Goal: Transaction & Acquisition: Purchase product/service

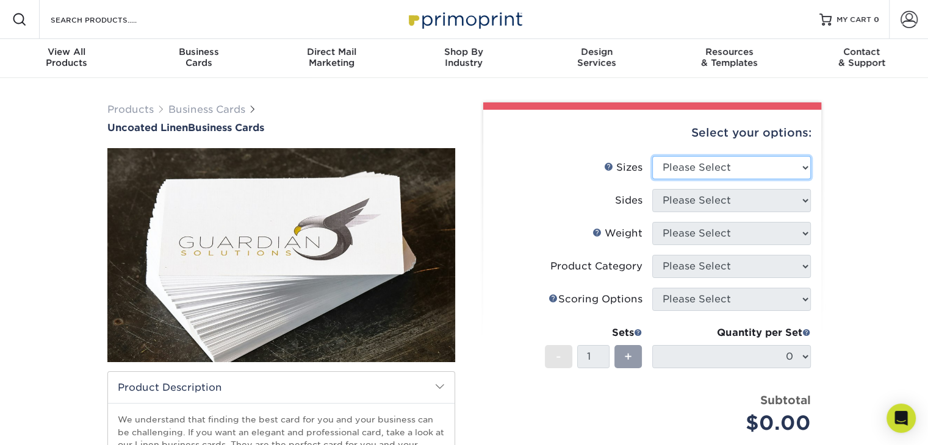
click at [771, 167] on select "Please Select 2" x 3.5" - Standard 2" x 7" - Foldover Card 2.125" x 3.375" - Eu…" at bounding box center [731, 167] width 159 height 23
select select "2.00x3.50"
click at [652, 156] on select "Please Select 2" x 3.5" - Standard 2" x 7" - Foldover Card 2.125" x 3.375" - Eu…" at bounding box center [731, 167] width 159 height 23
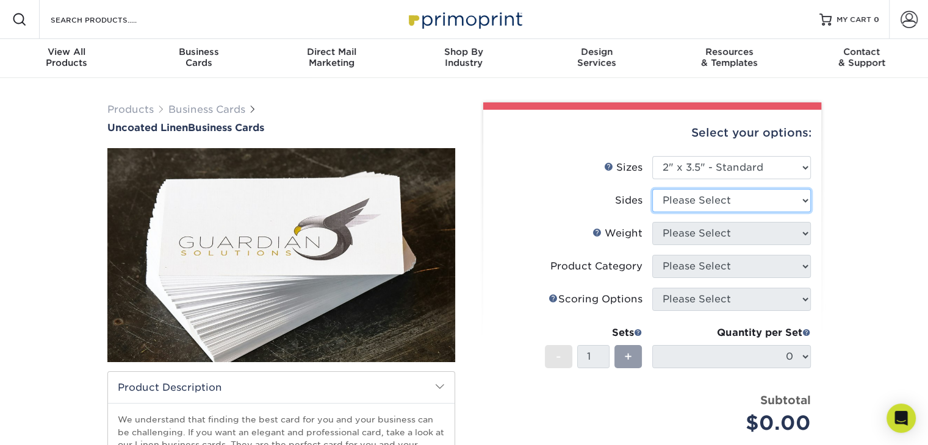
click at [740, 200] on select "Please Select Print Both Sides Print Front Only" at bounding box center [731, 200] width 159 height 23
select select "32d3c223-f82c-492b-b915-ba065a00862f"
click at [652, 189] on select "Please Select Print Both Sides Print Front Only" at bounding box center [731, 200] width 159 height 23
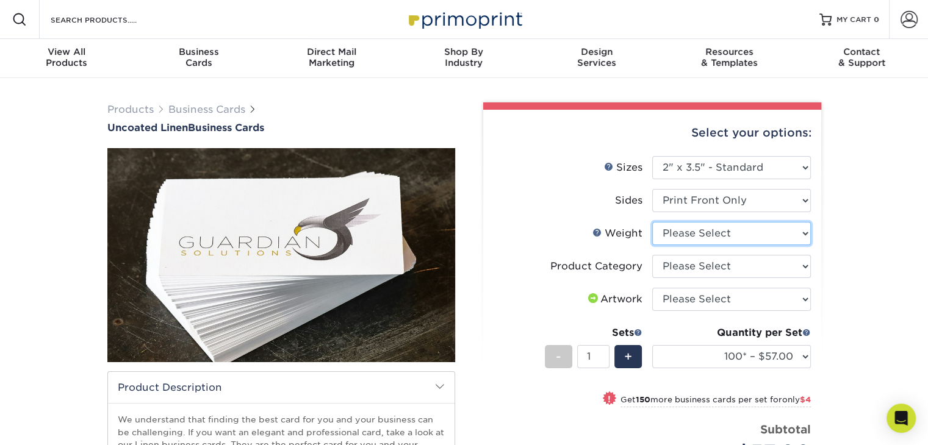
click at [712, 233] on select "Please Select 100LB" at bounding box center [731, 233] width 159 height 23
select select "100LB"
click at [652, 222] on select "Please Select 100LB" at bounding box center [731, 233] width 159 height 23
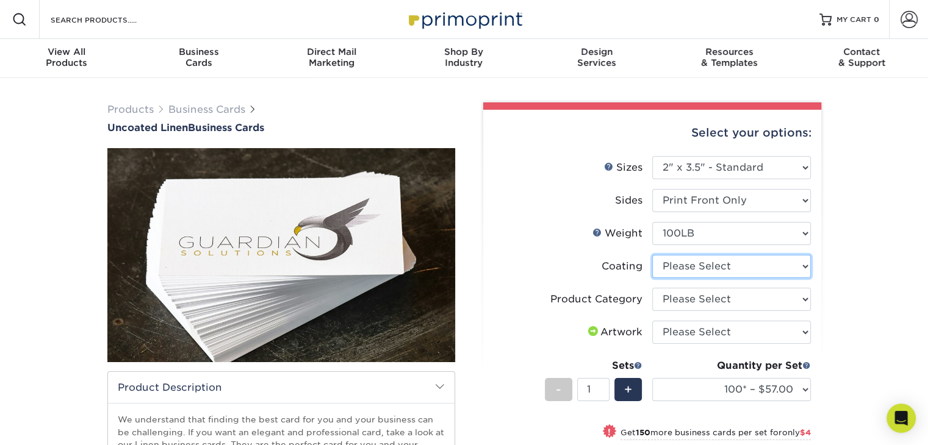
click at [707, 265] on select at bounding box center [731, 266] width 159 height 23
select select "3e7618de-abca-4bda-9f97-8b9129e913d8"
click at [652, 255] on select at bounding box center [731, 266] width 159 height 23
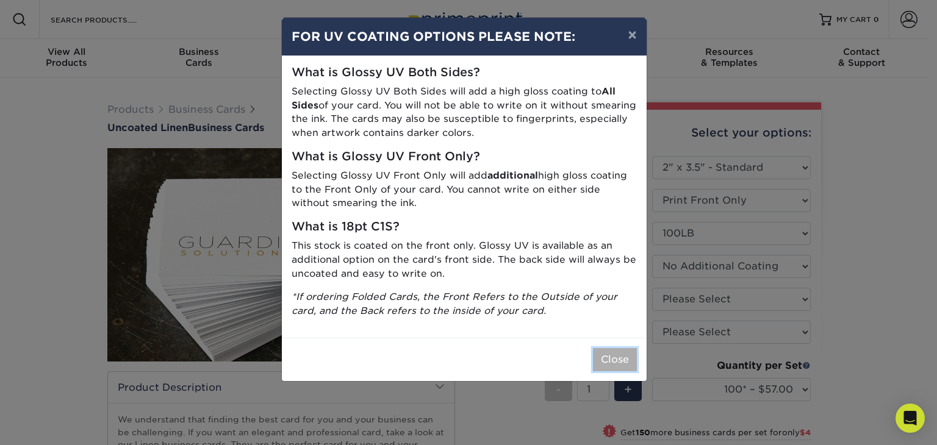
click at [613, 357] on button "Close" at bounding box center [615, 359] width 44 height 23
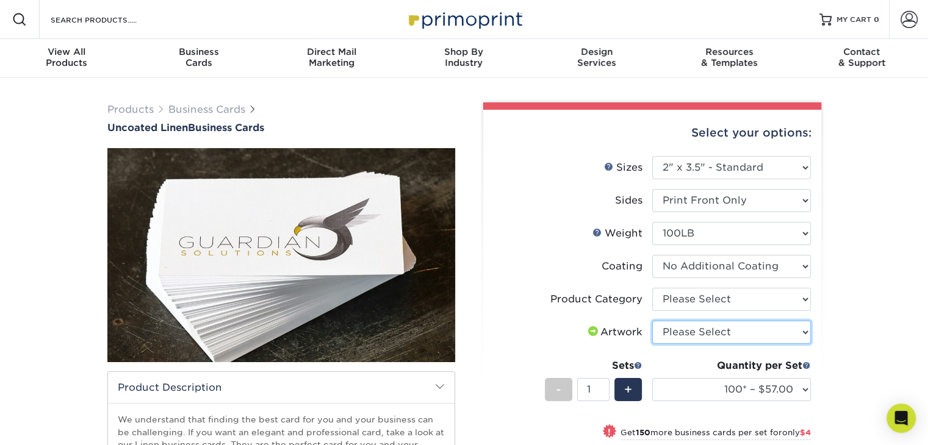
click at [688, 334] on select "Please Select I will upload files I need a design - $100" at bounding box center [731, 332] width 159 height 23
select select "upload"
click at [652, 321] on select "Please Select I will upload files I need a design - $100" at bounding box center [731, 332] width 159 height 23
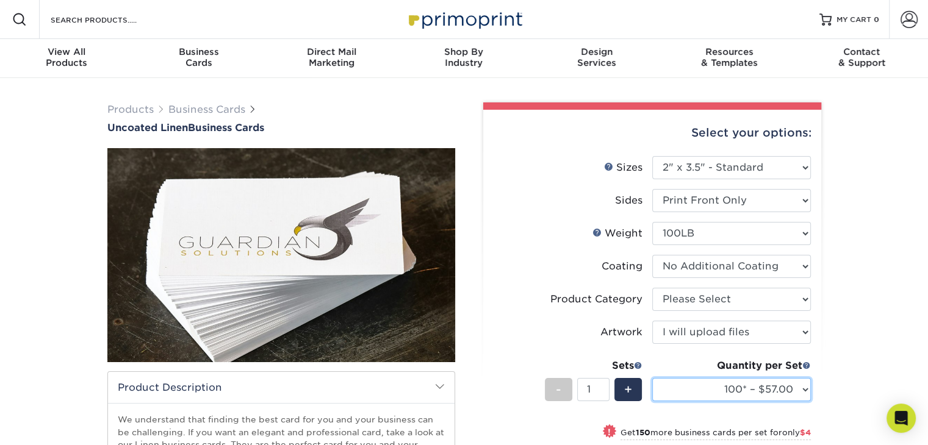
click at [805, 389] on select "100* – $57.00 250* – $61.00 500* – $69.00 1000 – $72.00 2500 – $114.00 5000 – $…" at bounding box center [731, 389] width 159 height 23
click at [652, 378] on select "100* – $57.00 250* – $61.00 500* – $69.00 1000 – $72.00 2500 – $114.00 5000 – $…" at bounding box center [731, 389] width 159 height 23
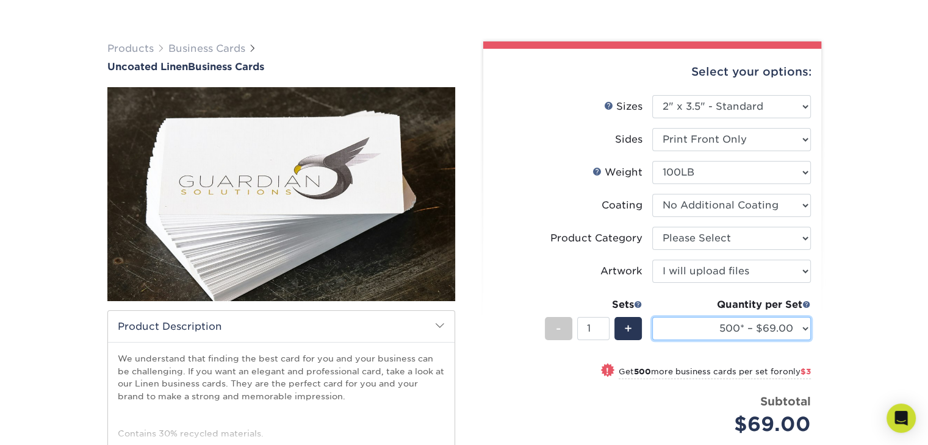
scroll to position [122, 0]
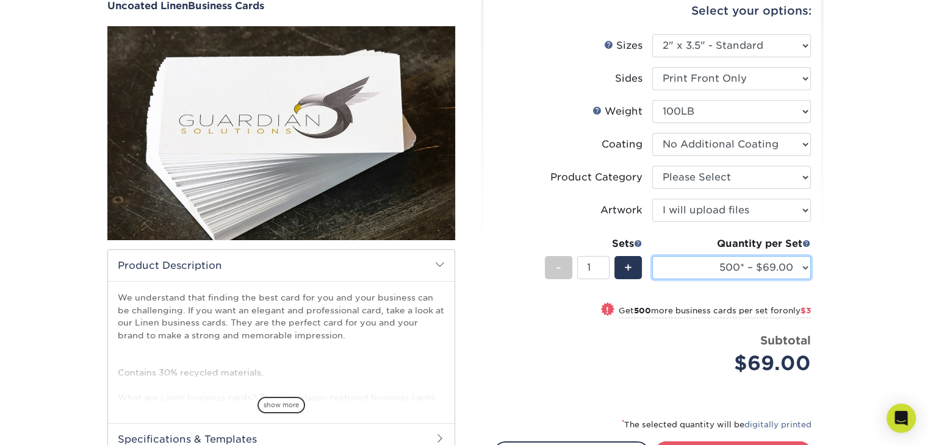
click at [806, 269] on select "100* – $57.00 250* – $61.00 500* – $69.00 1000 – $72.00 2500 – $114.00 5000 – $…" at bounding box center [731, 267] width 159 height 23
select select "1000 – $72.00"
click at [652, 256] on select "100* – $57.00 250* – $61.00 500* – $69.00 1000 – $72.00 2500 – $114.00 5000 – $…" at bounding box center [731, 267] width 159 height 23
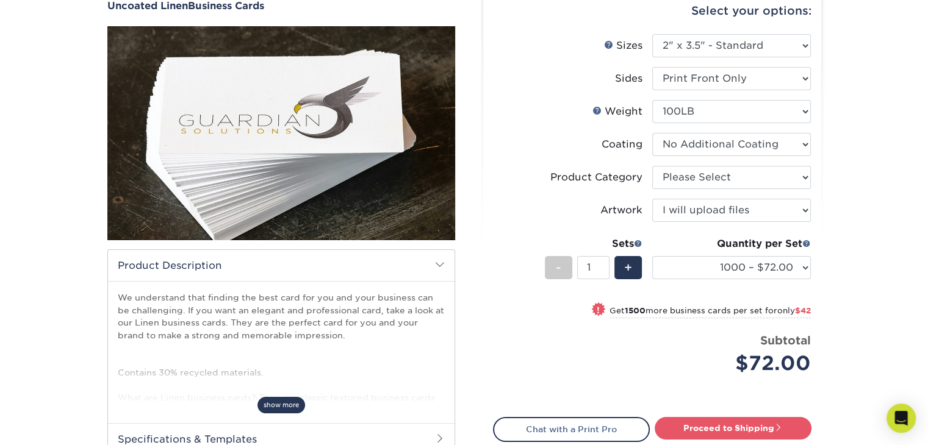
click at [288, 404] on span "show more" at bounding box center [282, 405] width 48 height 16
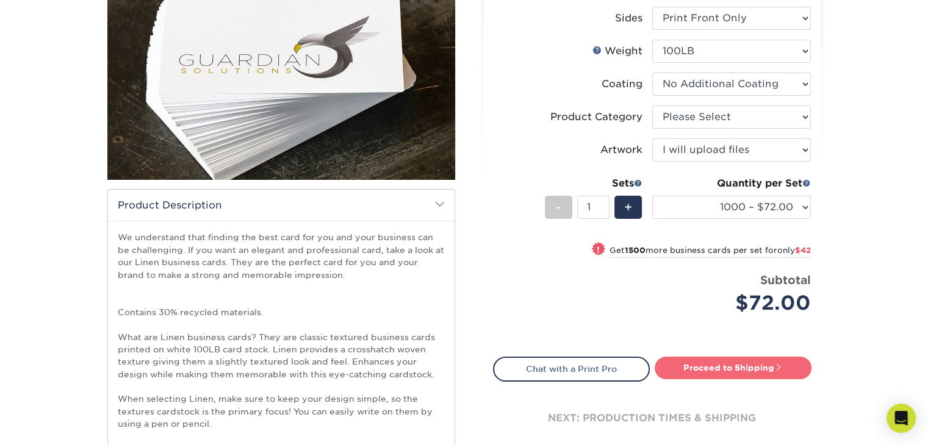
scroll to position [183, 0]
click at [688, 370] on link "Proceed to Shipping" at bounding box center [733, 367] width 157 height 22
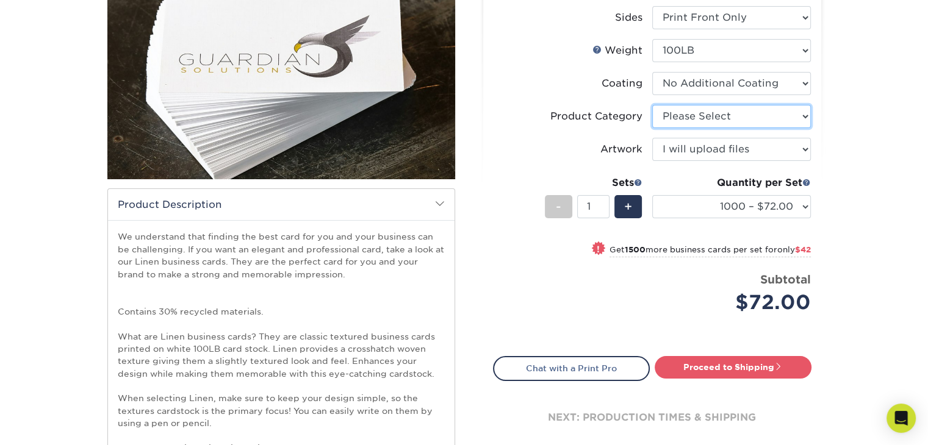
click at [772, 118] on select "Please Select Business Cards" at bounding box center [731, 116] width 159 height 23
select select "3b5148f1-0588-4f88-a218-97bcfdce65c1"
click at [652, 105] on select "Please Select Business Cards" at bounding box center [731, 116] width 159 height 23
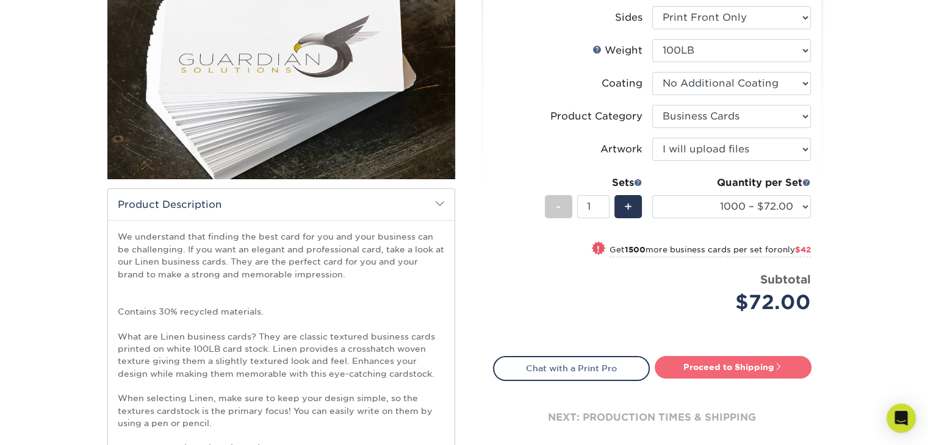
click at [723, 364] on link "Proceed to Shipping" at bounding box center [733, 367] width 157 height 22
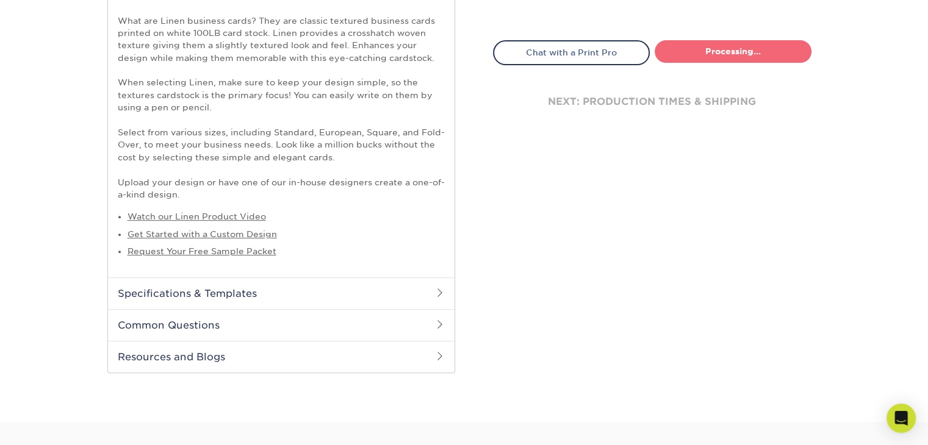
select select "7a4f5caa-c292-4ed1-8ff4-9202a3530c24"
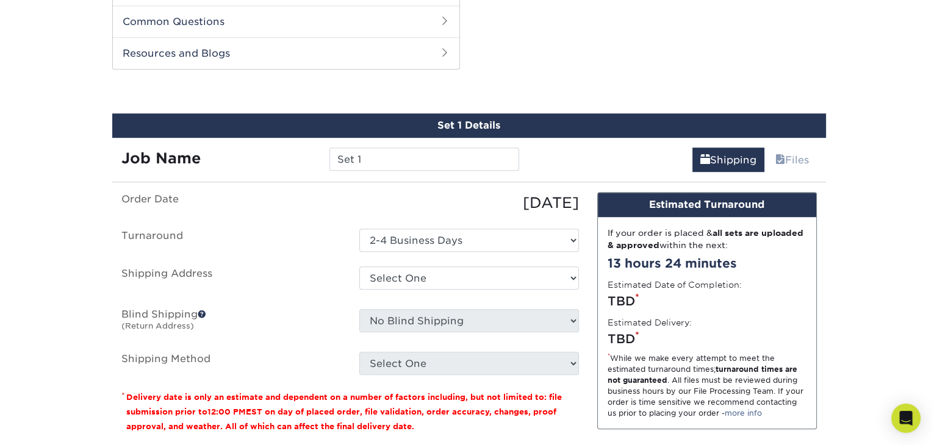
scroll to position [812, 0]
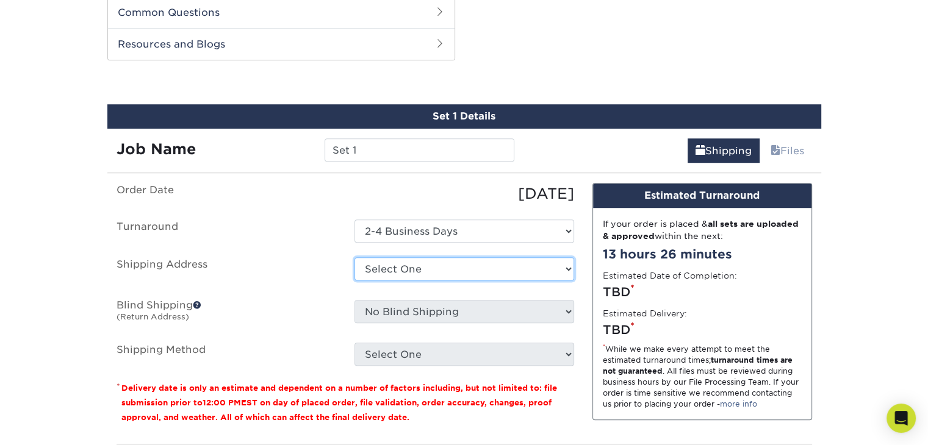
click at [521, 276] on select "Select One + Add New Address - Login" at bounding box center [465, 269] width 220 height 23
select select "newaddress"
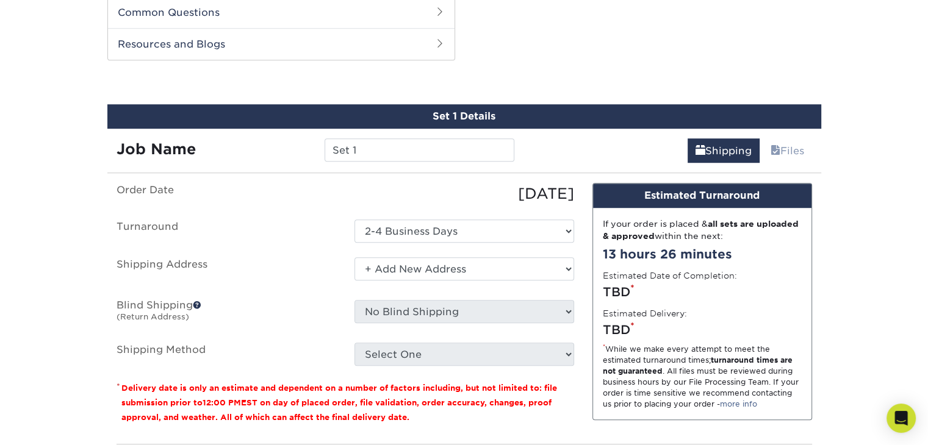
click at [355, 258] on select "Select One + Add New Address - Login" at bounding box center [465, 269] width 220 height 23
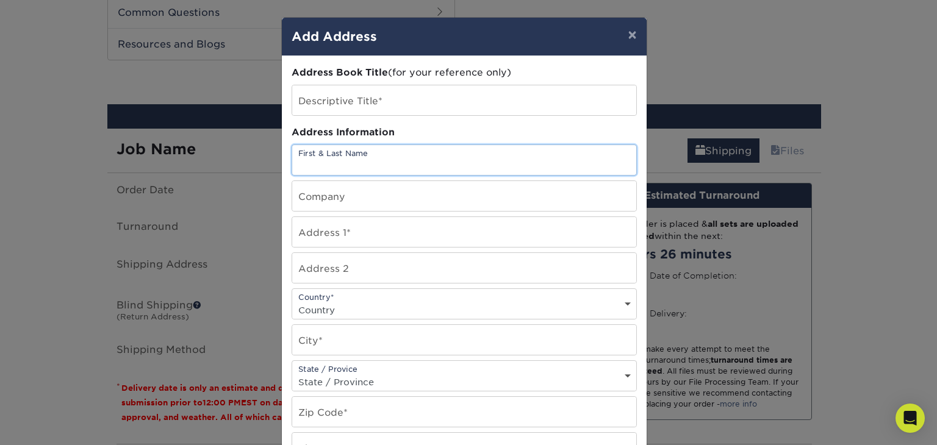
click at [345, 160] on input "text" at bounding box center [464, 160] width 344 height 30
type input "[PERSON_NAME]"
type input "discover"
type input "437 Neulon Avenue"
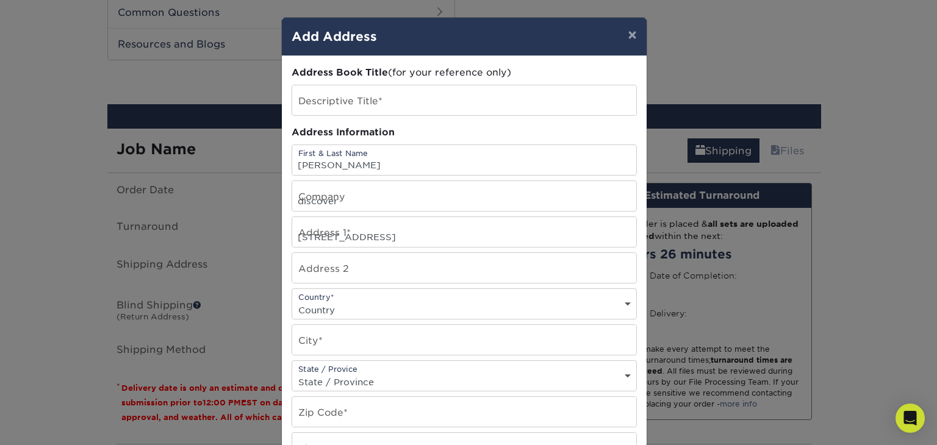
select select "US"
type input "Pittsburgh"
select select "PA"
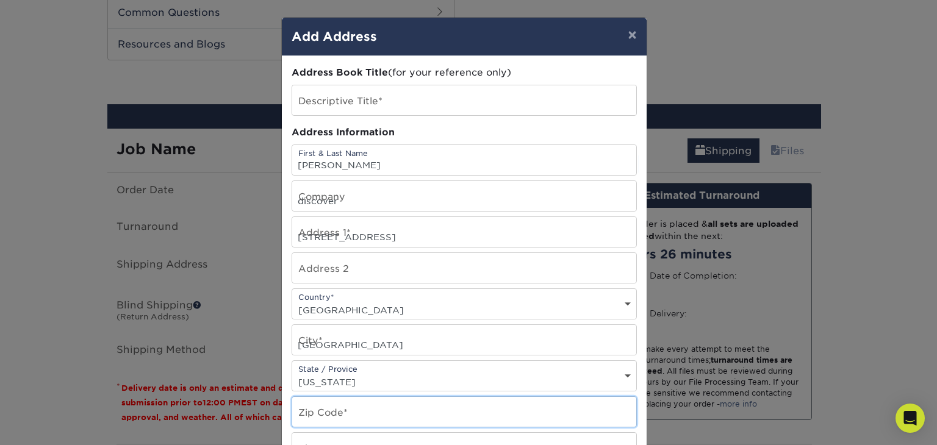
type input "15216"
type input "4123707144"
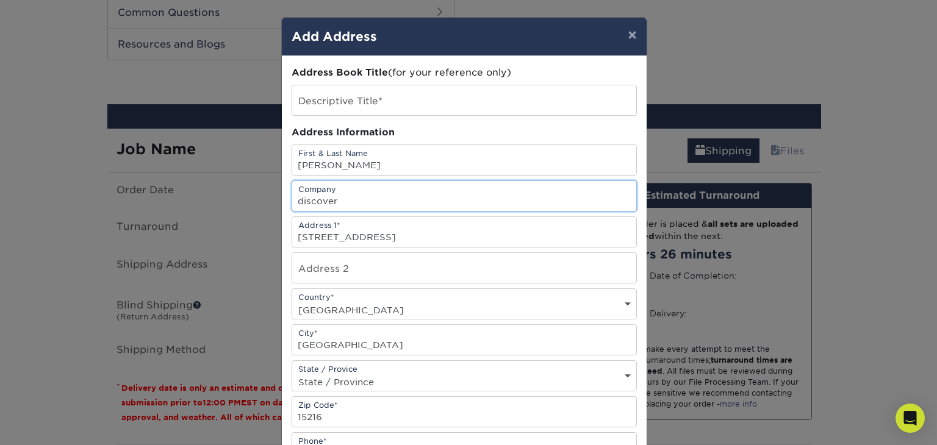
click at [362, 201] on input "discover" at bounding box center [464, 196] width 344 height 30
type input "d"
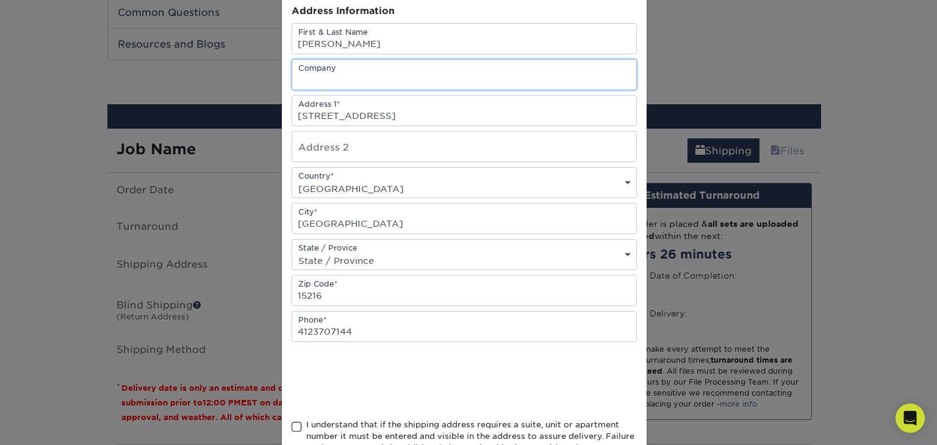
scroll to position [183, 0]
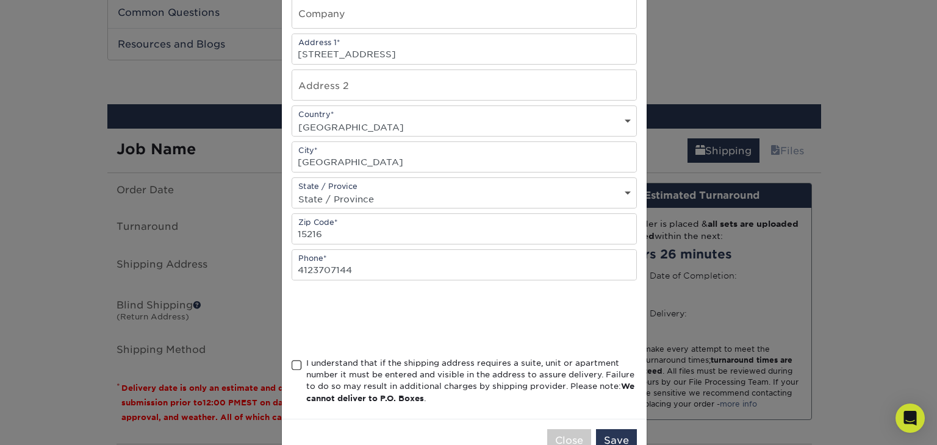
click at [292, 367] on span at bounding box center [297, 366] width 10 height 12
click at [0, 0] on input "I understand that if the shipping address requires a suite, unit or apartment n…" at bounding box center [0, 0] width 0 height 0
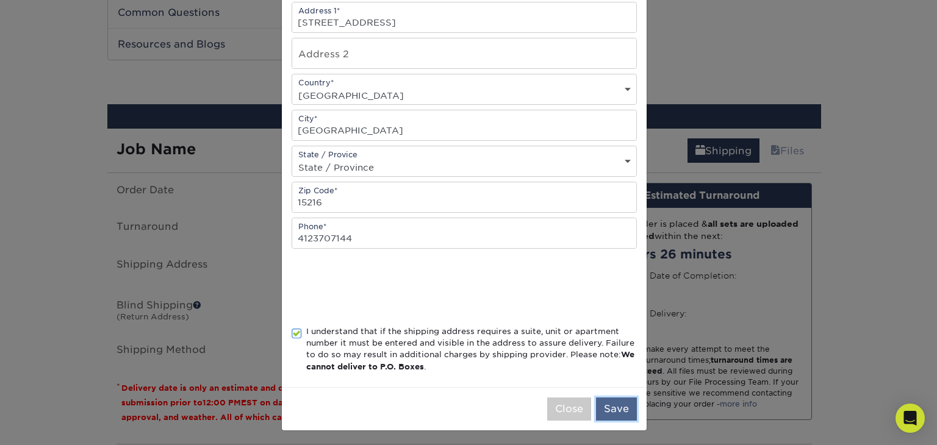
click at [605, 413] on button "Save" at bounding box center [616, 409] width 41 height 23
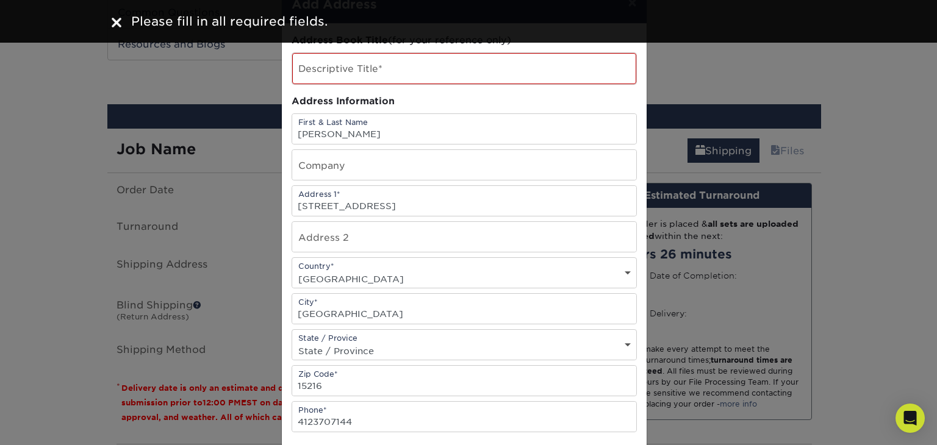
scroll to position [0, 0]
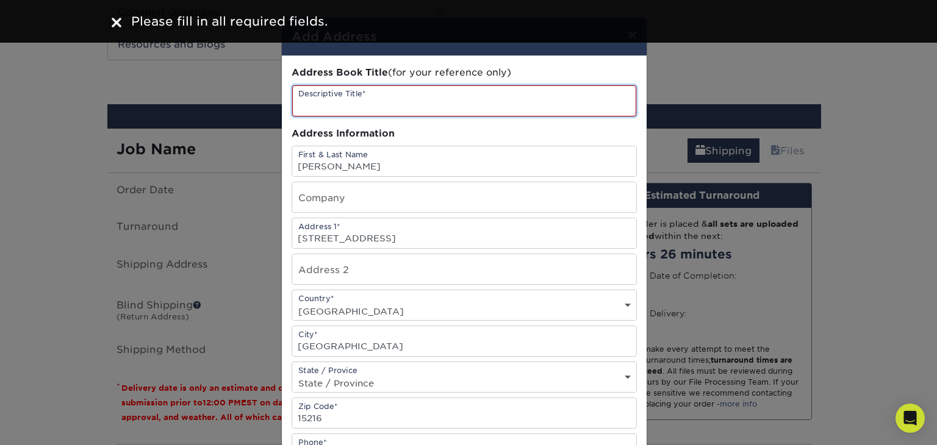
click at [558, 107] on input "text" at bounding box center [464, 100] width 344 height 31
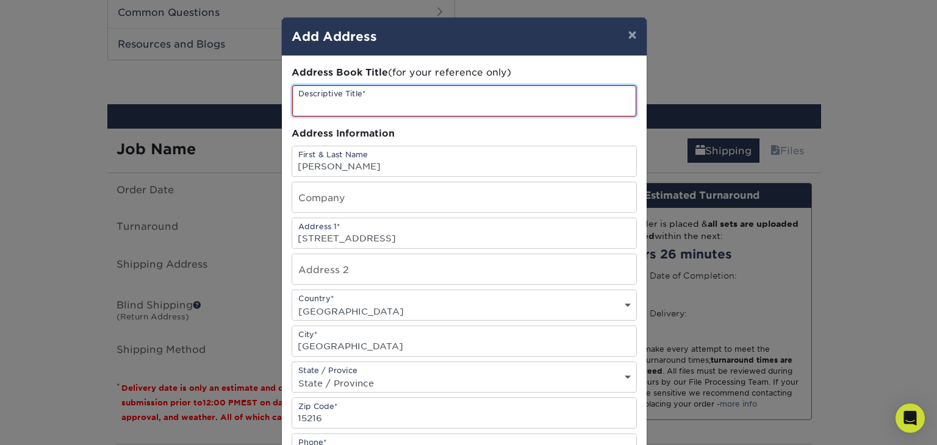
click at [429, 110] on input "text" at bounding box center [464, 100] width 344 height 31
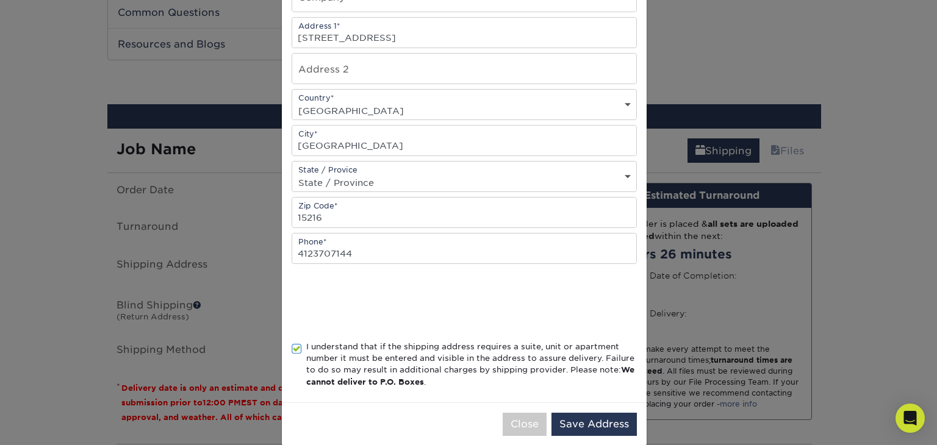
scroll to position [215, 0]
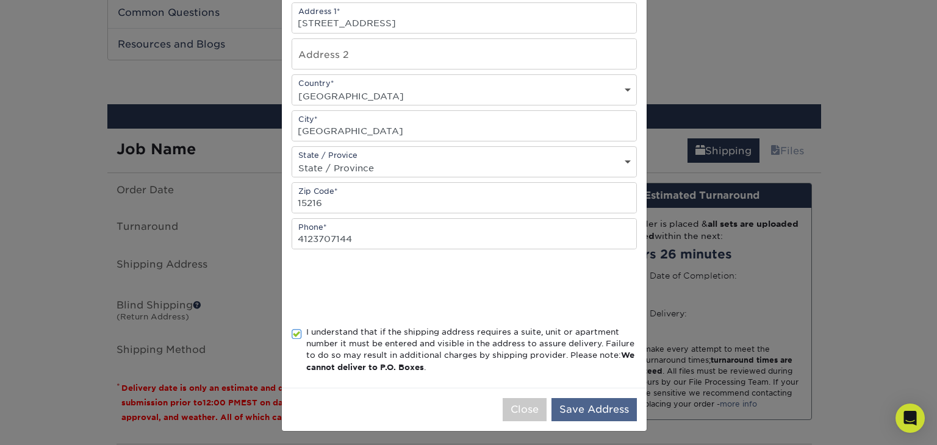
type input "Bridge to Coverage"
click at [583, 405] on button "Save Address" at bounding box center [594, 409] width 85 height 23
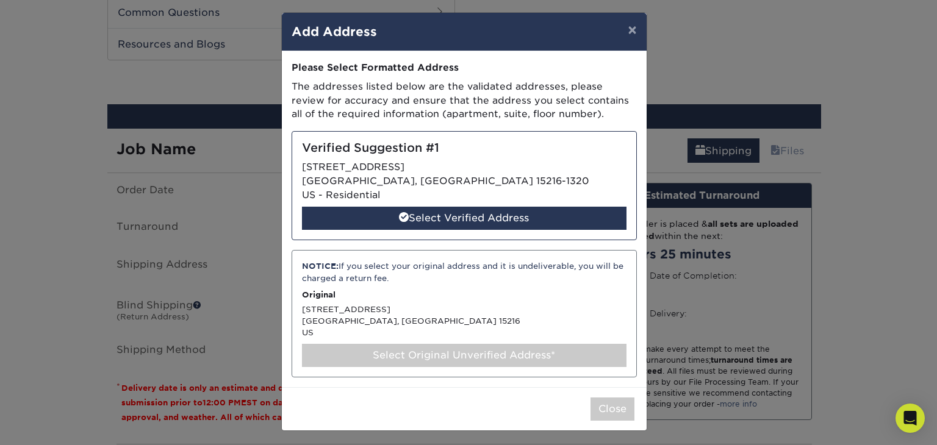
scroll to position [6, 0]
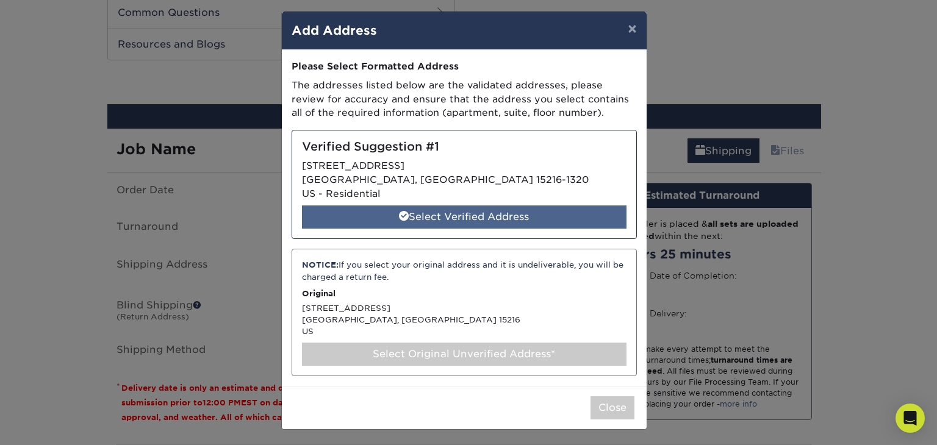
click at [553, 218] on div "Select Verified Address" at bounding box center [464, 217] width 325 height 23
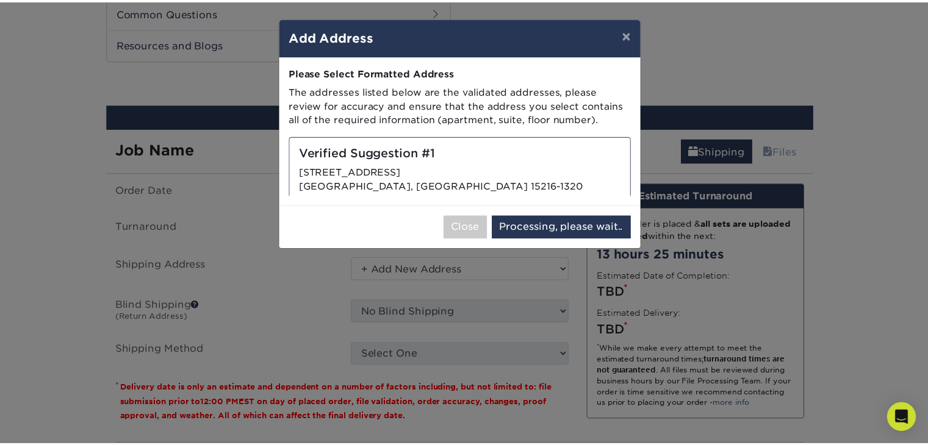
scroll to position [0, 0]
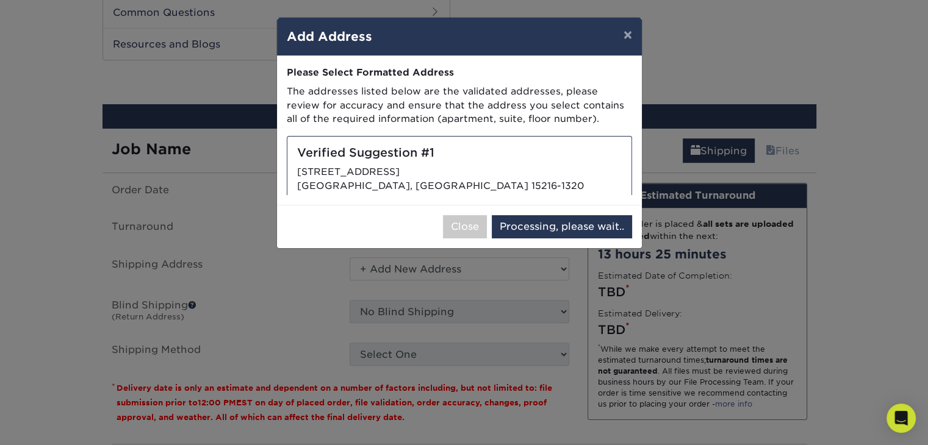
select select "286782"
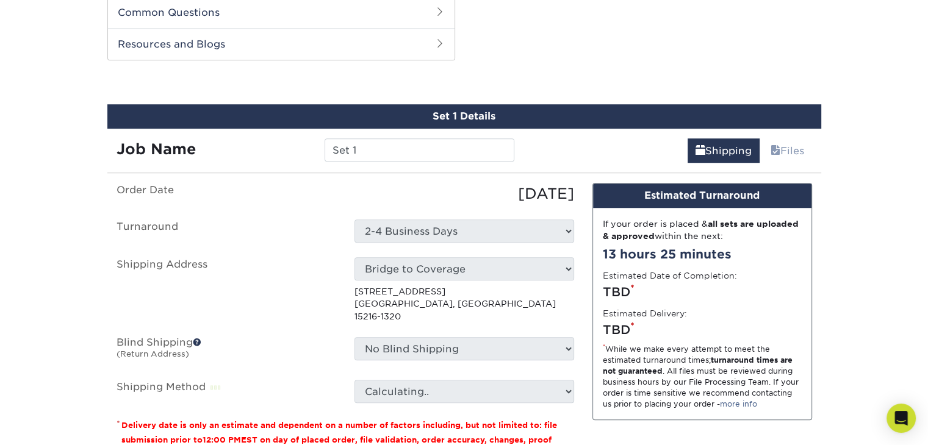
scroll to position [873, 0]
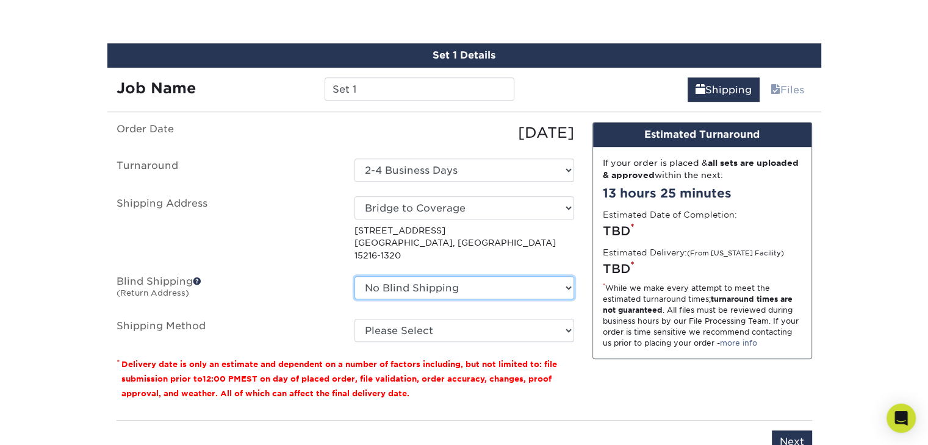
click at [566, 276] on select "No Blind Shipping + Add New Address" at bounding box center [465, 287] width 220 height 23
click at [570, 357] on p "* Delivery date is only an estimate and dependent on a number of factors includ…" at bounding box center [346, 379] width 458 height 44
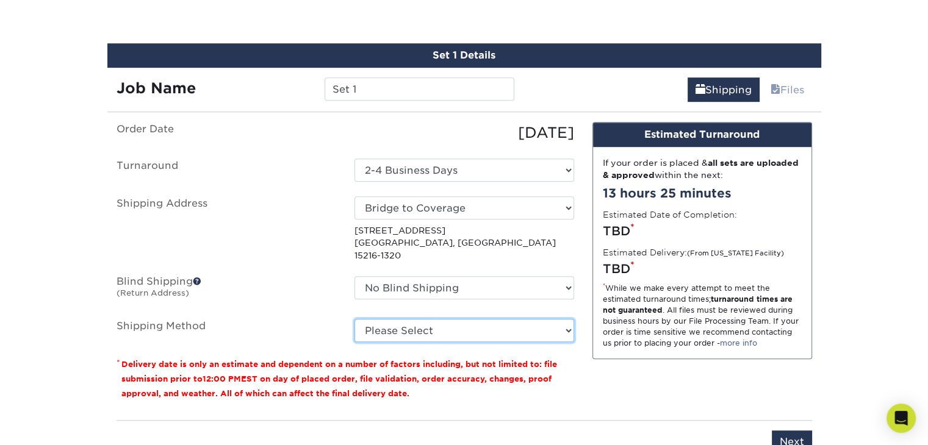
click at [564, 319] on select "Please Select Ground Shipping (+$8.96) 3 Day Shipping Service (+$20.07) 2 Day A…" at bounding box center [465, 330] width 220 height 23
select select "03"
click at [355, 319] on select "Please Select Ground Shipping (+$8.96) 3 Day Shipping Service (+$20.07) 2 Day A…" at bounding box center [465, 330] width 220 height 23
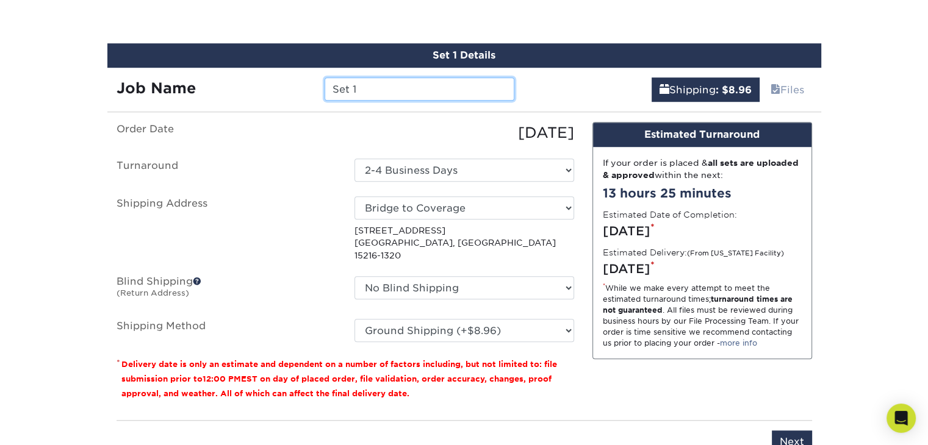
click at [399, 87] on input "Set 1" at bounding box center [420, 89] width 190 height 23
click at [402, 141] on div "[DATE]" at bounding box center [464, 133] width 238 height 22
click at [780, 88] on link "Files" at bounding box center [787, 90] width 49 height 24
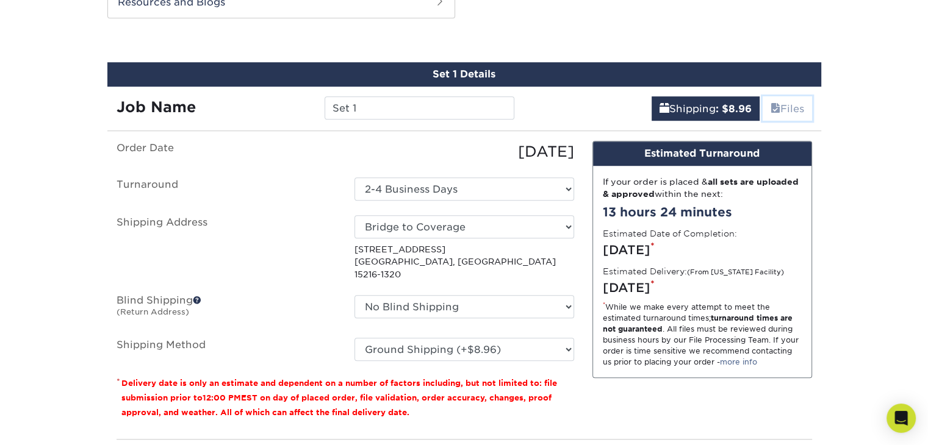
scroll to position [915, 0]
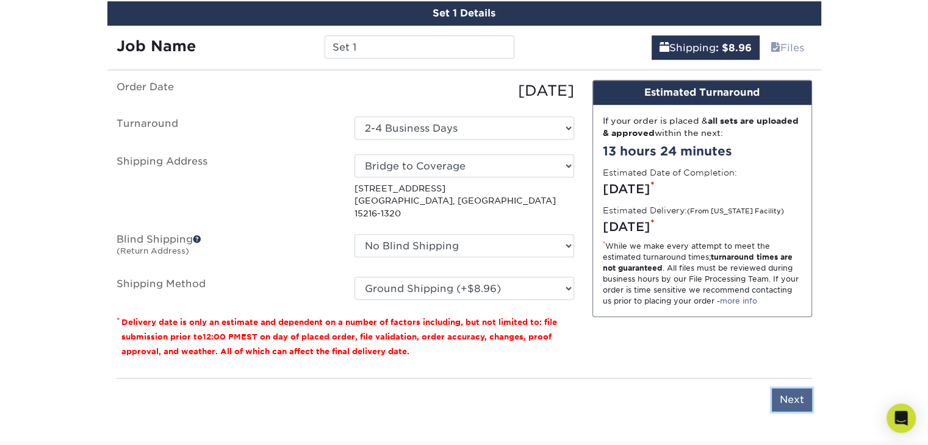
click at [787, 390] on input "Next" at bounding box center [792, 400] width 40 height 23
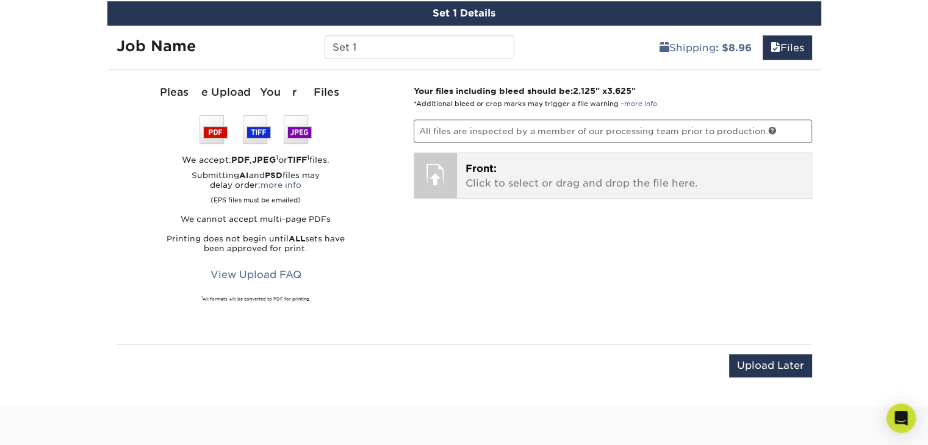
click at [483, 173] on span "Front:" at bounding box center [481, 169] width 31 height 12
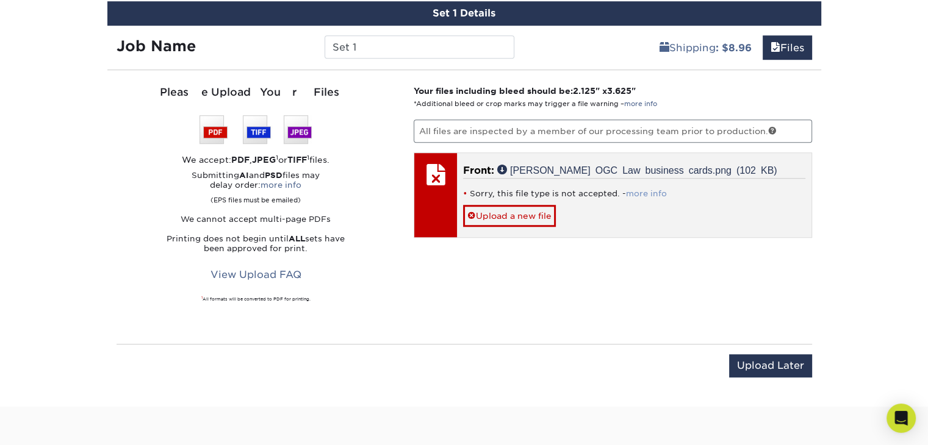
click at [636, 190] on link "more info" at bounding box center [646, 193] width 41 height 9
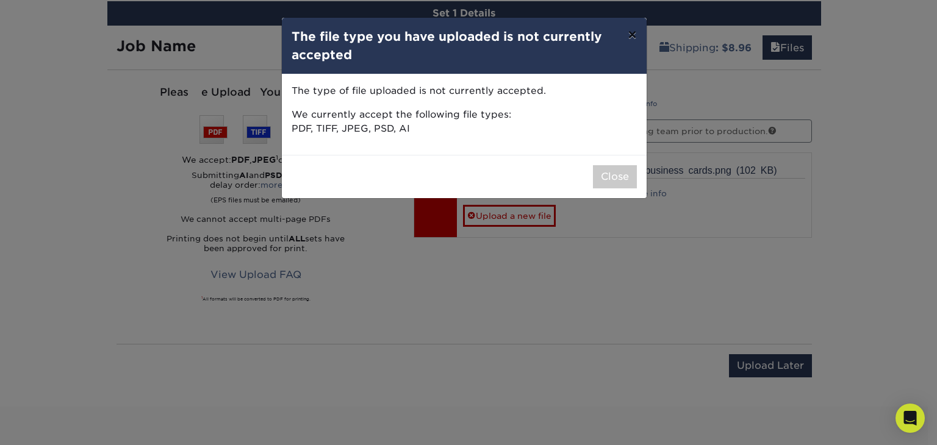
click at [633, 37] on button "×" at bounding box center [632, 35] width 28 height 34
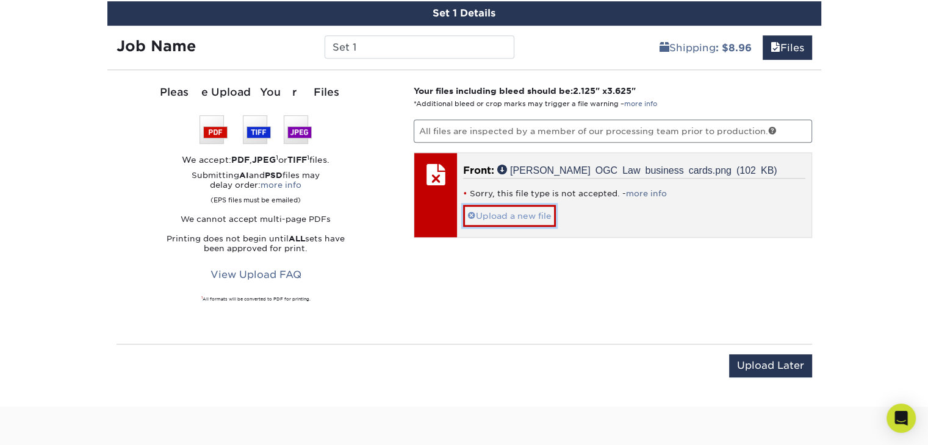
click at [541, 217] on link "Upload a new file" at bounding box center [509, 215] width 93 height 21
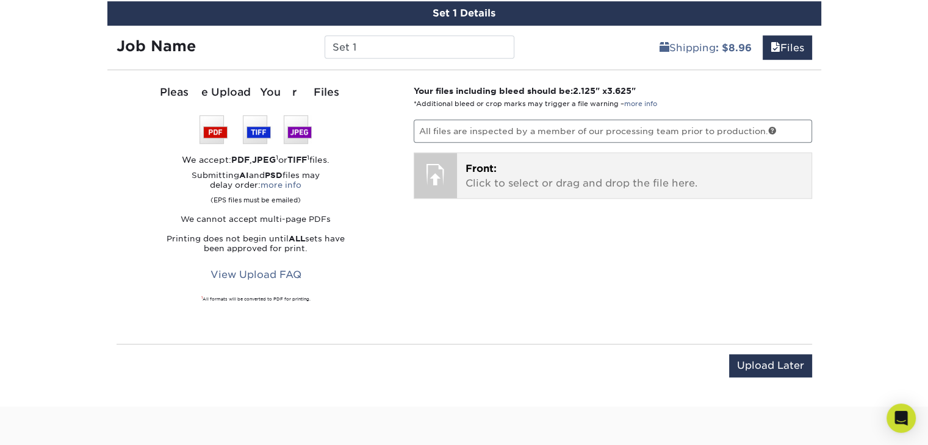
click at [588, 177] on p "Front: Click to select or drag and drop the file here." at bounding box center [634, 176] width 337 height 29
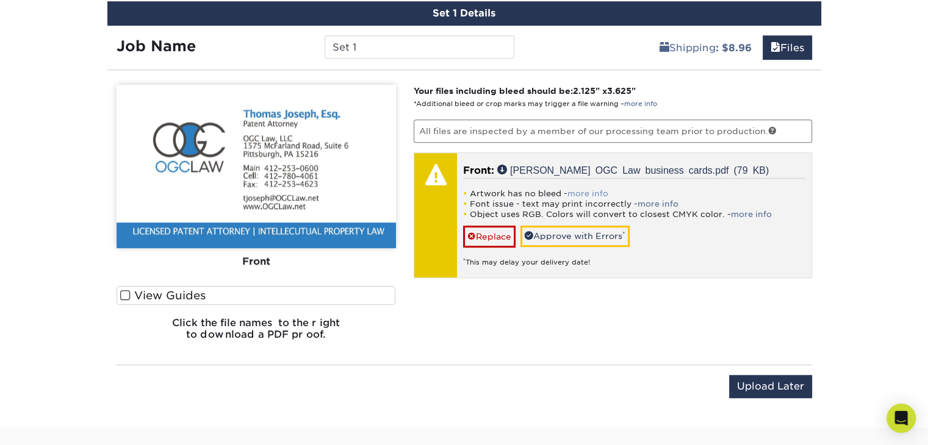
click at [580, 189] on link "more info" at bounding box center [588, 193] width 41 height 9
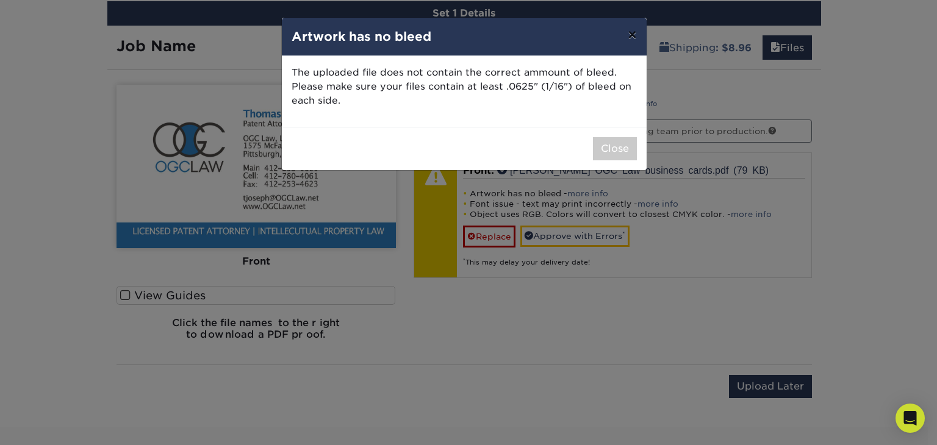
click at [630, 38] on button "×" at bounding box center [632, 35] width 28 height 34
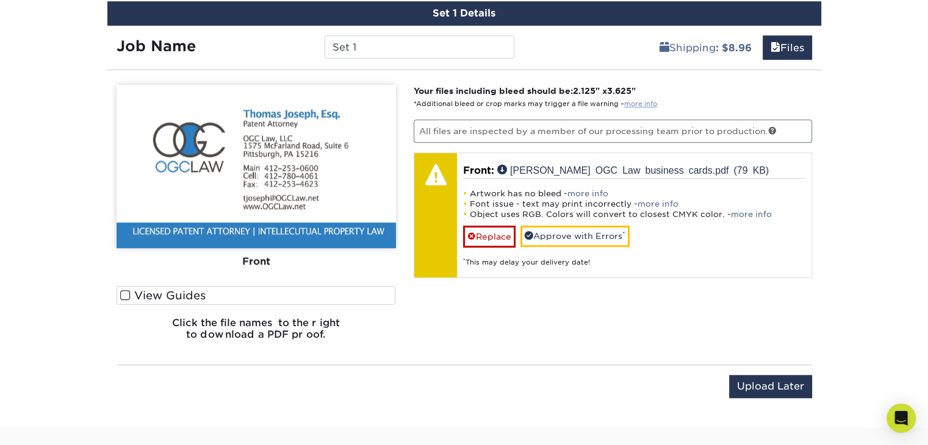
click at [645, 101] on link "more info" at bounding box center [640, 104] width 33 height 8
click at [127, 292] on span at bounding box center [125, 296] width 10 height 12
click at [0, 0] on input "View Guides" at bounding box center [0, 0] width 0 height 0
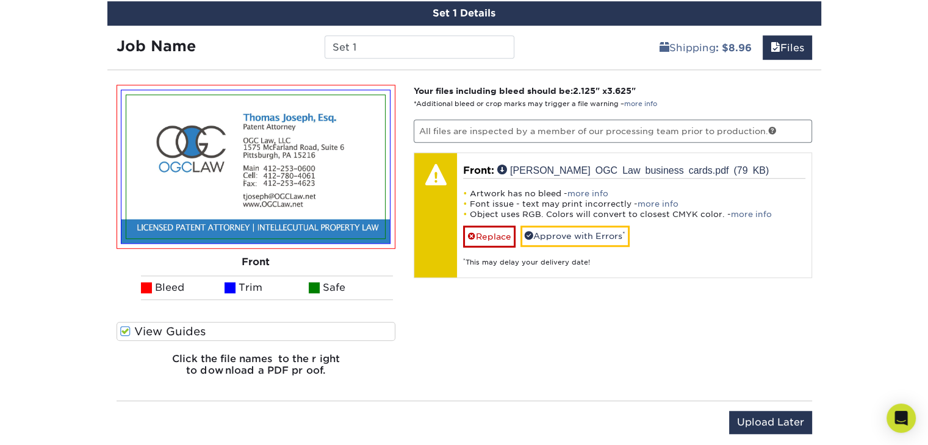
click at [127, 236] on img at bounding box center [255, 166] width 259 height 143
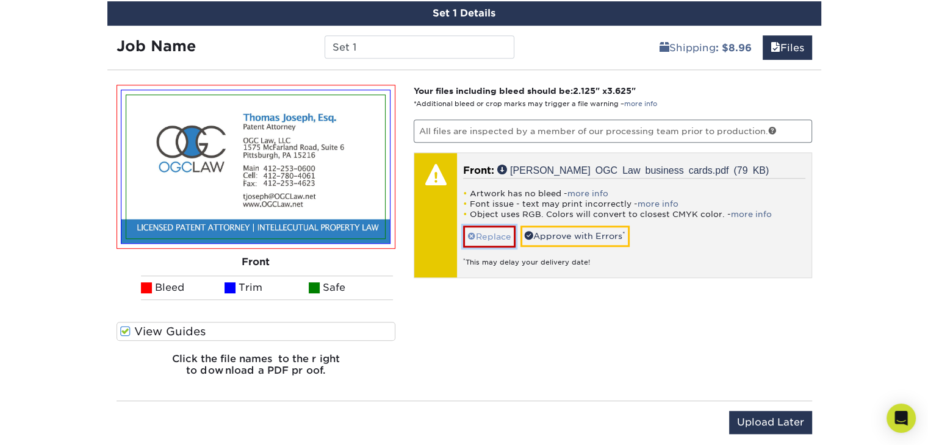
click at [494, 232] on link "Replace" at bounding box center [489, 236] width 52 height 21
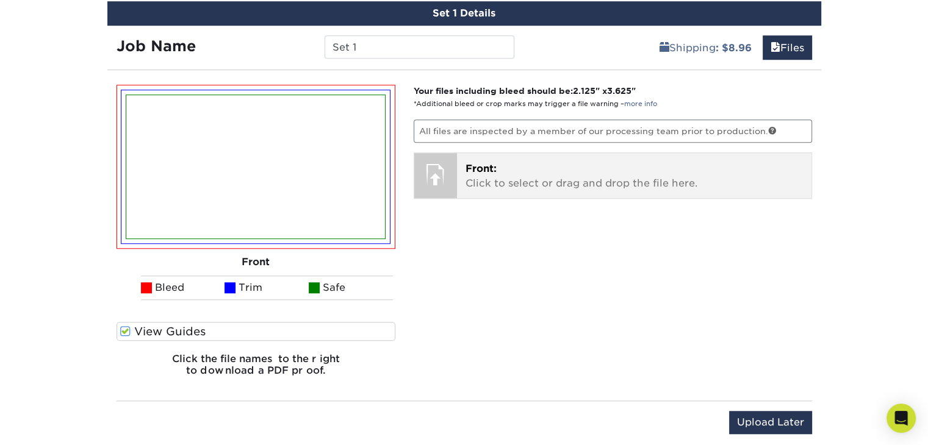
click at [505, 171] on p "Front: Click to select or drag and drop the file here." at bounding box center [634, 176] width 337 height 29
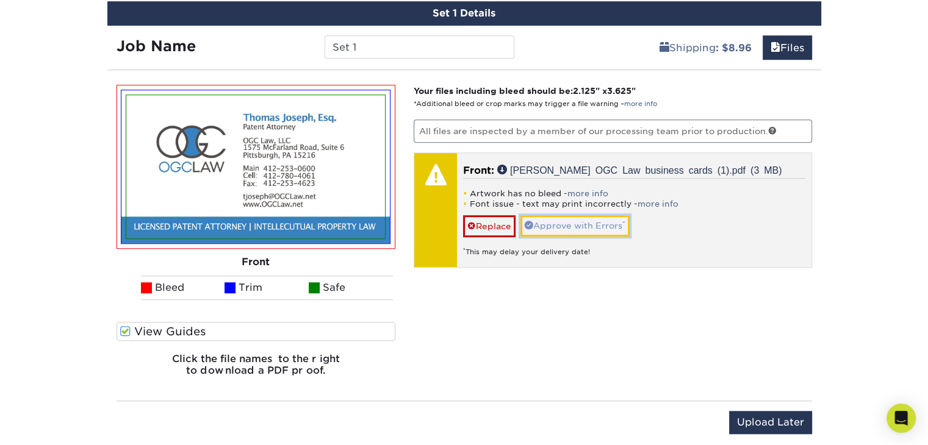
click at [564, 223] on link "Approve with Errors *" at bounding box center [575, 225] width 109 height 21
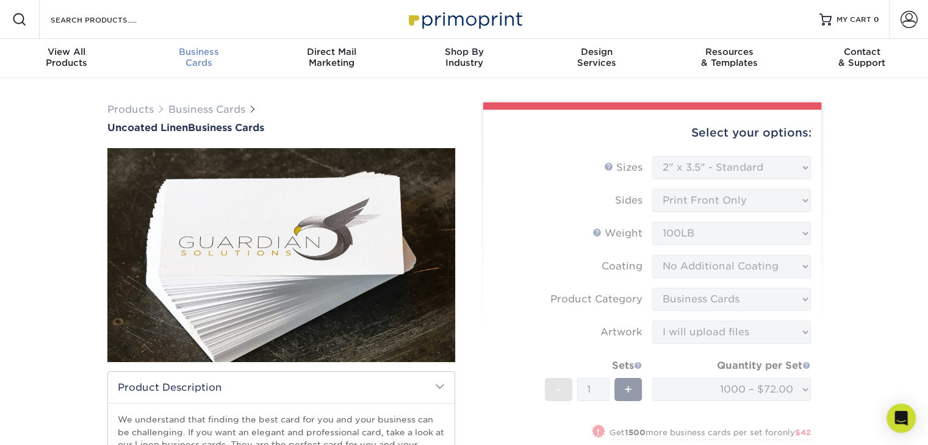
scroll to position [0, 0]
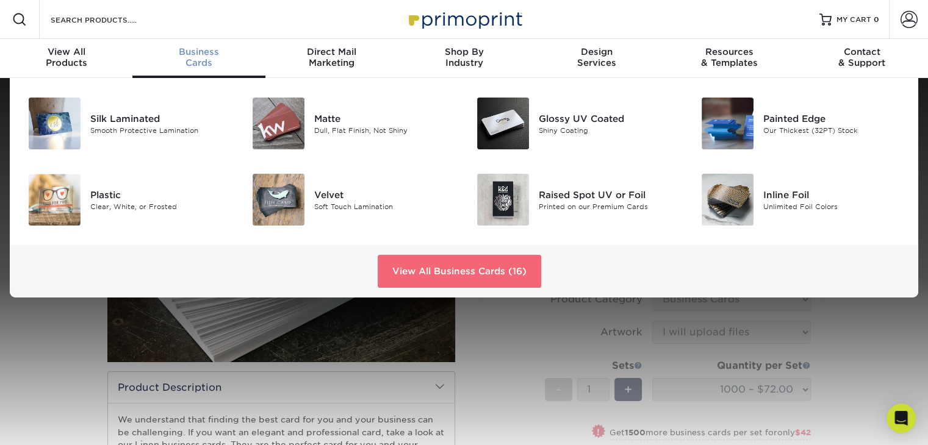
click at [425, 273] on link "View All Business Cards (16)" at bounding box center [460, 271] width 164 height 33
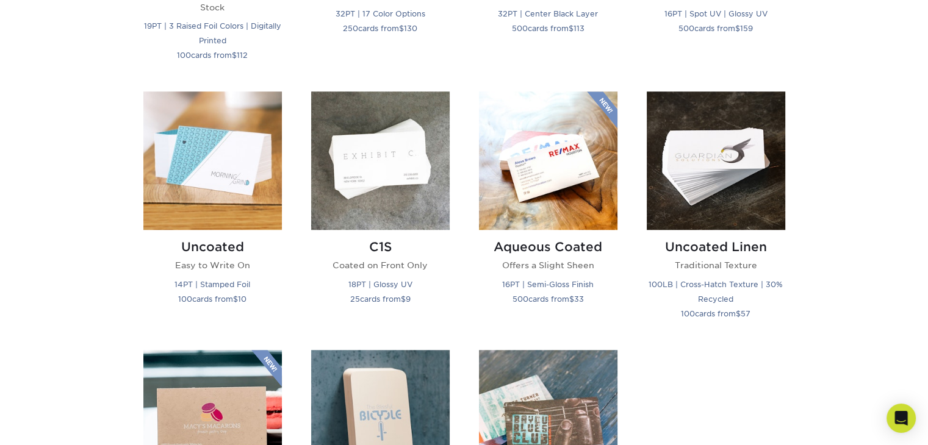
scroll to position [1037, 0]
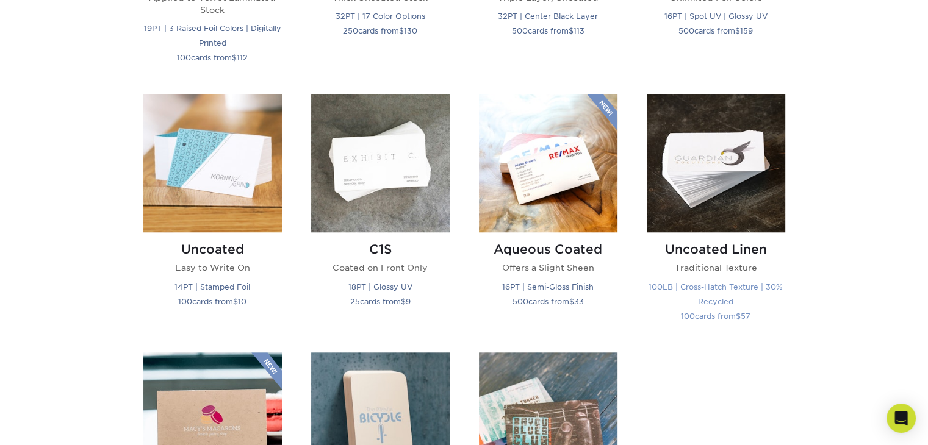
click at [701, 247] on h2 "Uncoated Linen" at bounding box center [716, 249] width 139 height 15
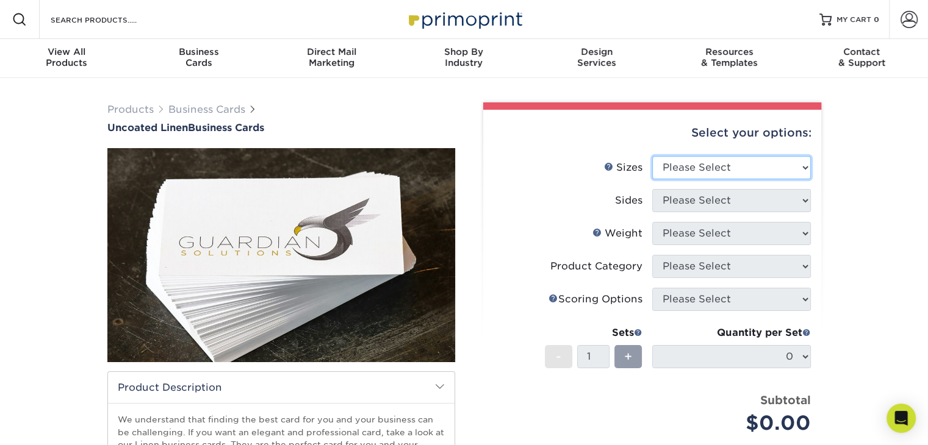
click at [689, 169] on select "Please Select 2" x 3.5" - Standard 2" x 7" - Foldover Card 2.125" x 3.375" - Eu…" at bounding box center [731, 167] width 159 height 23
select select "2.00x3.50"
click at [652, 156] on select "Please Select 2" x 3.5" - Standard 2" x 7" - Foldover Card 2.125" x 3.375" - Eu…" at bounding box center [731, 167] width 159 height 23
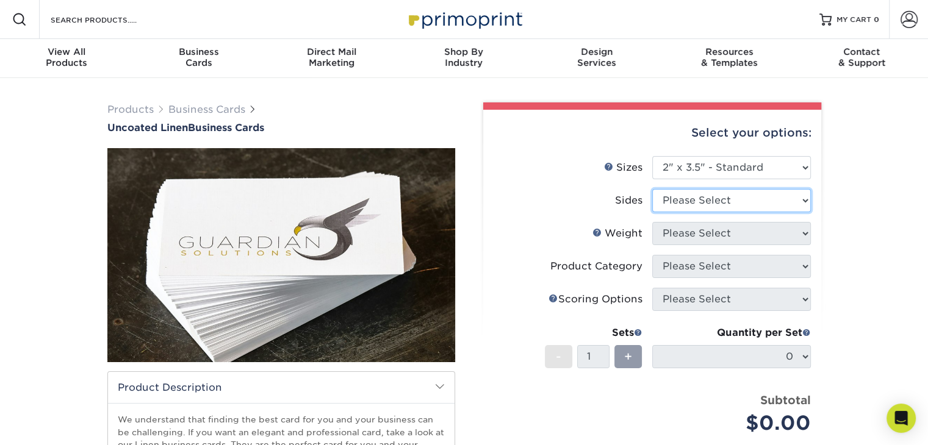
click at [693, 201] on select "Please Select Print Both Sides Print Front Only" at bounding box center [731, 200] width 159 height 23
select select "13abbda7-1d64-4f25-8bb2-c179b224825d"
click at [652, 189] on select "Please Select Print Both Sides Print Front Only" at bounding box center [731, 200] width 159 height 23
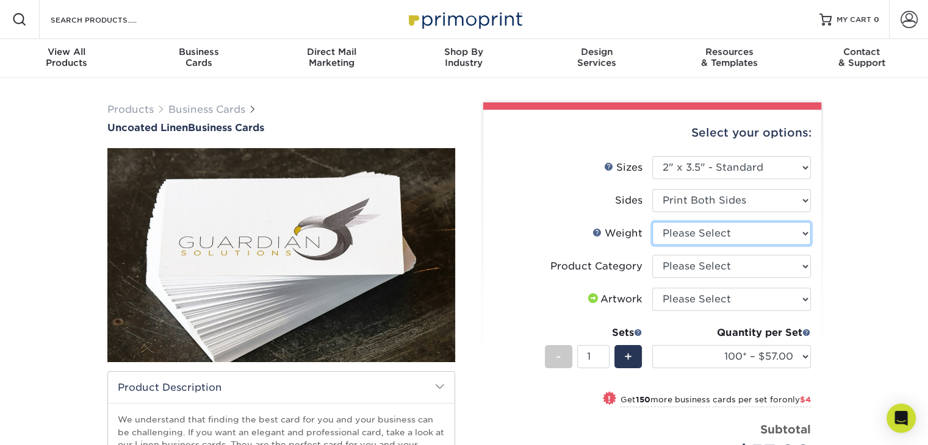
click at [702, 237] on select "Please Select 100LB" at bounding box center [731, 233] width 159 height 23
select select "100LB"
click at [652, 222] on select "Please Select 100LB" at bounding box center [731, 233] width 159 height 23
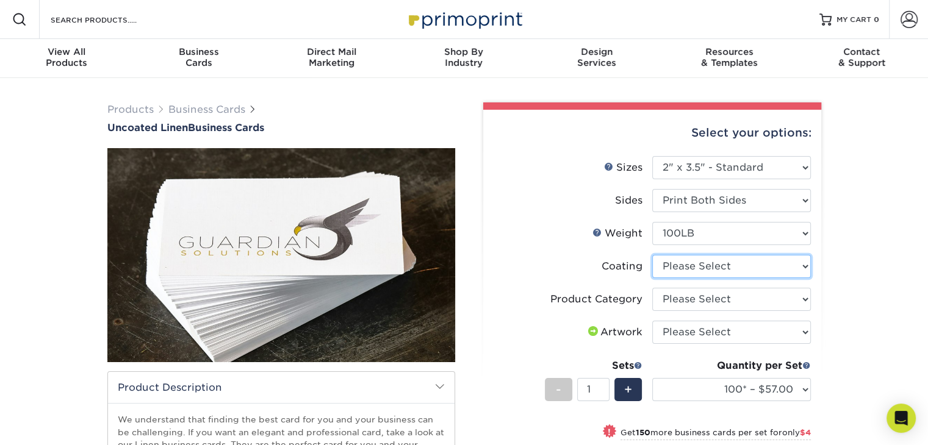
click at [693, 265] on select at bounding box center [731, 266] width 159 height 23
select select "3e7618de-abca-4bda-9f97-8b9129e913d8"
click at [652, 255] on select at bounding box center [731, 266] width 159 height 23
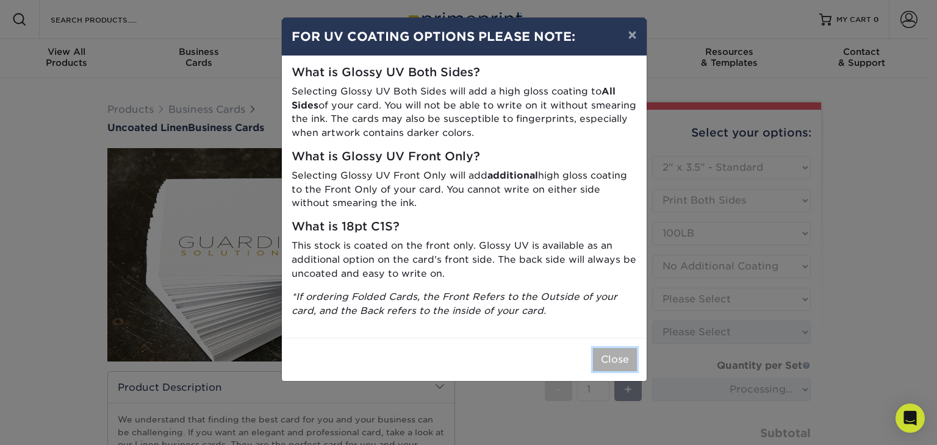
click at [616, 357] on button "Close" at bounding box center [615, 359] width 44 height 23
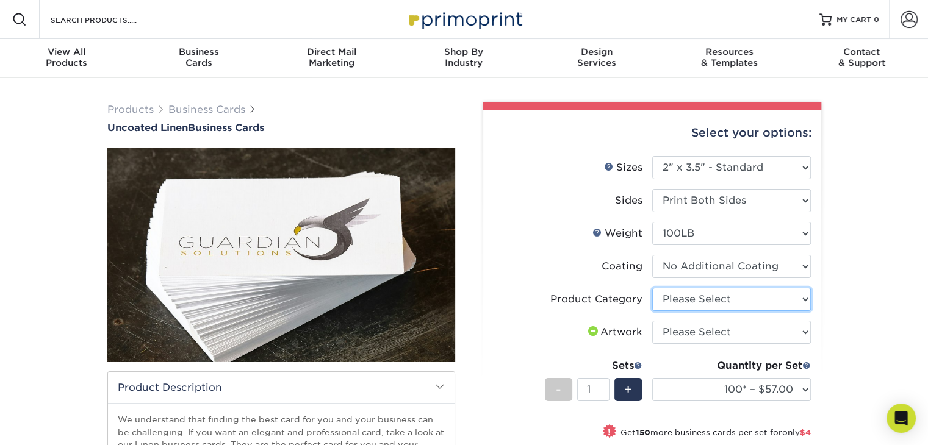
click at [691, 298] on select "Please Select Business Cards" at bounding box center [731, 299] width 159 height 23
select select "3b5148f1-0588-4f88-a218-97bcfdce65c1"
click at [652, 288] on select "Please Select Business Cards" at bounding box center [731, 299] width 159 height 23
click at [683, 332] on select "Please Select I will upload files I need a design - $100" at bounding box center [731, 332] width 159 height 23
select select "upload"
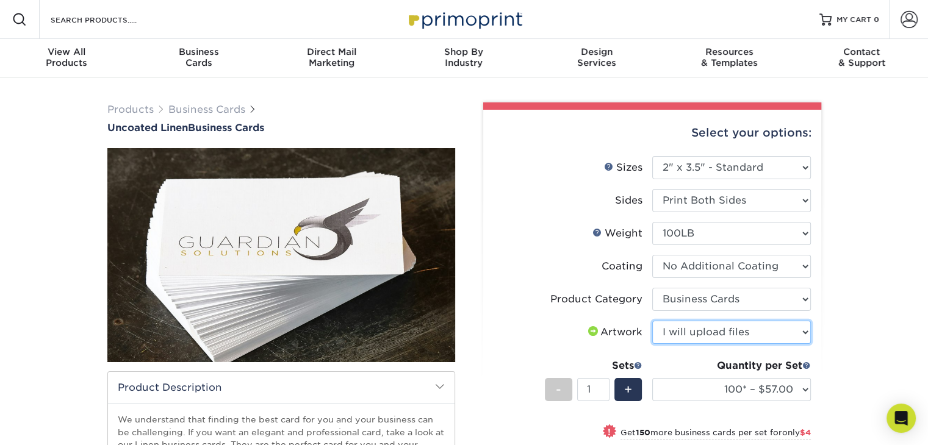
click at [652, 321] on select "Please Select I will upload files I need a design - $100" at bounding box center [731, 332] width 159 height 23
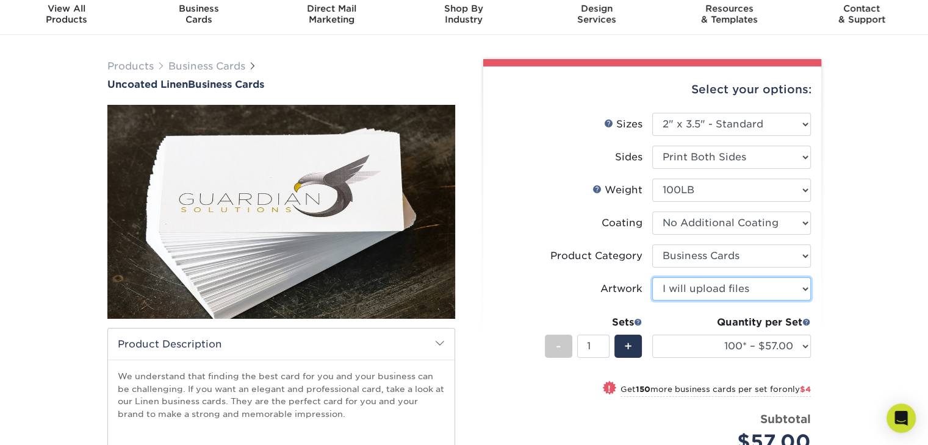
scroll to position [61, 0]
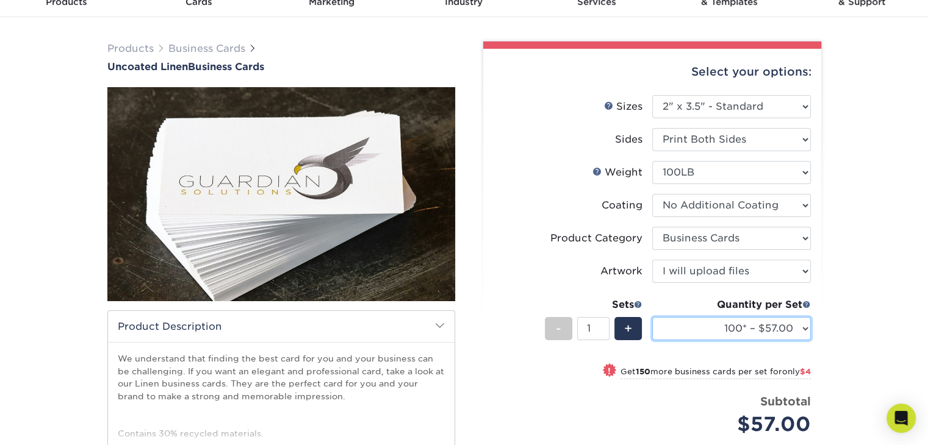
click at [710, 326] on select "100* – $57.00 250* – $61.00 500* – $69.00 1000 – $72.00 2500 – $114.00 5000 – $…" at bounding box center [731, 328] width 159 height 23
select select "1000 – $72.00"
click at [652, 317] on select "100* – $57.00 250* – $61.00 500* – $69.00 1000 – $72.00 2500 – $114.00 5000 – $…" at bounding box center [731, 328] width 159 height 23
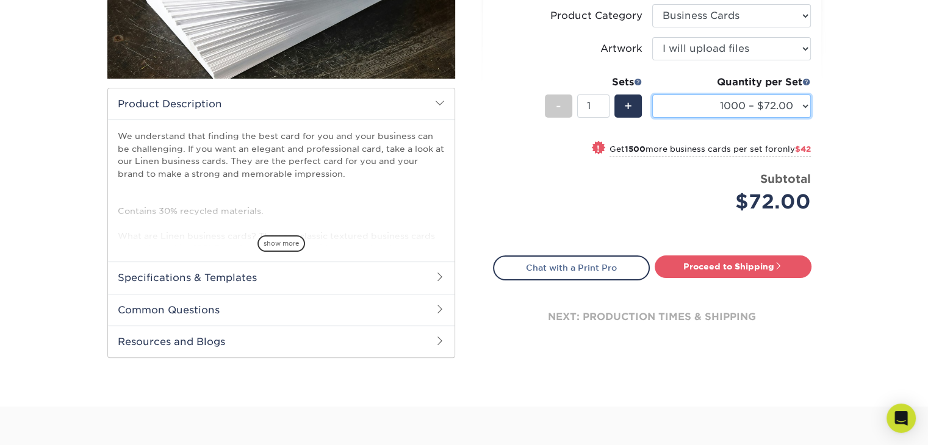
scroll to position [305, 0]
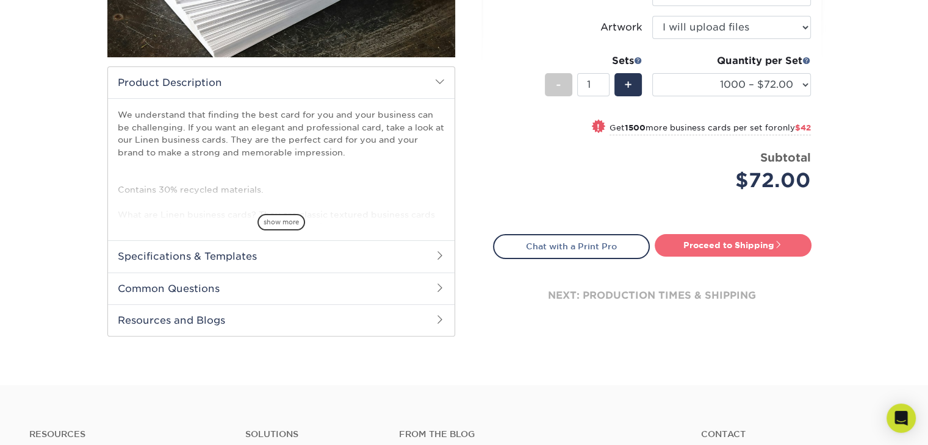
click at [677, 247] on link "Proceed to Shipping" at bounding box center [733, 245] width 157 height 22
type input "Set 1"
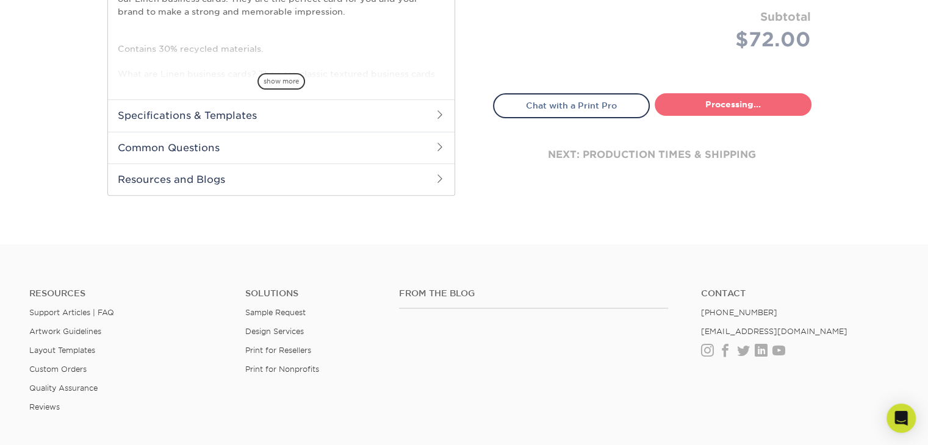
select select "ebaf6ab1-9b94-411f-a9e1-59bdba767ef2"
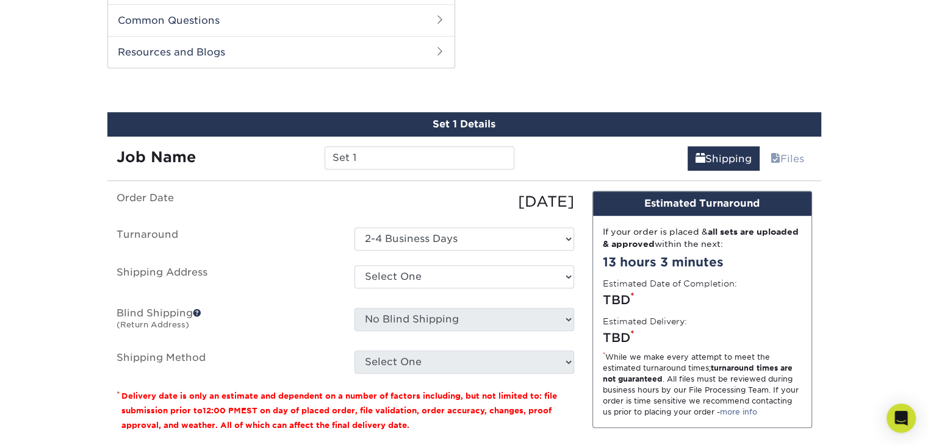
scroll to position [581, 0]
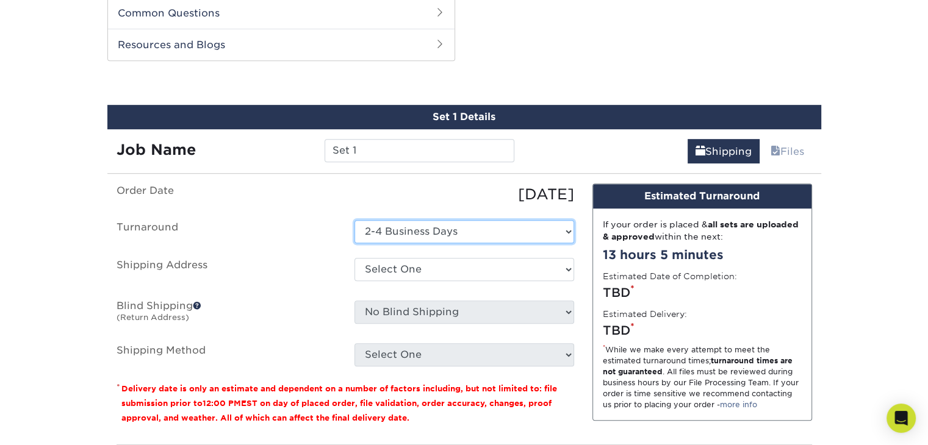
click at [498, 233] on select "Select One 2-4 Business Days" at bounding box center [465, 231] width 220 height 23
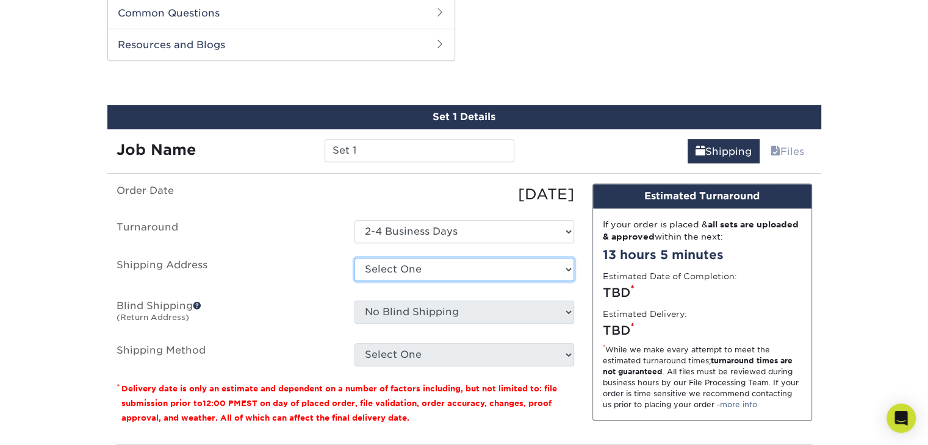
click at [494, 272] on select "Select One Bridge to Coverage + Add New Address - Login" at bounding box center [465, 269] width 220 height 23
select select "286782"
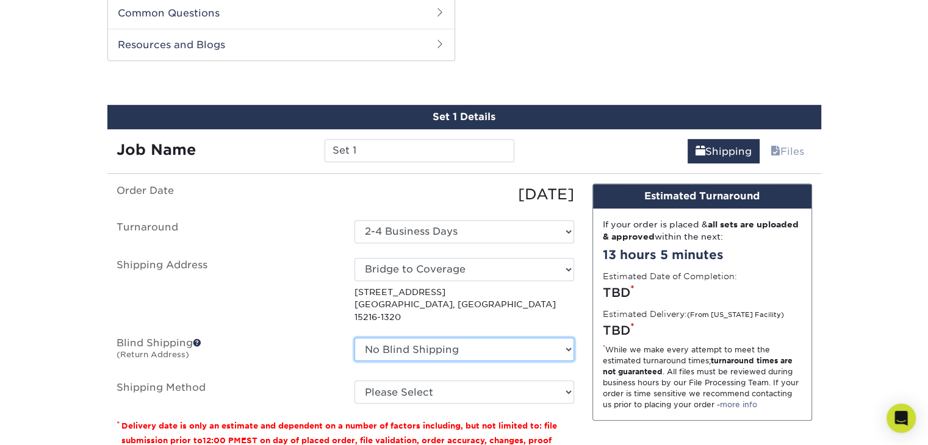
click at [566, 342] on select "No Blind Shipping Bridge to Coverage + Add New Address" at bounding box center [465, 349] width 220 height 23
click at [355, 338] on select "No Blind Shipping Bridge to Coverage + Add New Address" at bounding box center [465, 349] width 220 height 23
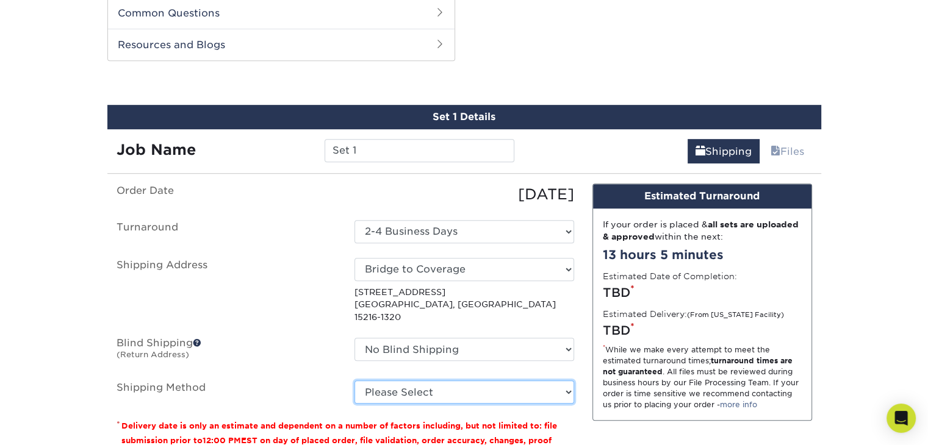
click at [533, 381] on select "Please Select Ground Shipping (+$8.96) 3 Day Shipping Service (+$20.07) 2 Day A…" at bounding box center [465, 392] width 220 height 23
select select "03"
click at [355, 381] on select "Please Select Ground Shipping (+$8.96) 3 Day Shipping Service (+$20.07) 2 Day A…" at bounding box center [465, 392] width 220 height 23
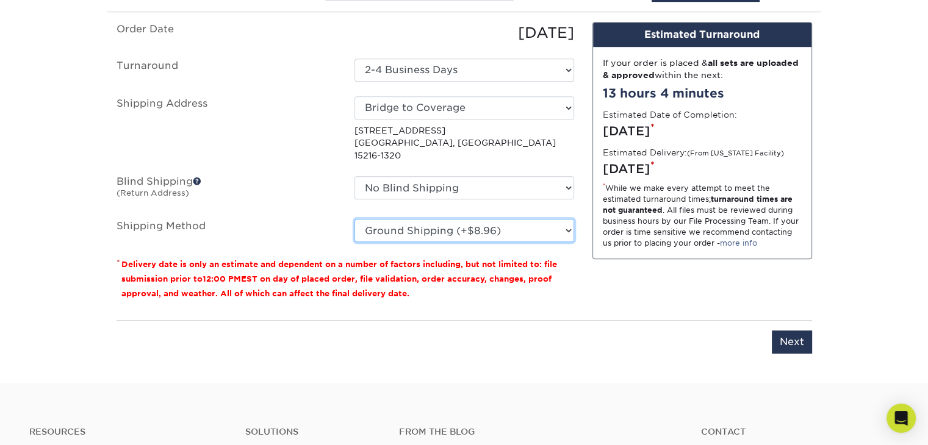
scroll to position [764, 0]
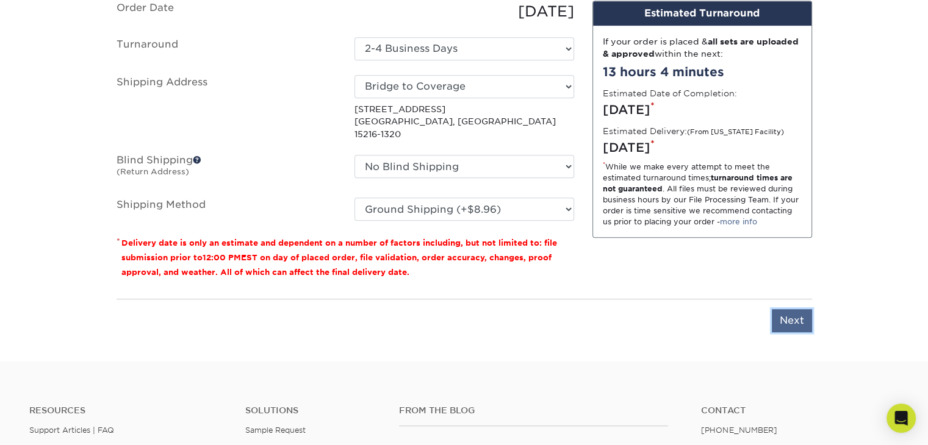
click at [783, 310] on input "Next" at bounding box center [792, 320] width 40 height 23
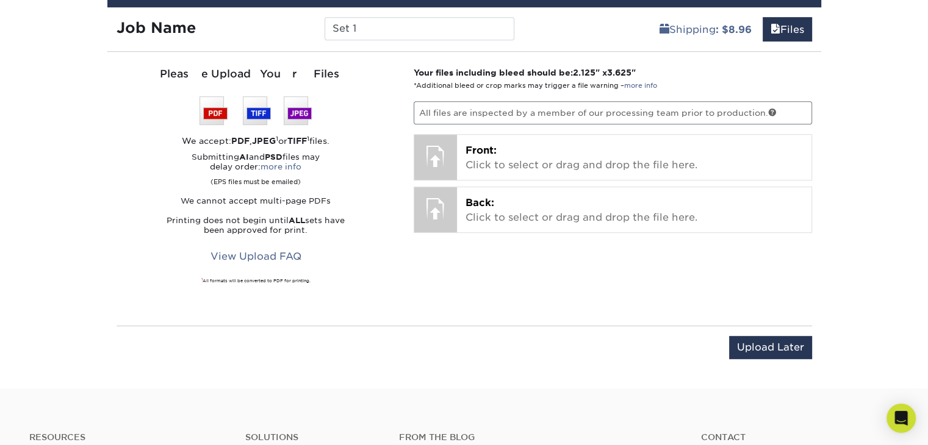
scroll to position [642, 0]
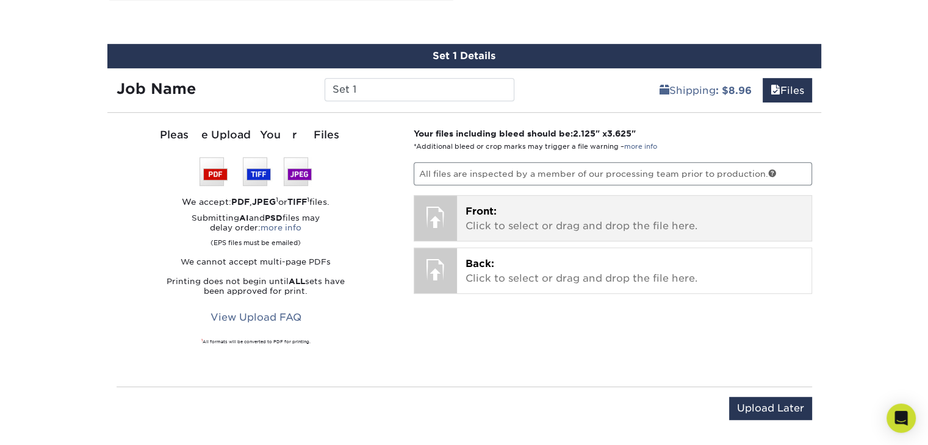
click at [490, 213] on span "Front:" at bounding box center [481, 212] width 31 height 12
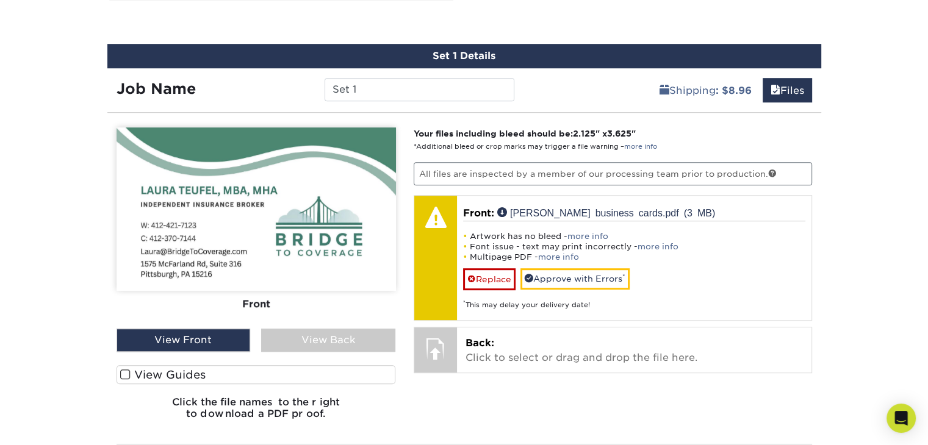
click at [354, 335] on div "View Back" at bounding box center [328, 340] width 134 height 23
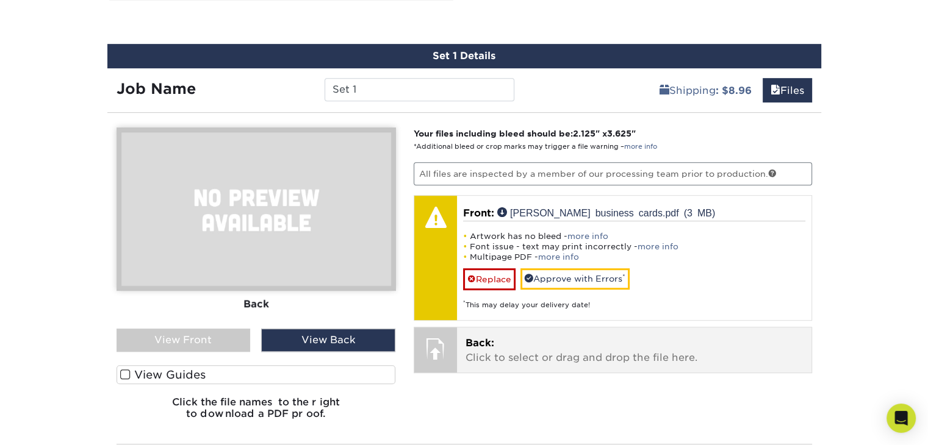
click at [503, 349] on p "Back: Click to select or drag and drop the file here." at bounding box center [634, 350] width 337 height 29
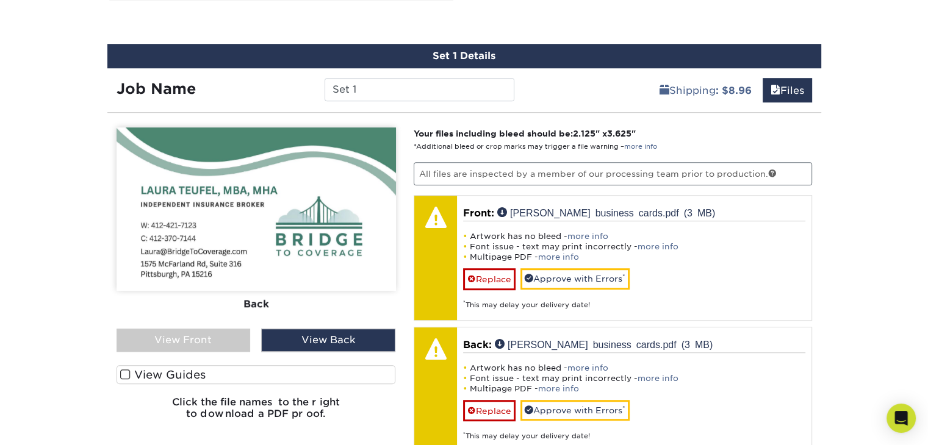
click at [315, 339] on div "View Back" at bounding box center [328, 340] width 134 height 23
click at [212, 340] on div "View Front" at bounding box center [184, 340] width 134 height 23
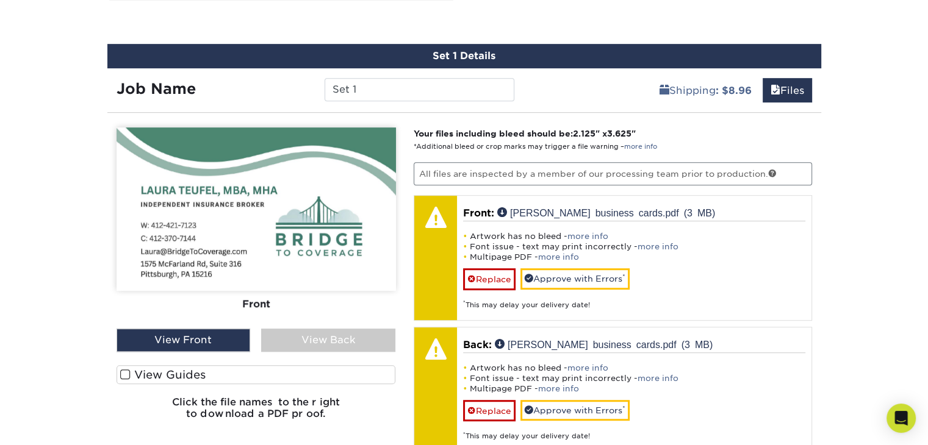
click at [295, 342] on div "View Back" at bounding box center [328, 340] width 134 height 23
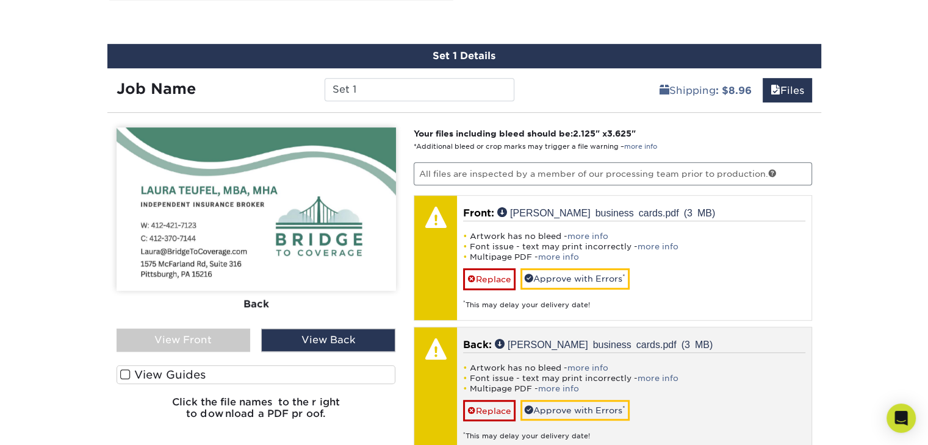
scroll to position [703, 0]
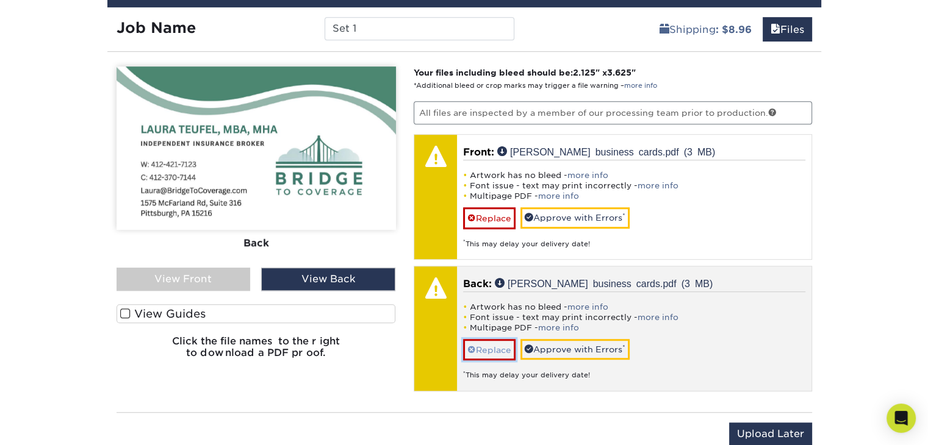
click at [483, 344] on link "Replace" at bounding box center [489, 349] width 52 height 21
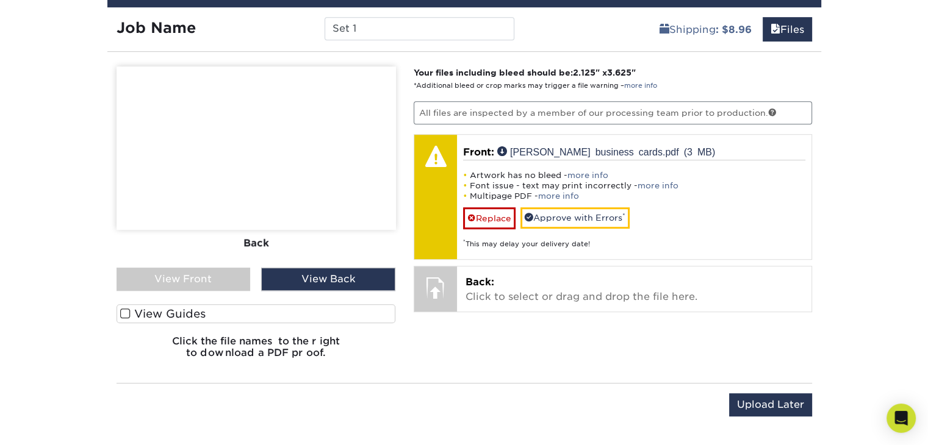
click at [210, 278] on div "View Front" at bounding box center [184, 279] width 134 height 23
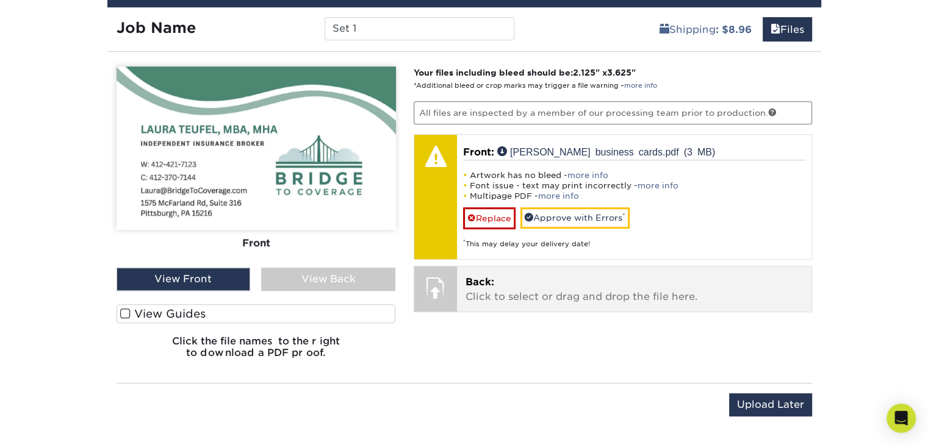
click at [498, 284] on p "Back: Click to select or drag and drop the file here." at bounding box center [634, 289] width 337 height 29
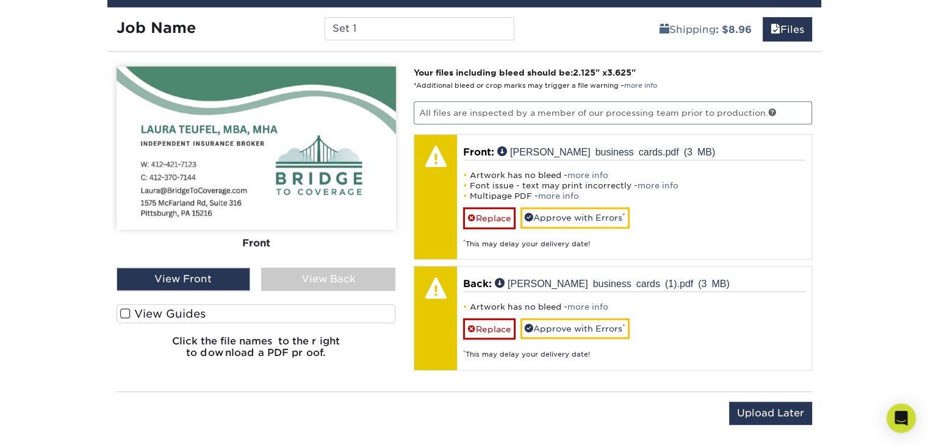
click at [326, 278] on div "View Back" at bounding box center [328, 279] width 134 height 23
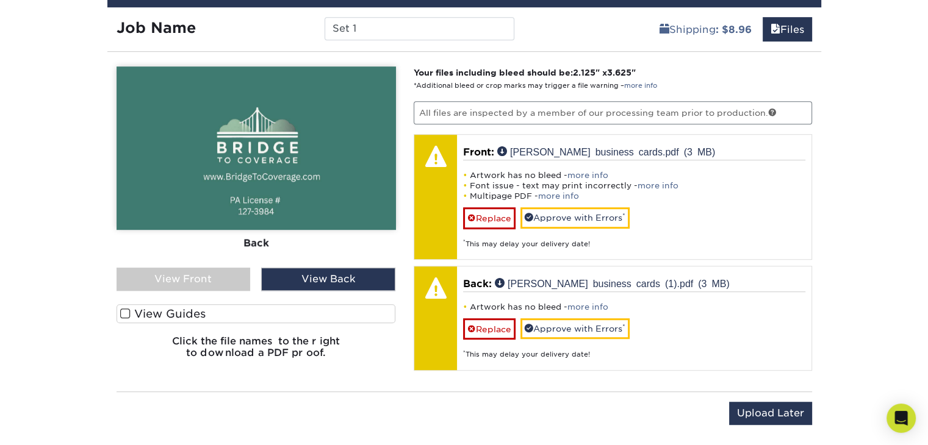
click at [223, 278] on div "View Front" at bounding box center [184, 279] width 134 height 23
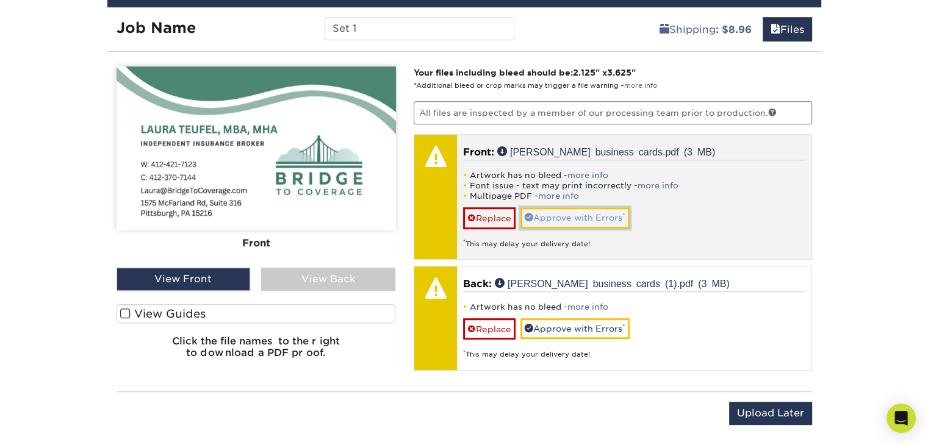
click at [568, 215] on link "Approve with Errors *" at bounding box center [575, 217] width 109 height 21
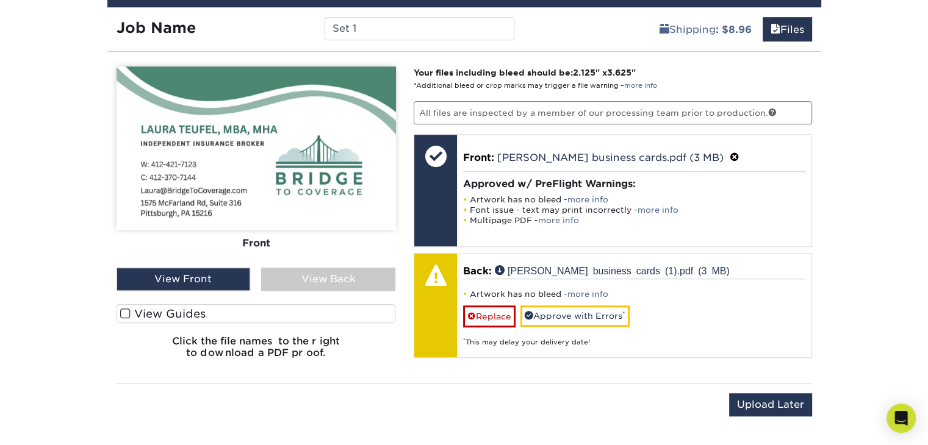
click at [320, 278] on div "View Back" at bounding box center [328, 279] width 134 height 23
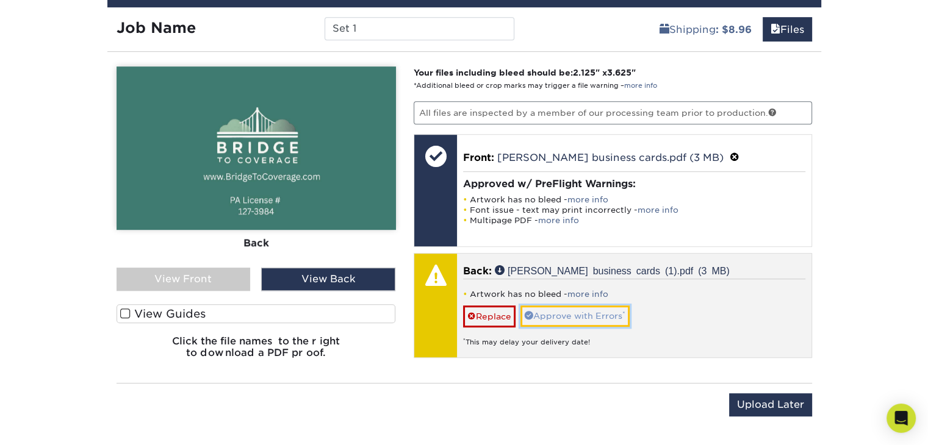
click at [549, 314] on link "Approve with Errors *" at bounding box center [575, 316] width 109 height 21
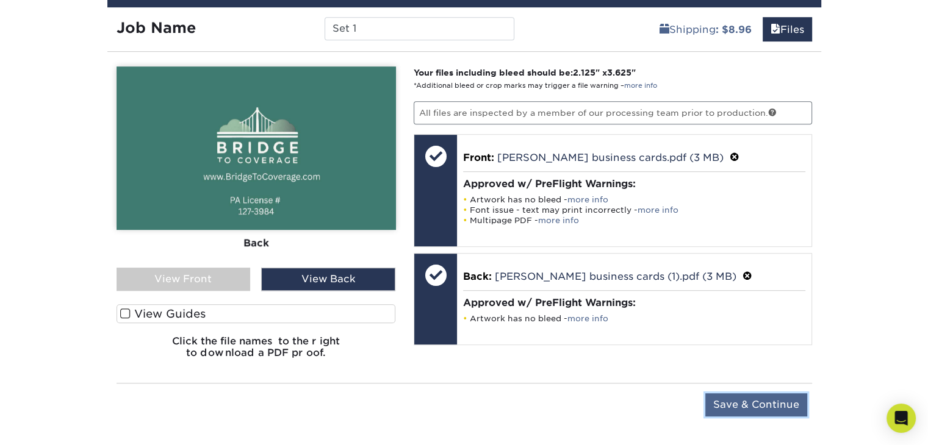
click at [727, 403] on input "Save & Continue" at bounding box center [756, 405] width 102 height 23
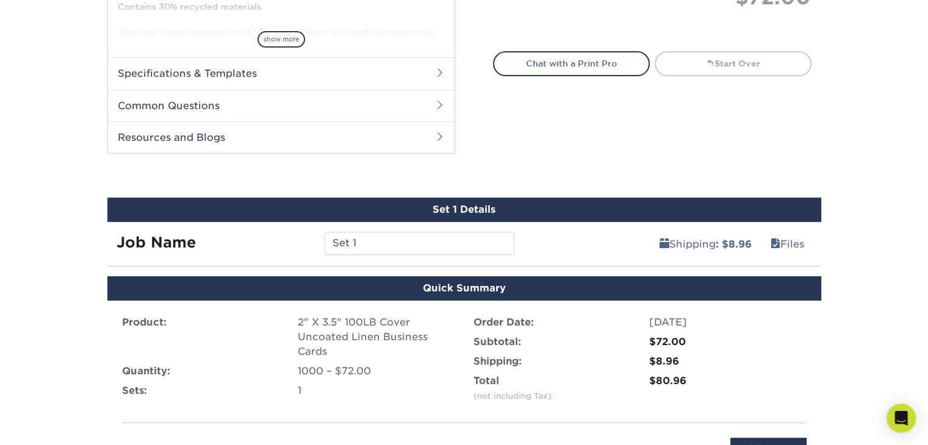
scroll to position [732, 0]
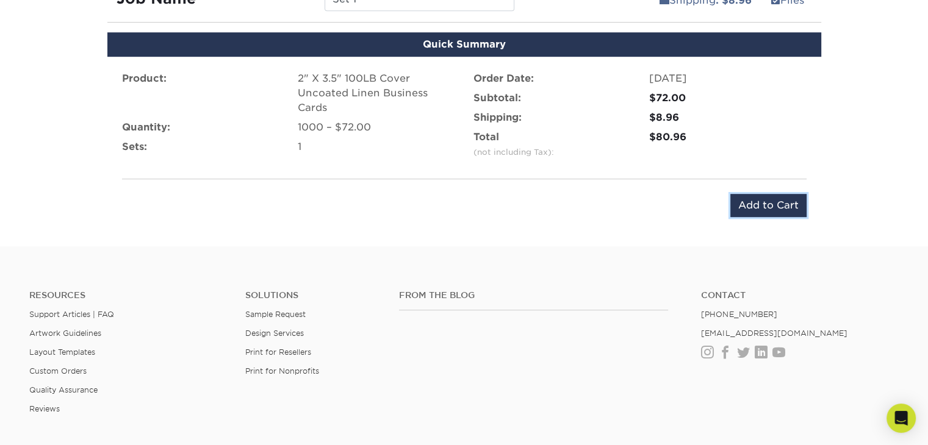
click at [759, 204] on input "Add to Cart" at bounding box center [768, 205] width 76 height 23
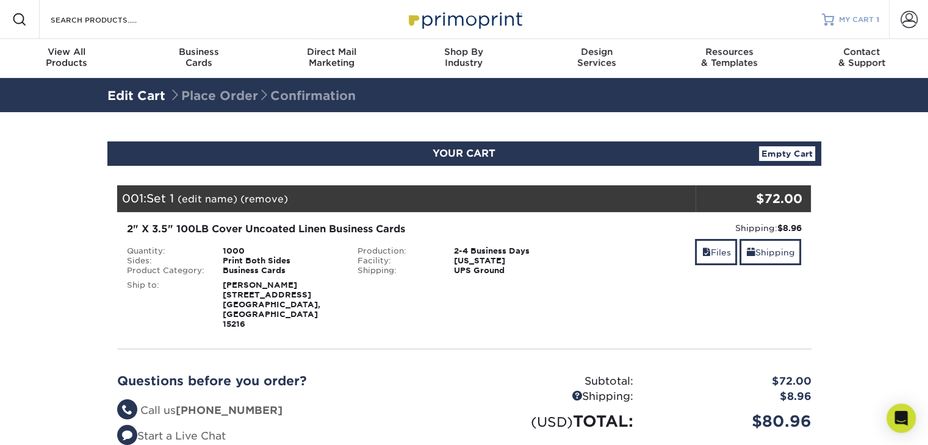
click at [846, 18] on span "MY CART" at bounding box center [856, 20] width 35 height 10
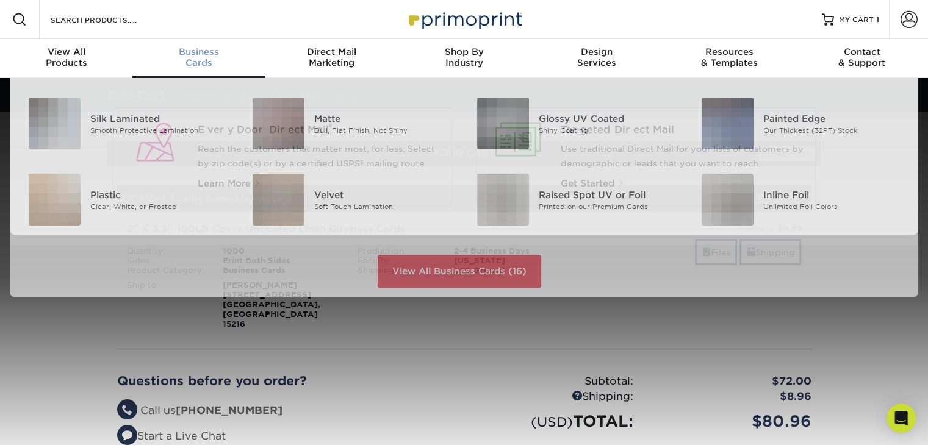
scroll to position [1, 0]
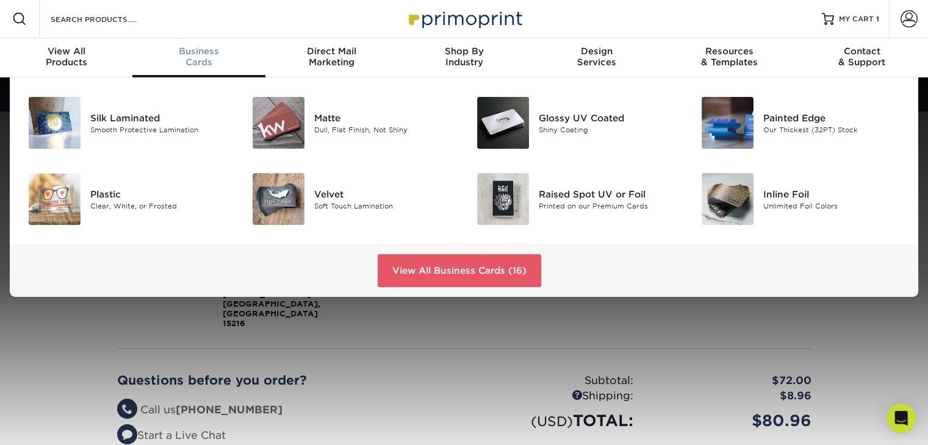
click at [195, 59] on div "Business Cards" at bounding box center [198, 57] width 132 height 22
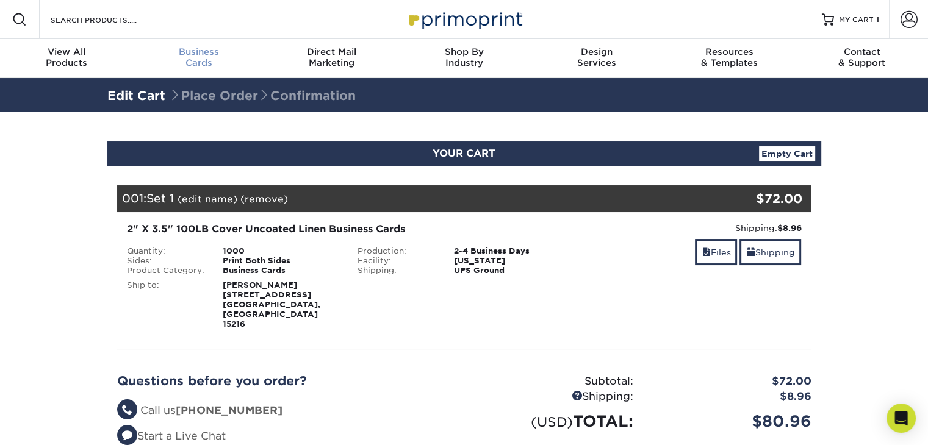
scroll to position [0, 0]
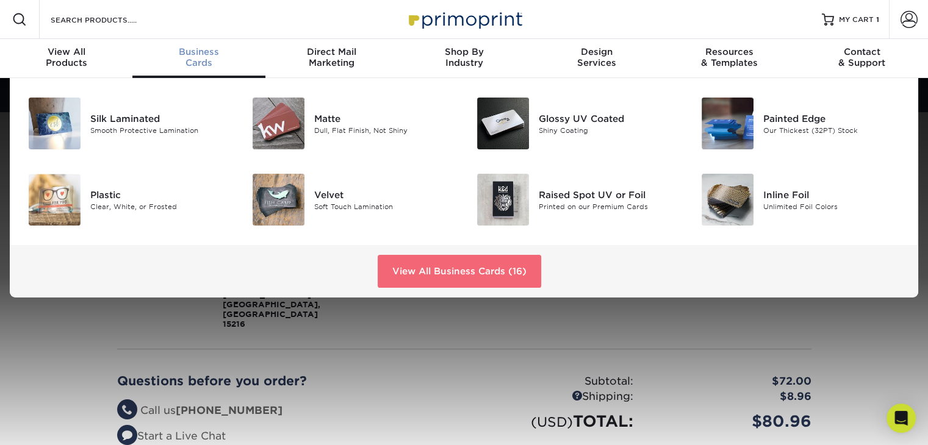
click at [494, 279] on link "View All Business Cards (16)" at bounding box center [460, 271] width 164 height 33
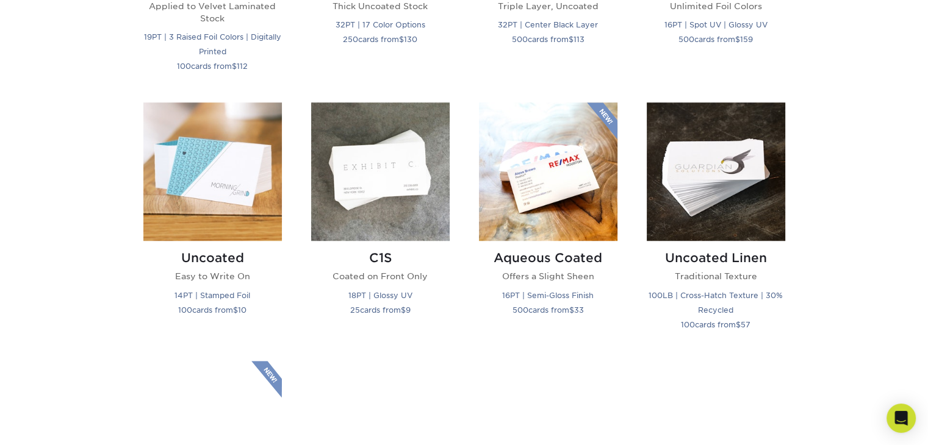
scroll to position [1037, 0]
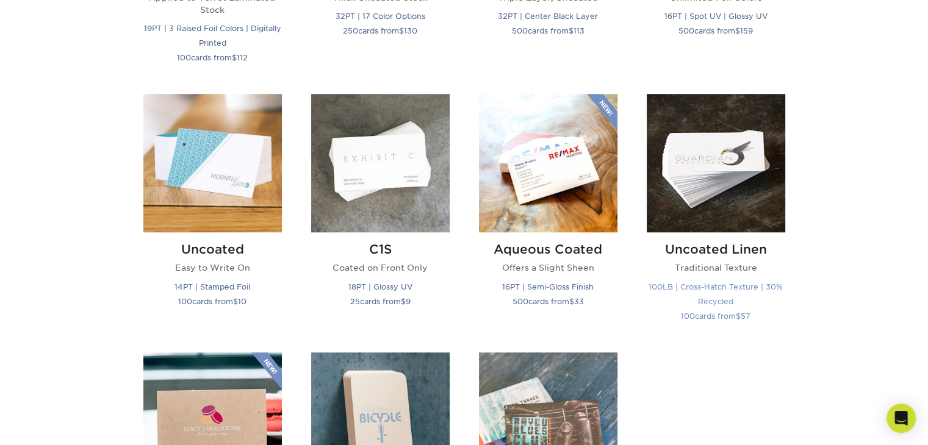
click at [713, 267] on p "Traditional Texture" at bounding box center [716, 268] width 139 height 12
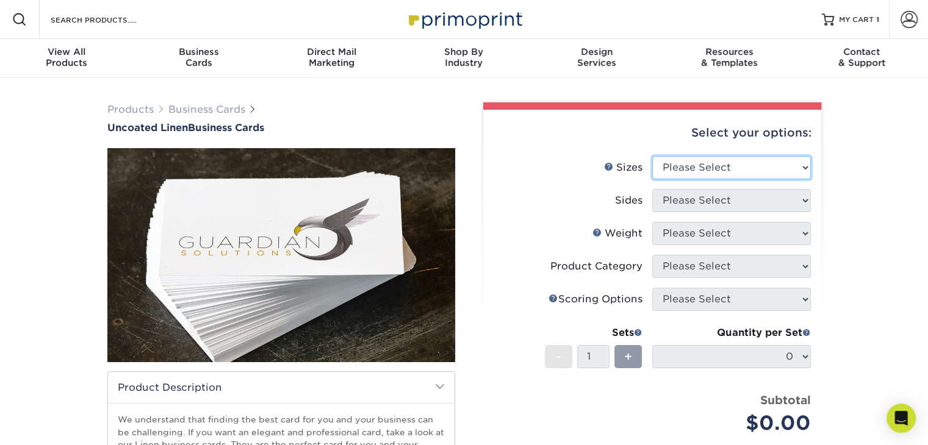
click at [734, 167] on select "Please Select 2" x 3.5" - Standard 2" x 7" - Foldover Card 2.125" x 3.375" - Eu…" at bounding box center [731, 167] width 159 height 23
select select "2.00x3.50"
click at [652, 156] on select "Please Select 2" x 3.5" - Standard 2" x 7" - Foldover Card 2.125" x 3.375" - Eu…" at bounding box center [731, 167] width 159 height 23
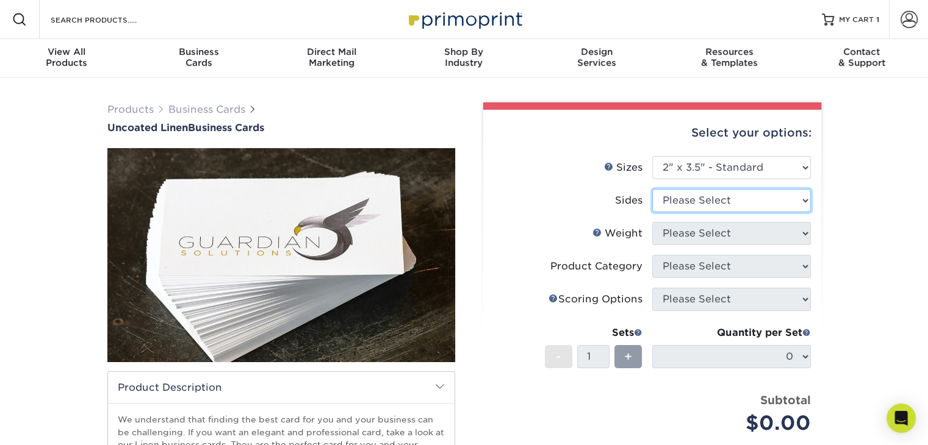
click at [736, 201] on select "Please Select Print Both Sides Print Front Only" at bounding box center [731, 200] width 159 height 23
select select "32d3c223-f82c-492b-b915-ba065a00862f"
click at [652, 189] on select "Please Select Print Both Sides Print Front Only" at bounding box center [731, 200] width 159 height 23
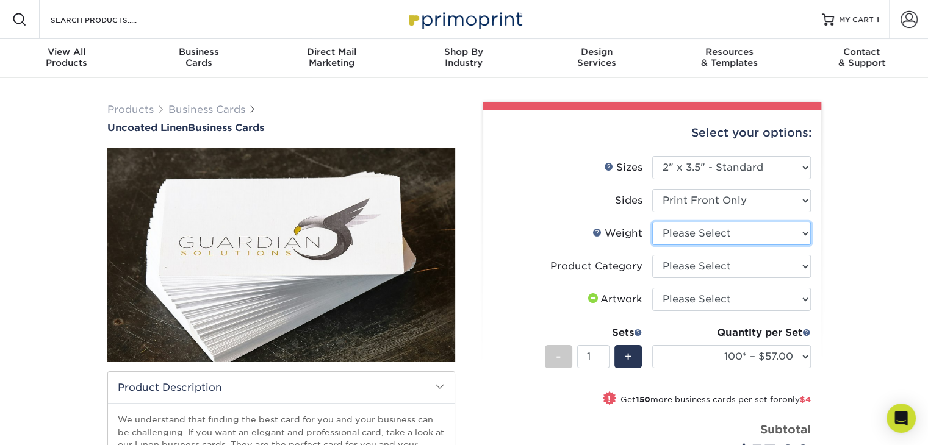
click at [707, 233] on select "Please Select 100LB" at bounding box center [731, 233] width 159 height 23
select select "100LB"
click at [652, 222] on select "Please Select 100LB" at bounding box center [731, 233] width 159 height 23
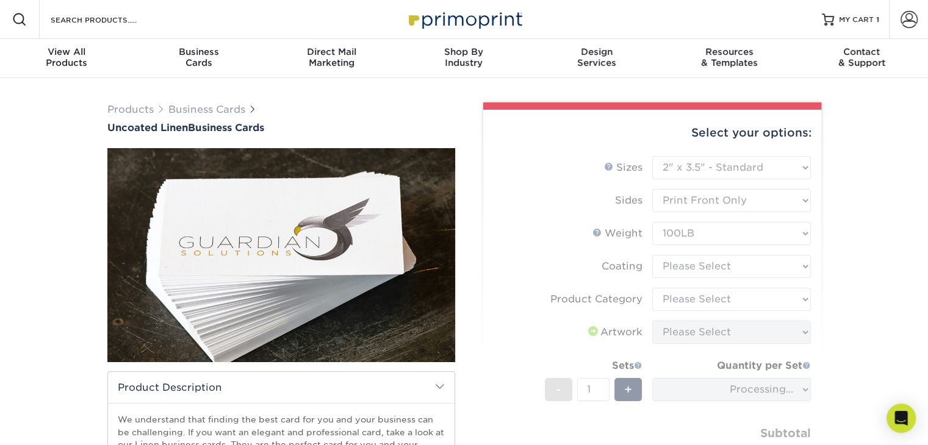
click at [699, 270] on form "Sizes Help Sizes Please Select 2" x 3.5" - Standard 2" x 7" - Foldover Card 2.1…" at bounding box center [652, 326] width 319 height 340
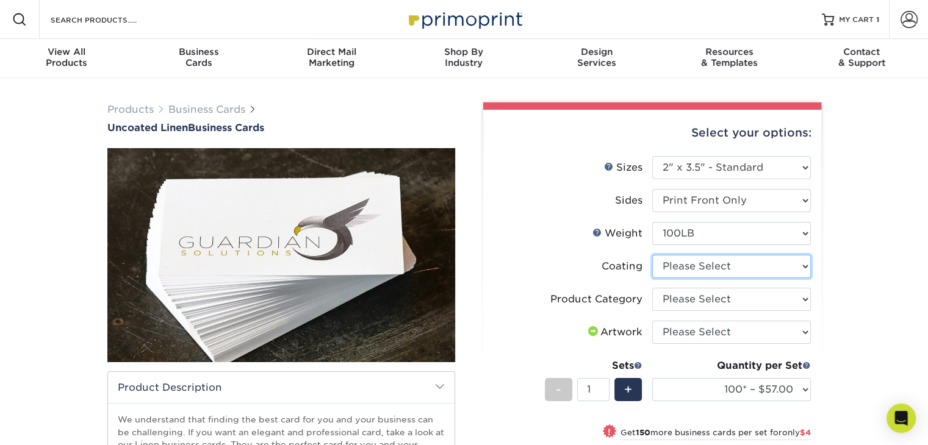
click at [699, 270] on select at bounding box center [731, 266] width 159 height 23
select select "3e7618de-abca-4bda-9f97-8b9129e913d8"
click at [652, 255] on select at bounding box center [731, 266] width 159 height 23
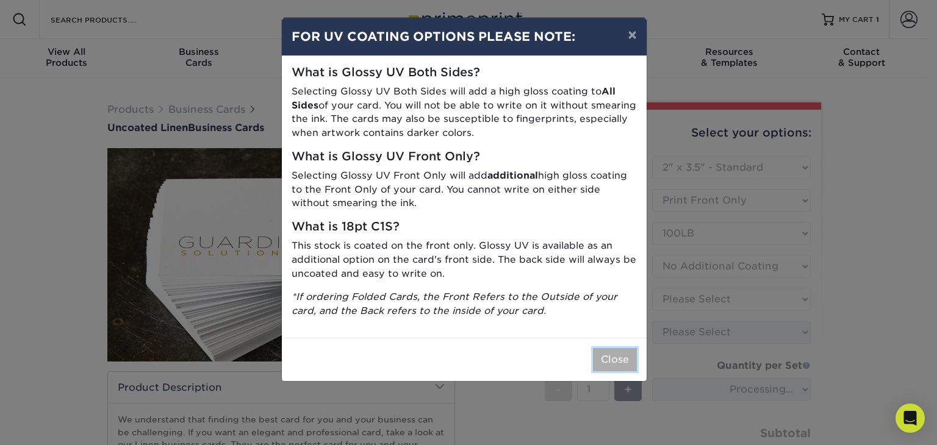
click at [607, 358] on button "Close" at bounding box center [615, 359] width 44 height 23
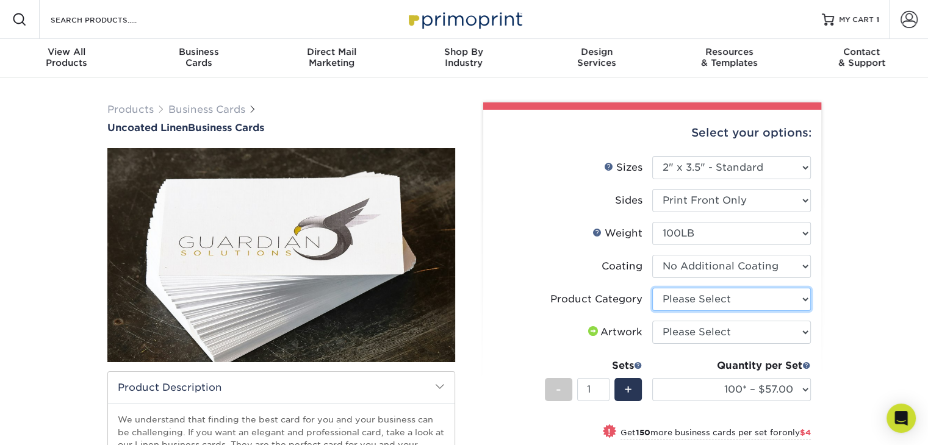
click at [679, 300] on select "Please Select Business Cards" at bounding box center [731, 299] width 159 height 23
select select "3b5148f1-0588-4f88-a218-97bcfdce65c1"
click at [652, 288] on select "Please Select Business Cards" at bounding box center [731, 299] width 159 height 23
click at [676, 334] on select "Please Select I will upload files I need a design - $100" at bounding box center [731, 332] width 159 height 23
select select "upload"
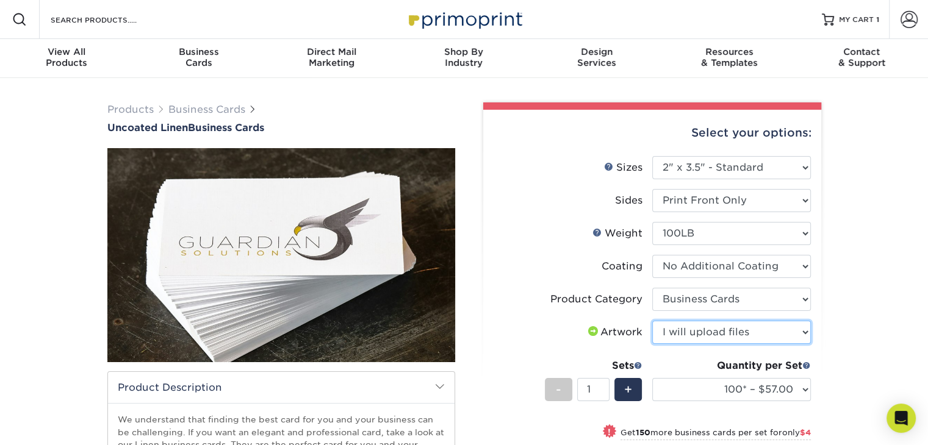
click at [652, 321] on select "Please Select I will upload files I need a design - $100" at bounding box center [731, 332] width 159 height 23
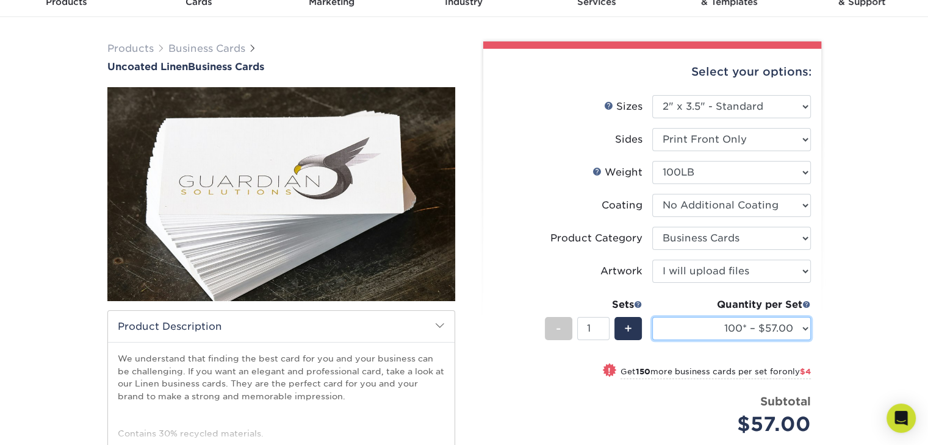
click at [753, 325] on select "100* – $57.00 250* – $61.00 500* – $69.00 1000 – $72.00 2500 – $114.00 5000 – $…" at bounding box center [731, 328] width 159 height 23
select select "1000 – $72.00"
click at [652, 317] on select "100* – $57.00 250* – $61.00 500* – $69.00 1000 – $72.00 2500 – $114.00 5000 – $…" at bounding box center [731, 328] width 159 height 23
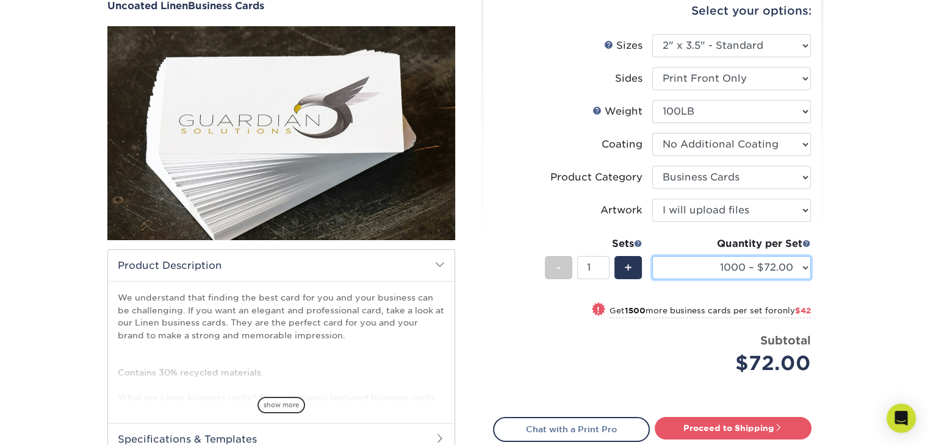
scroll to position [183, 0]
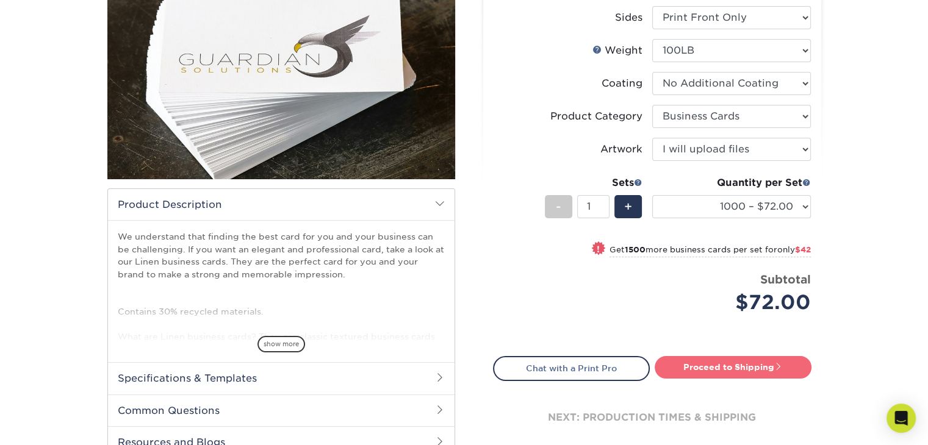
click at [677, 366] on link "Proceed to Shipping" at bounding box center [733, 367] width 157 height 22
type input "Set 1"
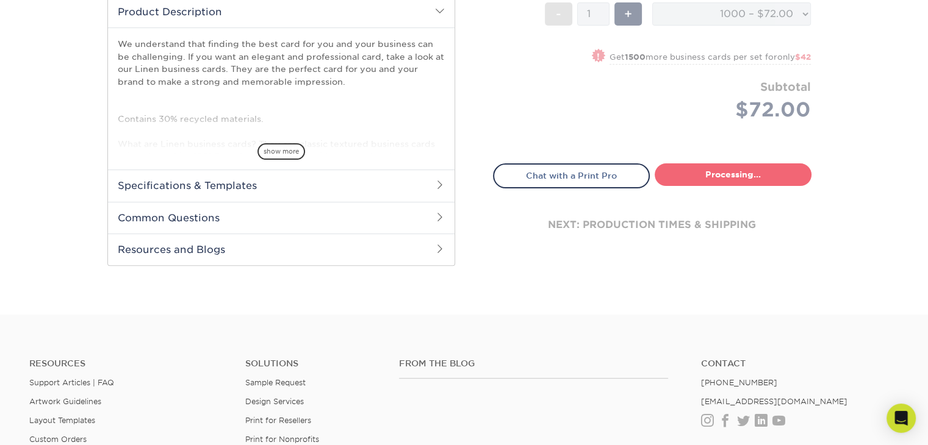
select select "7a4f5caa-c292-4ed1-8ff4-9202a3530c24"
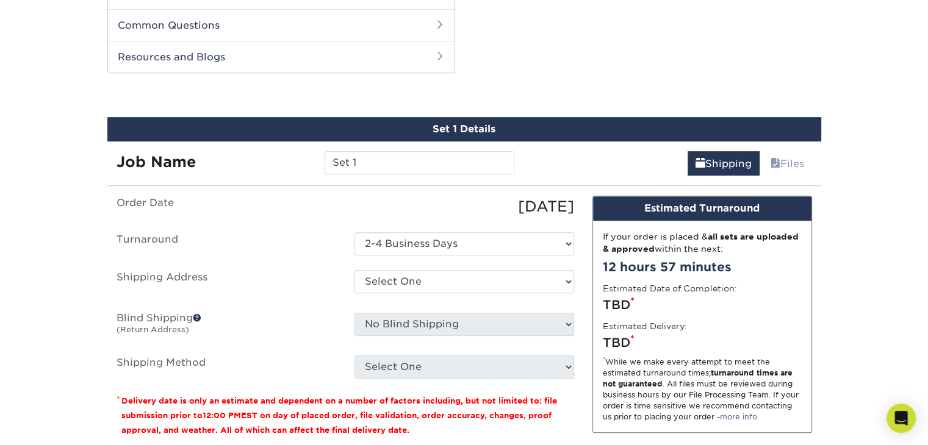
scroll to position [581, 0]
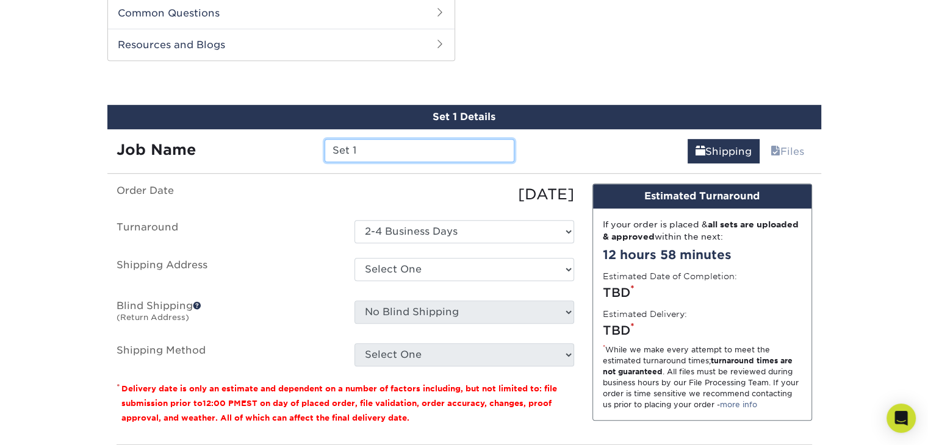
click at [395, 148] on input "Set 1" at bounding box center [420, 150] width 190 height 23
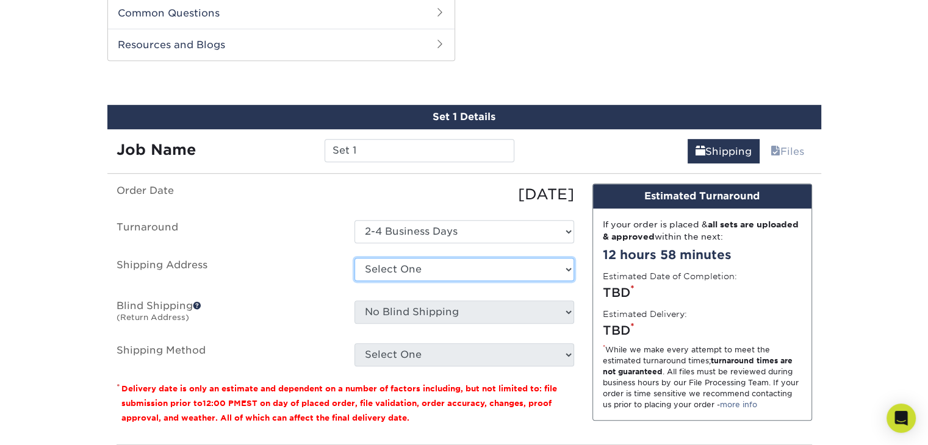
click at [434, 269] on select "Select One Bridge to Coverage + Add New Address - Login" at bounding box center [465, 269] width 220 height 23
select select "286782"
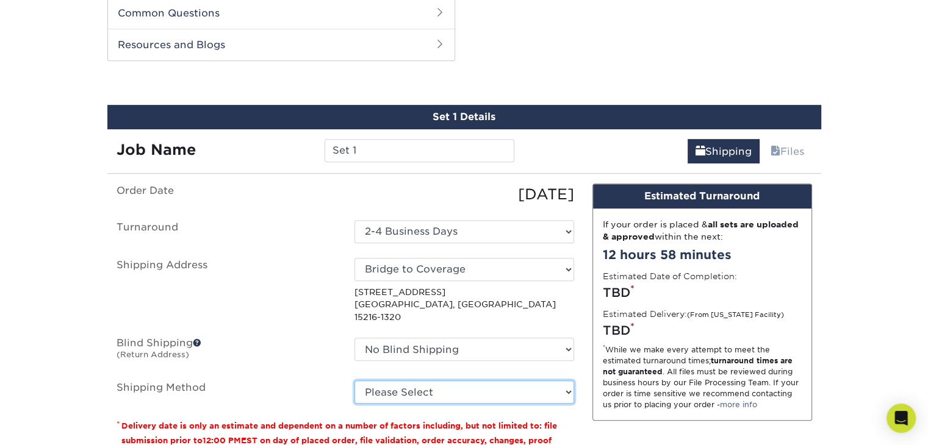
click at [444, 383] on select "Please Select Ground Shipping (+$8.96) 3 Day Shipping Service (+$20.07) 2 Day A…" at bounding box center [465, 392] width 220 height 23
select select "03"
click at [355, 381] on select "Please Select Ground Shipping (+$8.96) 3 Day Shipping Service (+$20.07) 2 Day A…" at bounding box center [465, 392] width 220 height 23
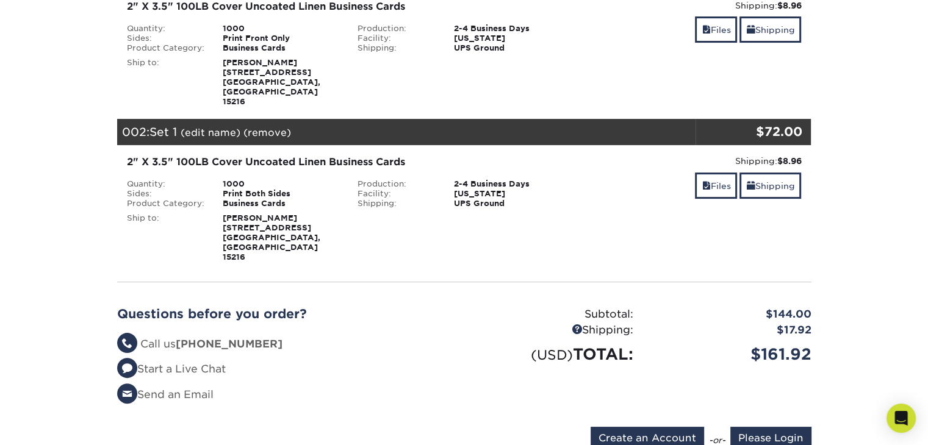
scroll to position [244, 0]
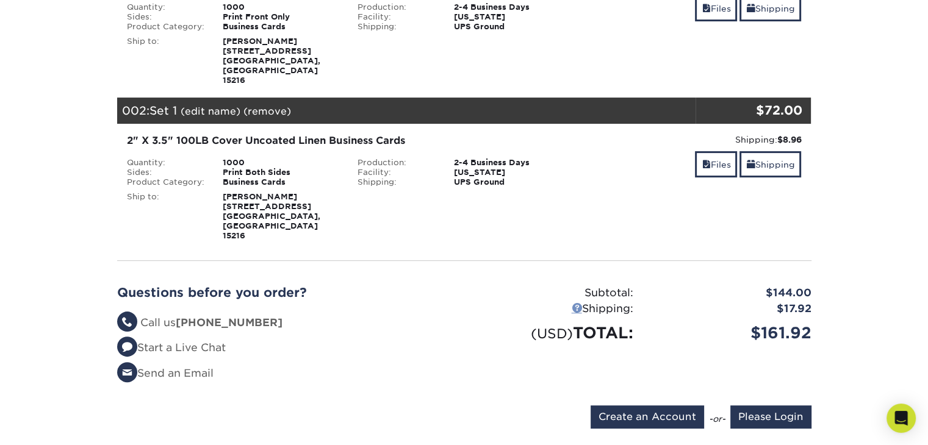
click at [573, 303] on link at bounding box center [577, 308] width 10 height 10
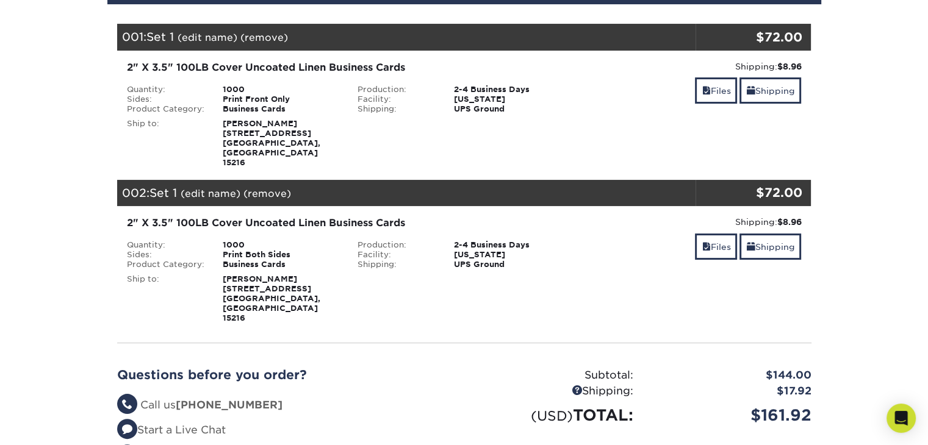
scroll to position [183, 0]
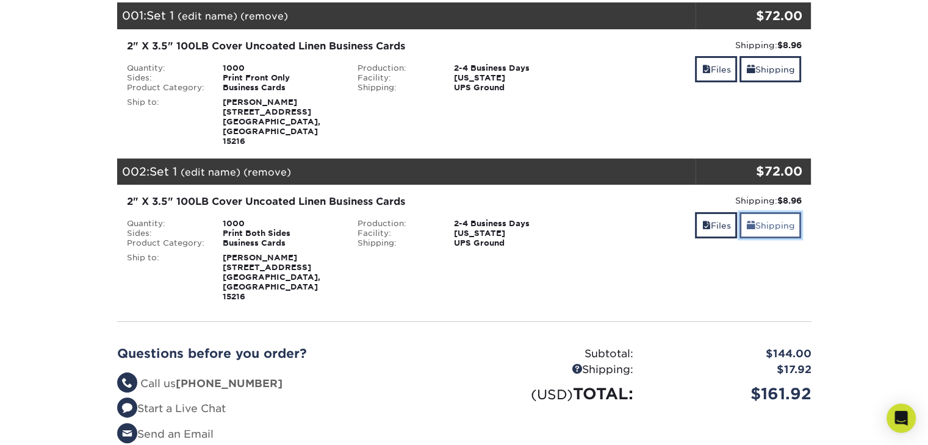
click at [774, 212] on link "Shipping" at bounding box center [771, 225] width 62 height 26
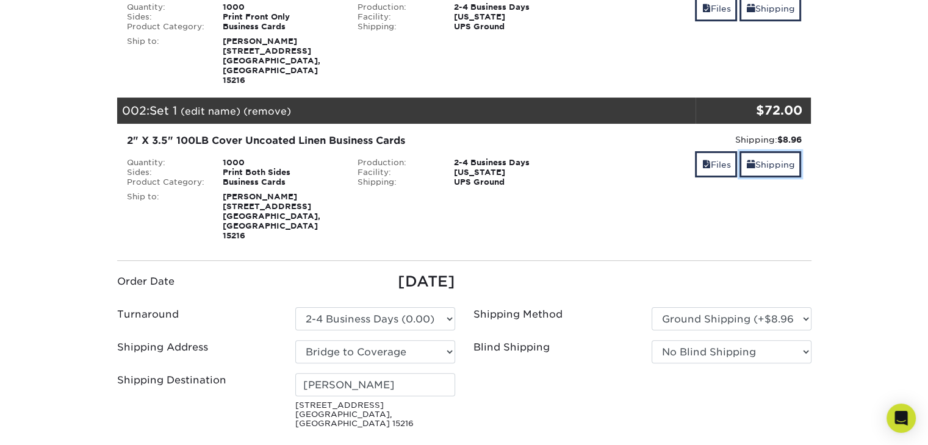
scroll to position [305, 0]
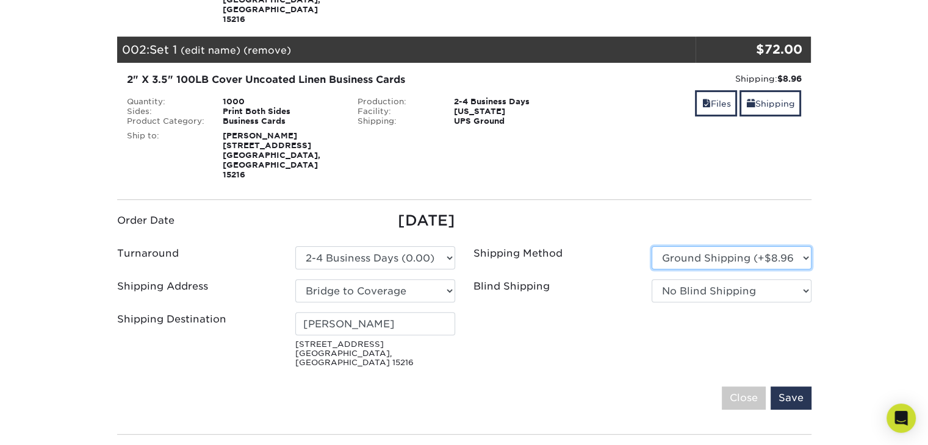
click at [805, 247] on select "Please Select Ground Shipping (+$8.96) 3 Day Shipping Service (+$20.07) 2 Day A…" at bounding box center [732, 258] width 160 height 23
click at [652, 247] on select "Please Select Ground Shipping (+$8.96) 3 Day Shipping Service (+$20.07) 2 Day A…" at bounding box center [732, 258] width 160 height 23
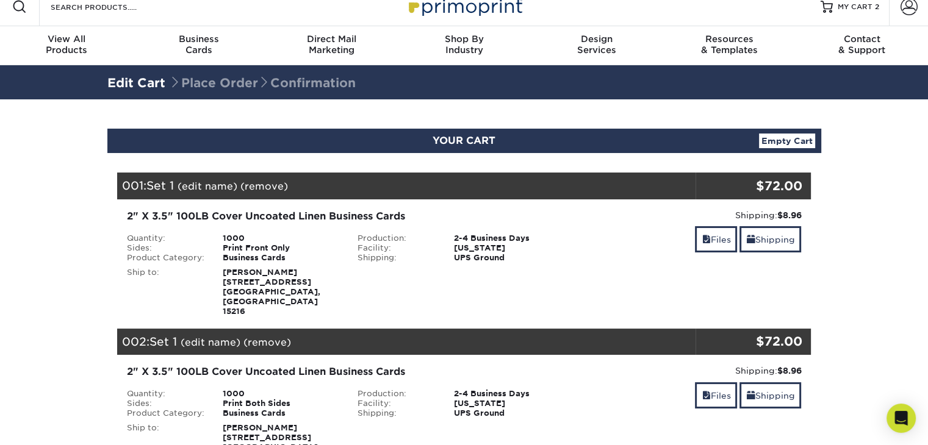
scroll to position [0, 0]
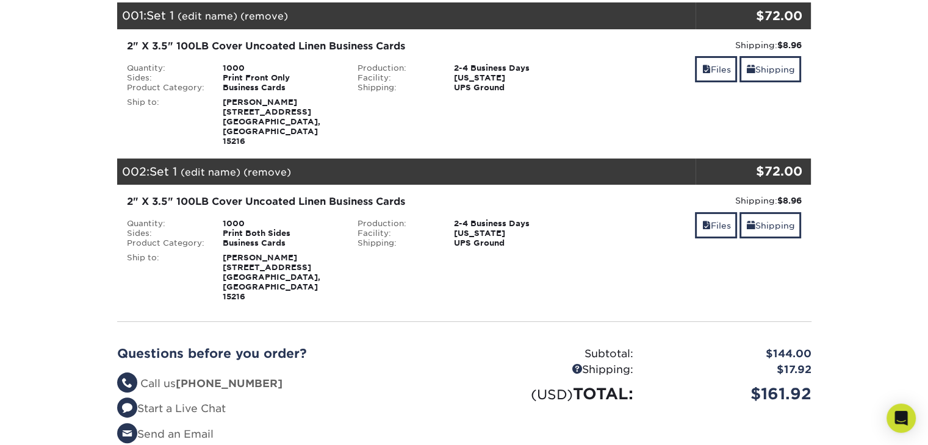
scroll to position [122, 0]
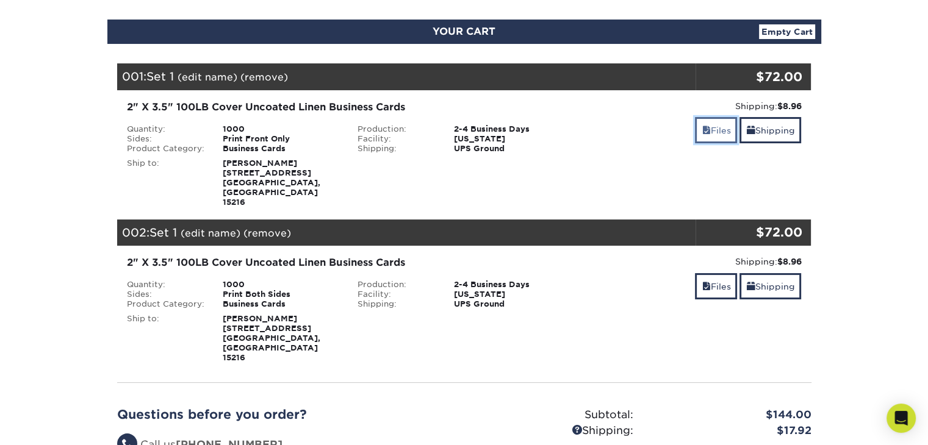
click at [715, 129] on link "Files" at bounding box center [716, 130] width 42 height 26
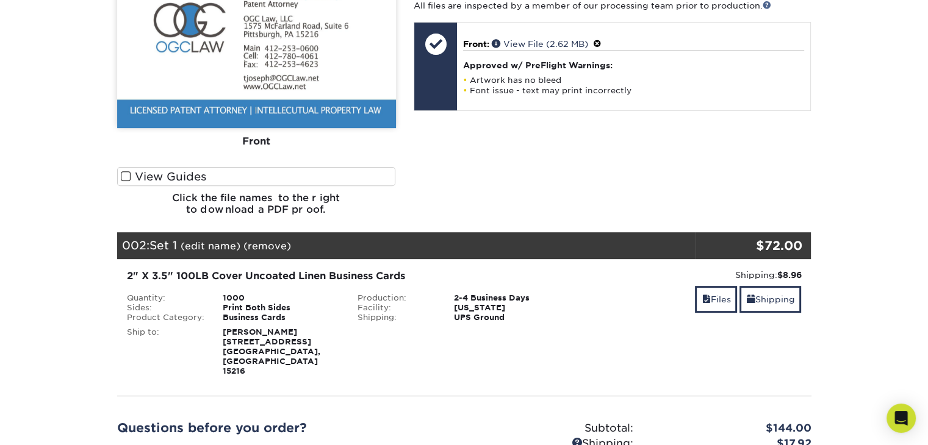
scroll to position [427, 0]
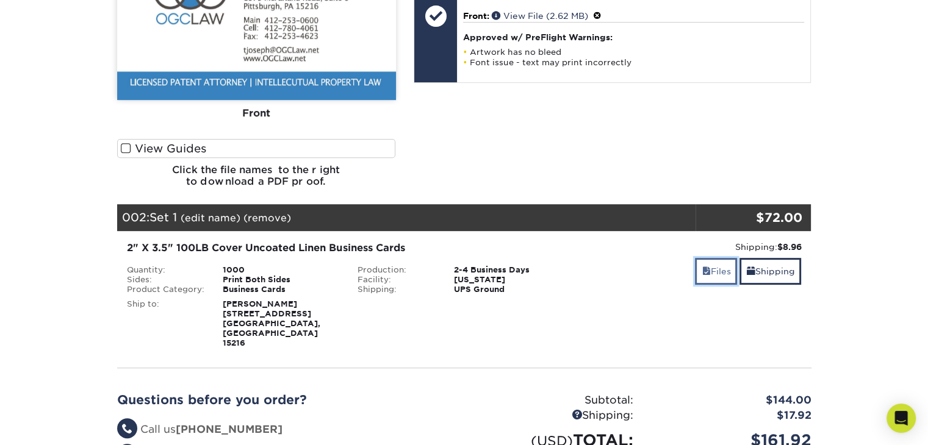
click at [715, 258] on link "Files" at bounding box center [716, 271] width 42 height 26
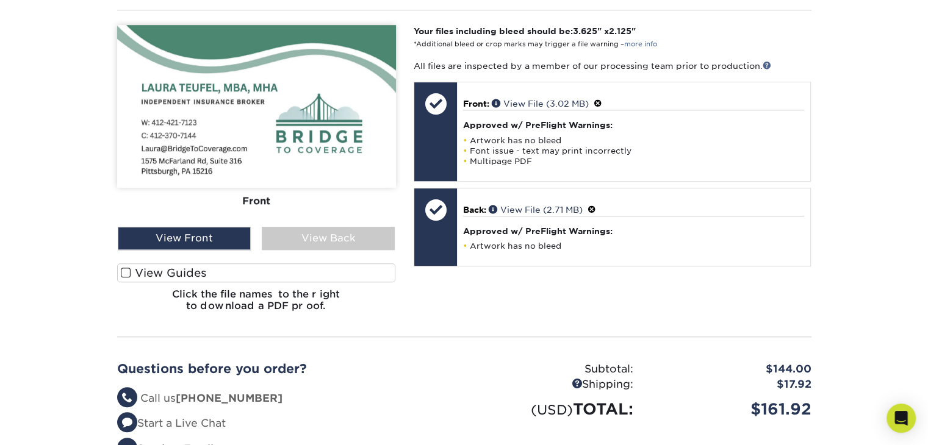
scroll to position [793, 0]
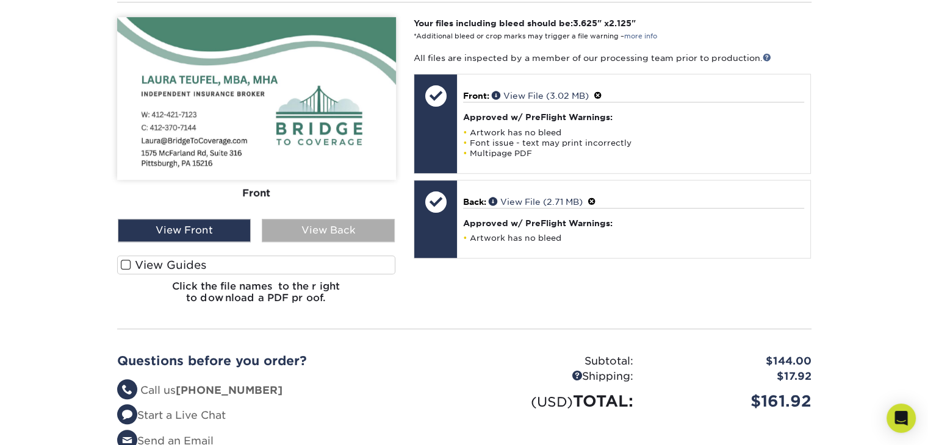
click at [378, 219] on div "View Back" at bounding box center [328, 230] width 133 height 23
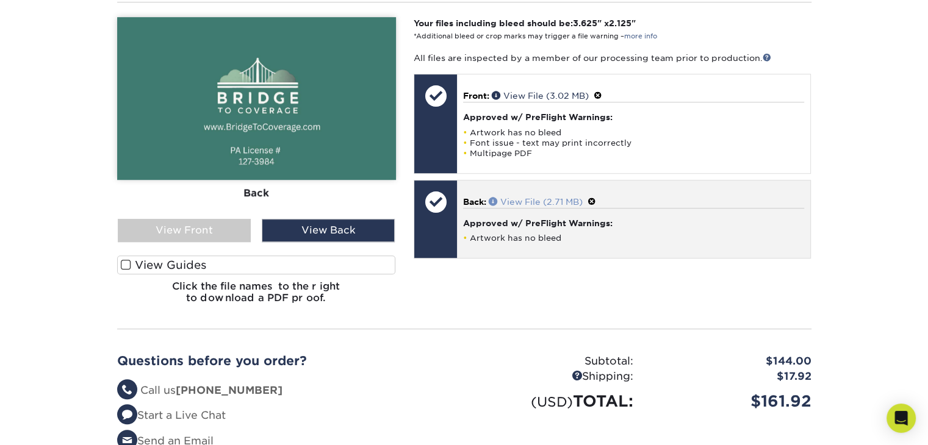
scroll to position [732, 0]
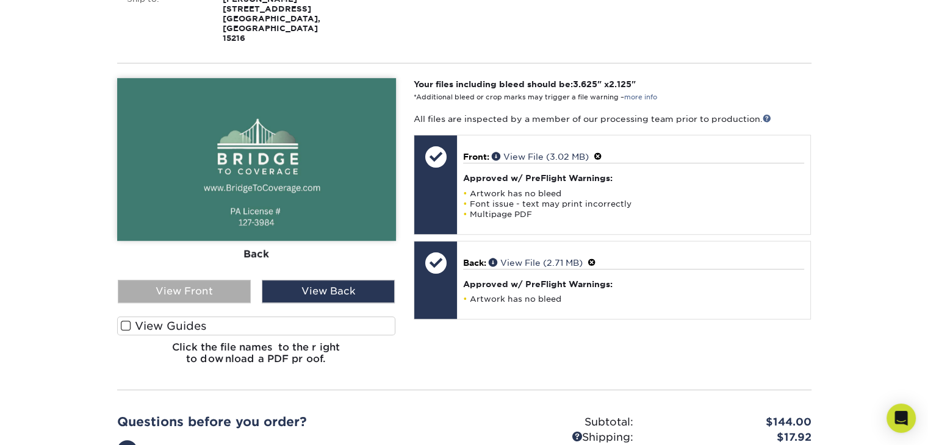
click at [203, 280] on div "View Front" at bounding box center [184, 291] width 133 height 23
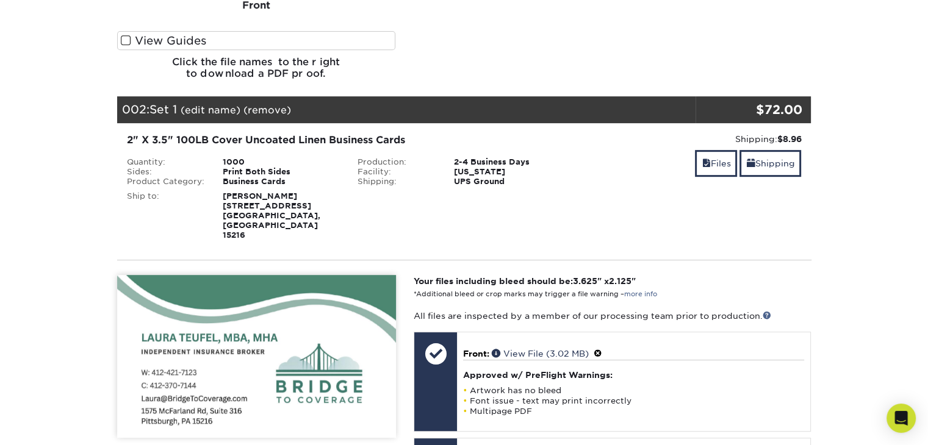
scroll to position [488, 0]
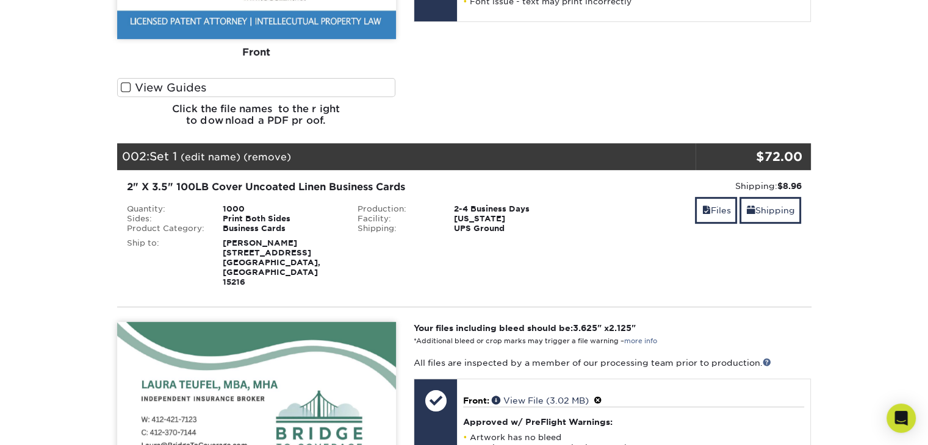
click at [265, 151] on link "(remove)" at bounding box center [267, 157] width 48 height 12
click at [491, 151] on link "Yes" at bounding box center [493, 157] width 17 height 12
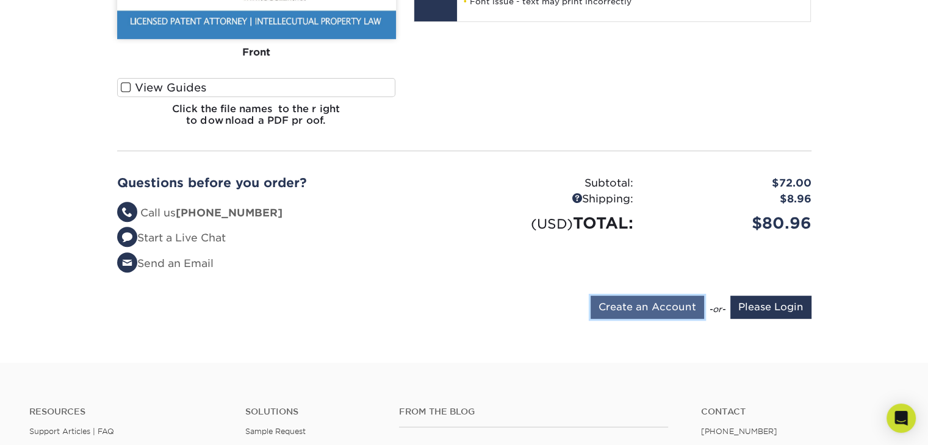
click at [650, 296] on input "Create an Account" at bounding box center [648, 307] width 114 height 23
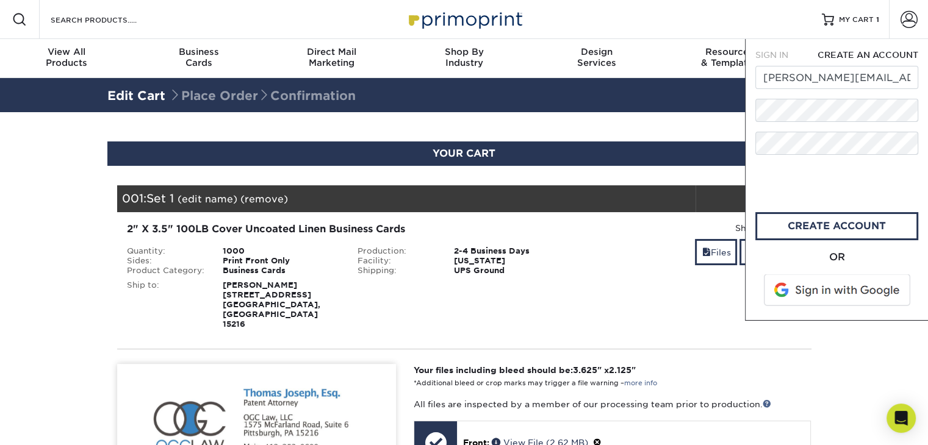
scroll to position [0, 0]
click at [801, 227] on link "create account" at bounding box center [836, 226] width 163 height 28
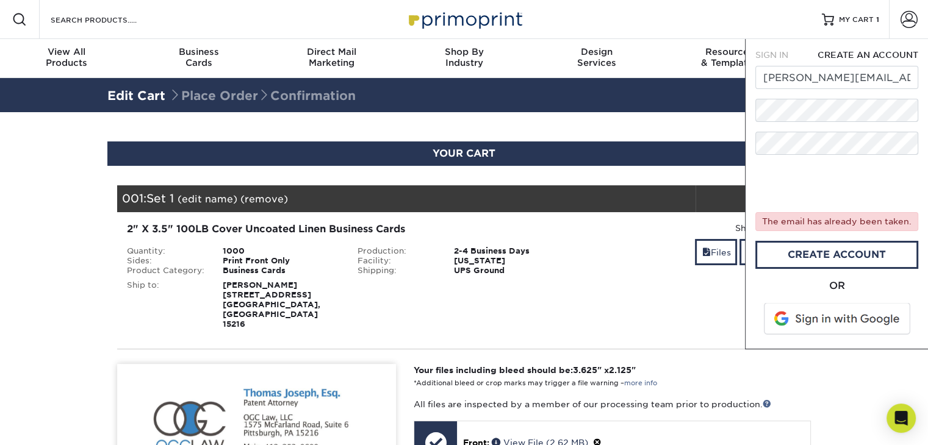
drag, startPoint x: 865, startPoint y: 157, endPoint x: 863, endPoint y: 289, distance: 131.8
click at [863, 289] on div "OR" at bounding box center [836, 286] width 163 height 15
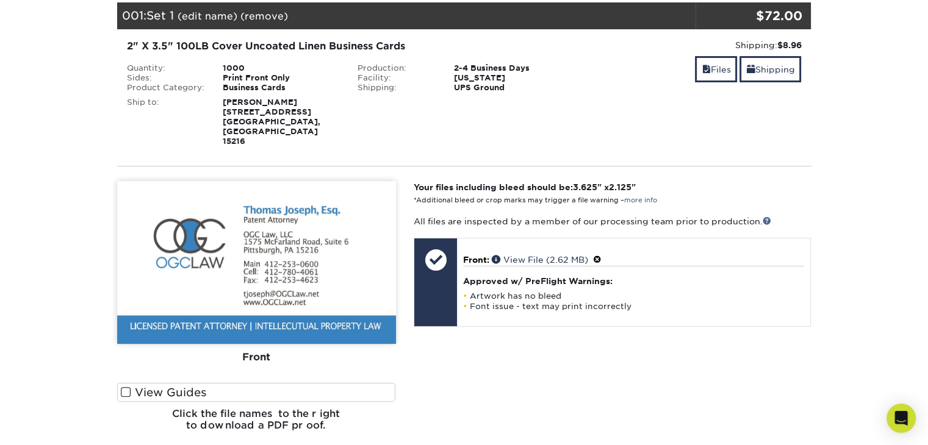
scroll to position [427, 0]
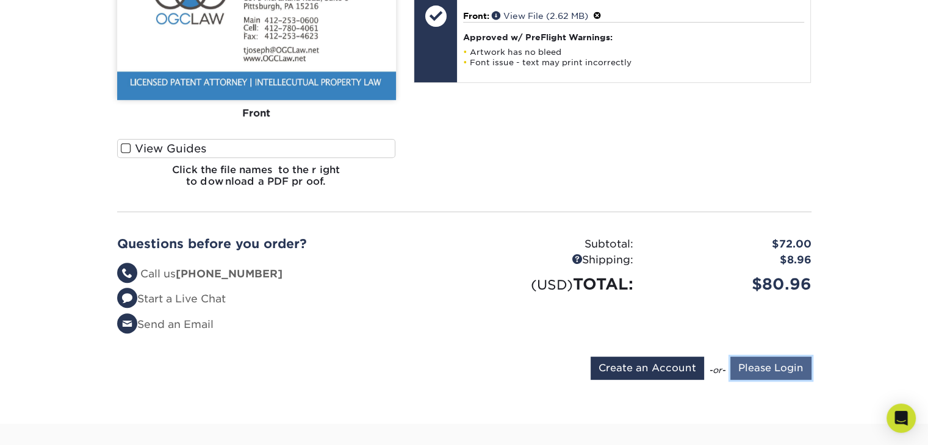
click at [766, 357] on input "Please Login" at bounding box center [770, 368] width 81 height 23
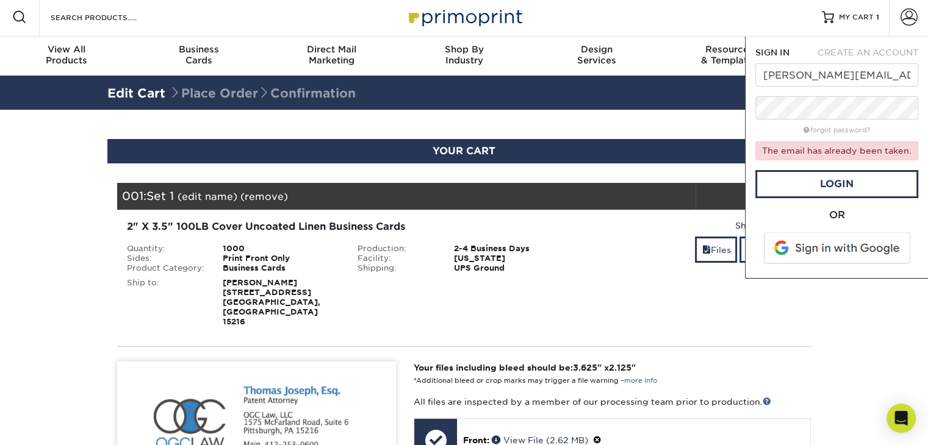
scroll to position [0, 0]
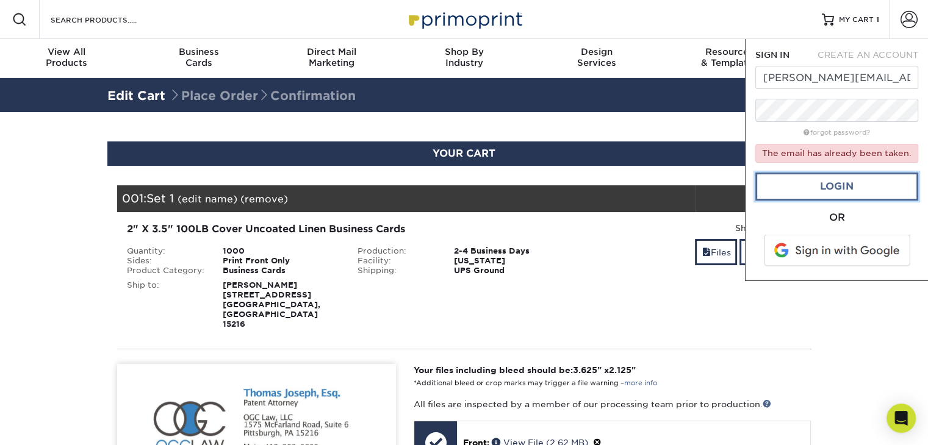
click at [799, 185] on link "Login" at bounding box center [836, 187] width 163 height 28
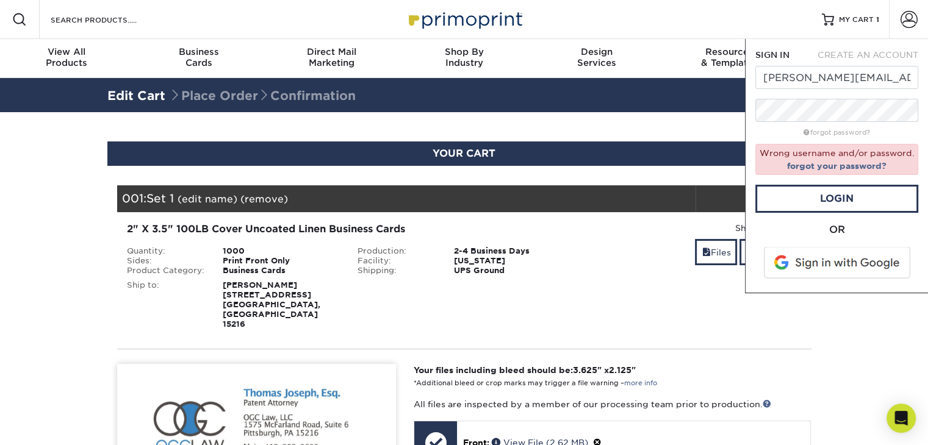
drag, startPoint x: 829, startPoint y: 126, endPoint x: 753, endPoint y: 237, distance: 133.9
click at [753, 237] on div "SIGN IN CREATE AN ACCOUNT [PERSON_NAME][EMAIL_ADDRESS][DOMAIN_NAME] forgot pass…" at bounding box center [836, 166] width 183 height 254
click at [811, 195] on link "Login" at bounding box center [836, 199] width 163 height 28
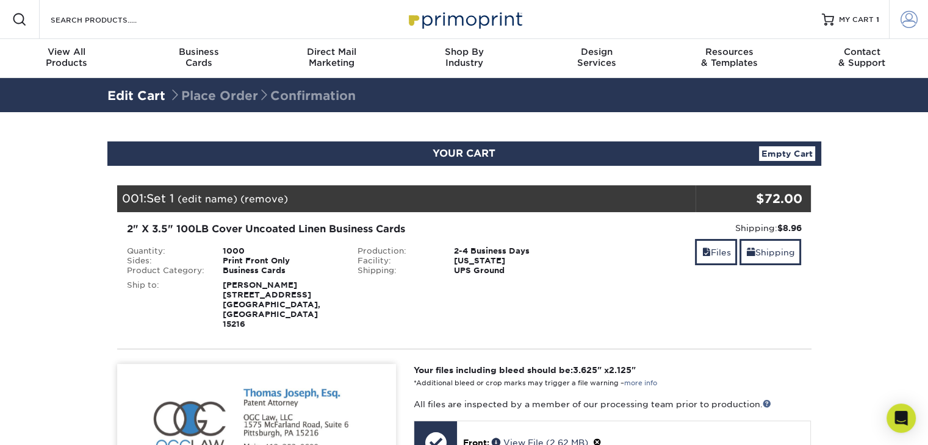
click at [909, 27] on span at bounding box center [909, 19] width 17 height 17
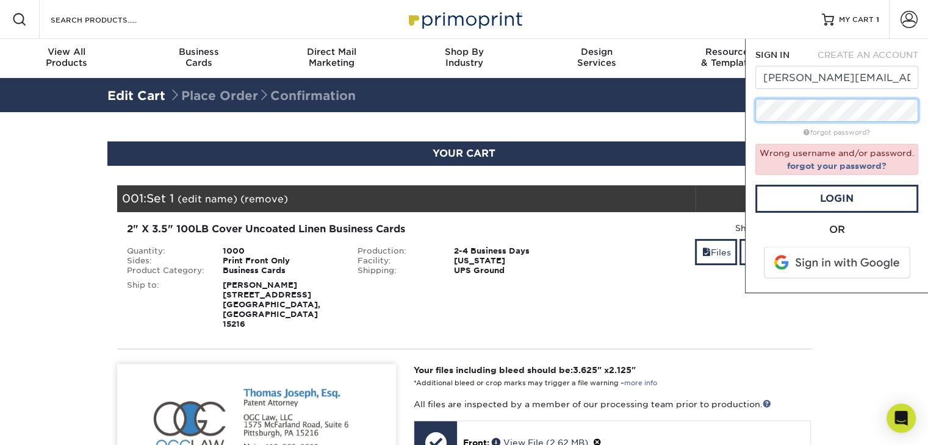
click at [752, 128] on div "SIGN IN CREATE AN ACCOUNT laura@bridgetocoverage.com forgot password? Wrong use…" at bounding box center [836, 166] width 183 height 254
click at [828, 195] on link "Login" at bounding box center [836, 199] width 163 height 28
click at [832, 132] on link "forgot password?" at bounding box center [837, 133] width 67 height 8
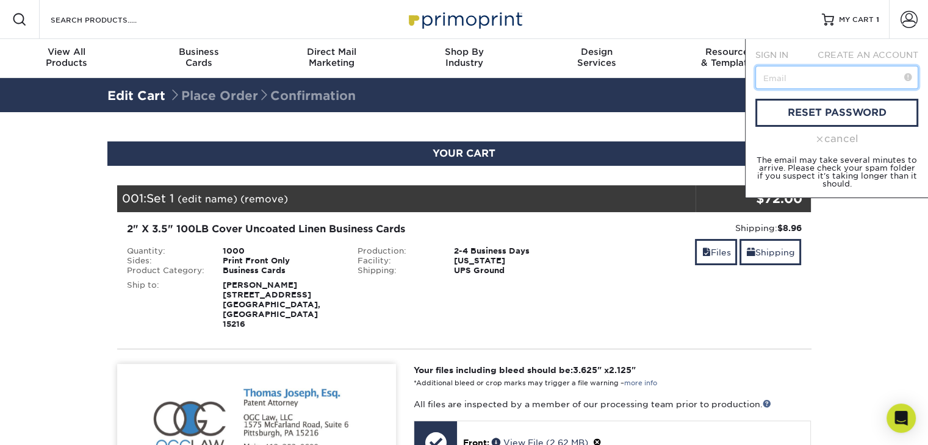
click at [801, 87] on input "text" at bounding box center [836, 77] width 163 height 23
type input "[PERSON_NAME][EMAIL_ADDRESS][DOMAIN_NAME]"
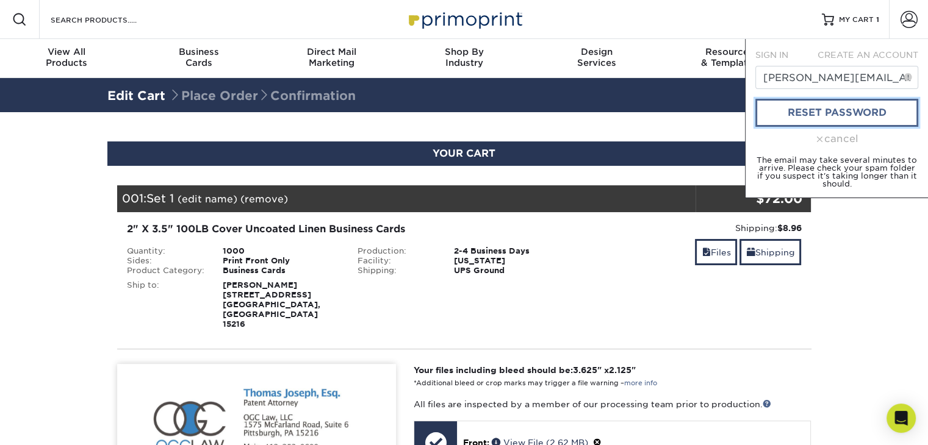
click at [809, 112] on link "reset password" at bounding box center [836, 113] width 163 height 28
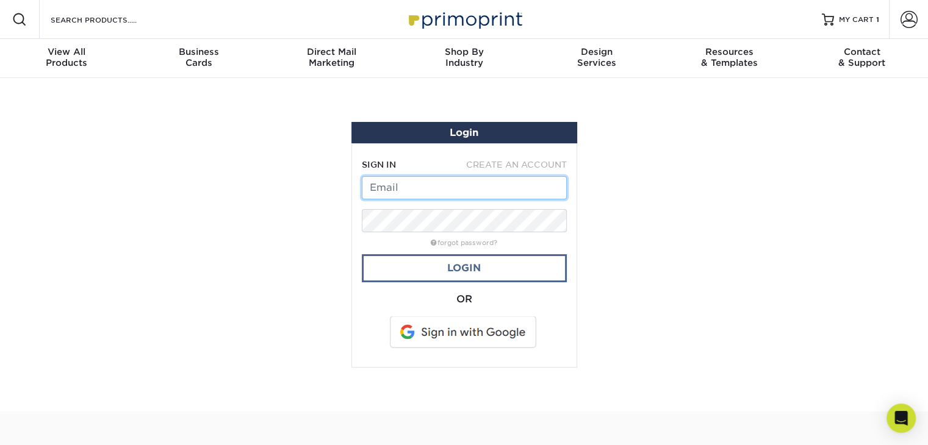
type input "[PERSON_NAME][EMAIL_ADDRESS][DOMAIN_NAME]"
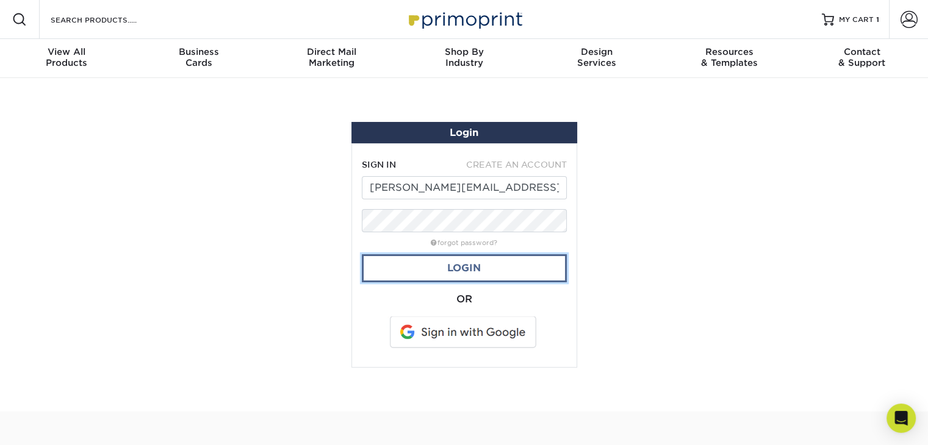
click at [451, 267] on link "Login" at bounding box center [464, 268] width 205 height 28
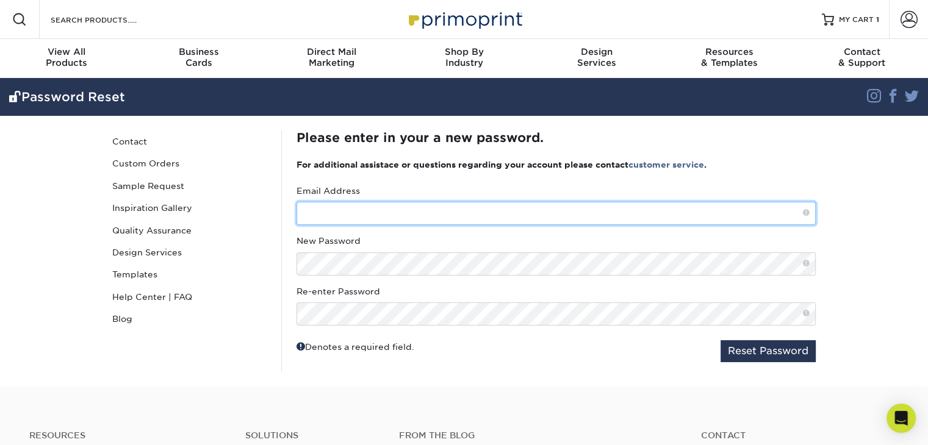
click at [371, 208] on input "text" at bounding box center [556, 213] width 519 height 23
type input "[PERSON_NAME][EMAIL_ADDRESS][DOMAIN_NAME]"
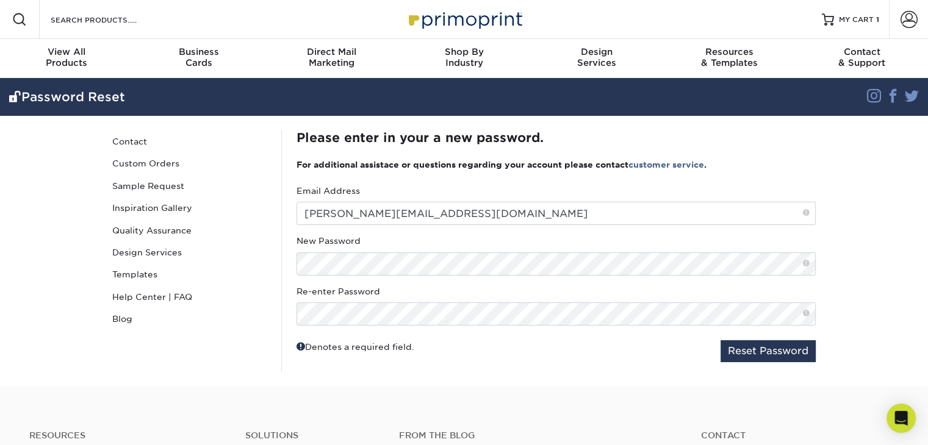
click at [341, 367] on fieldset "Email Address [PERSON_NAME][EMAIL_ADDRESS][DOMAIN_NAME] New Password Re-enter P…" at bounding box center [556, 278] width 519 height 187
click at [748, 354] on button "Reset Password" at bounding box center [768, 352] width 95 height 22
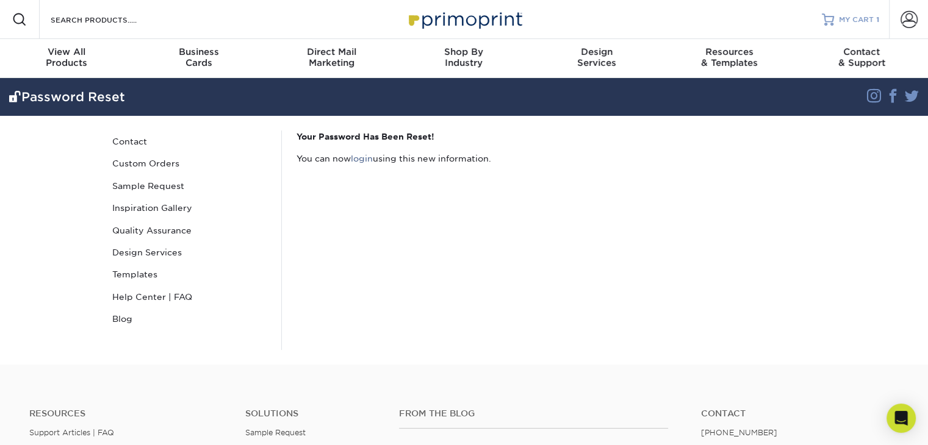
click at [857, 20] on span "MY CART" at bounding box center [856, 20] width 35 height 10
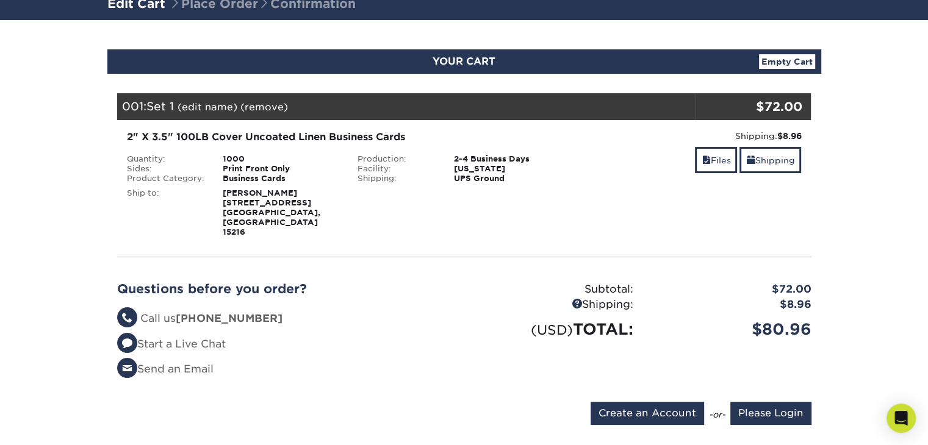
scroll to position [122, 0]
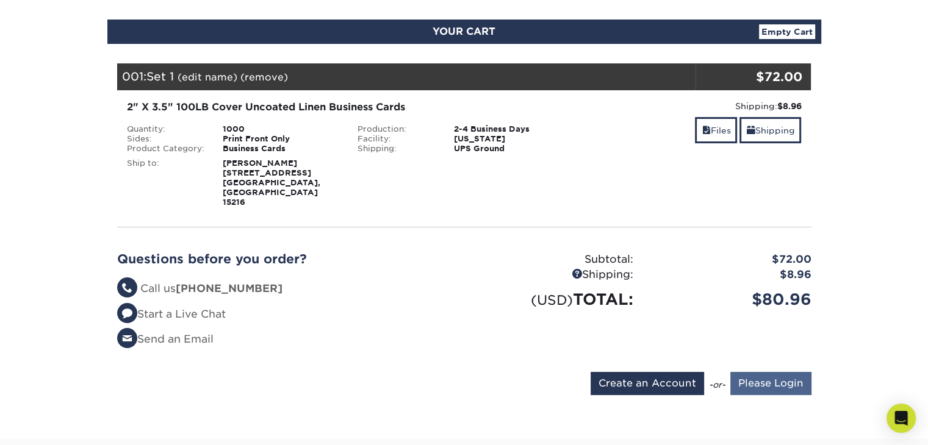
type input "[PERSON_NAME][EMAIL_ADDRESS][DOMAIN_NAME]"
click at [751, 372] on input "Please Login" at bounding box center [770, 383] width 81 height 23
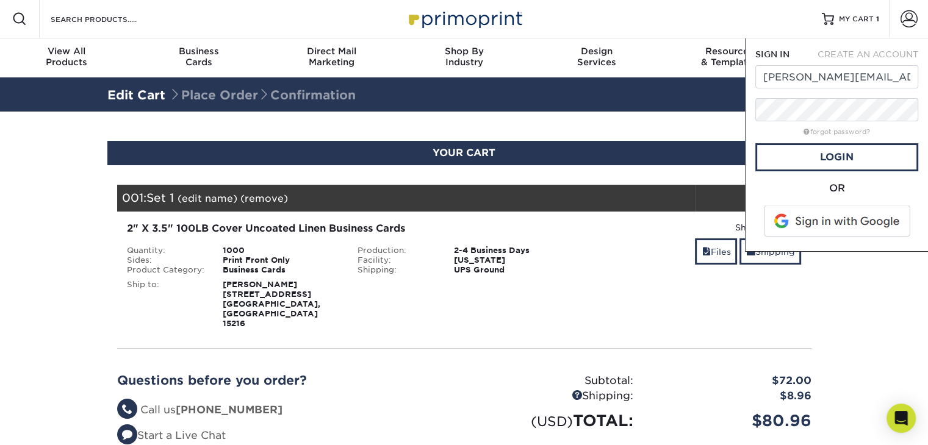
scroll to position [0, 0]
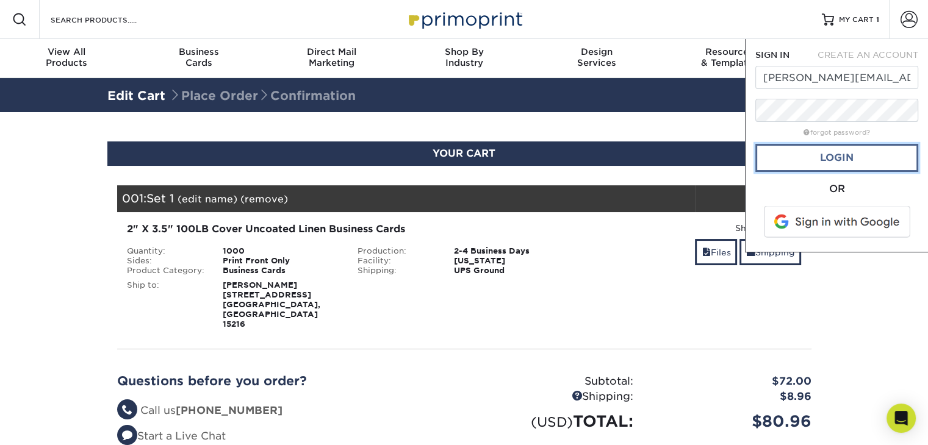
click at [813, 162] on link "Login" at bounding box center [836, 158] width 163 height 28
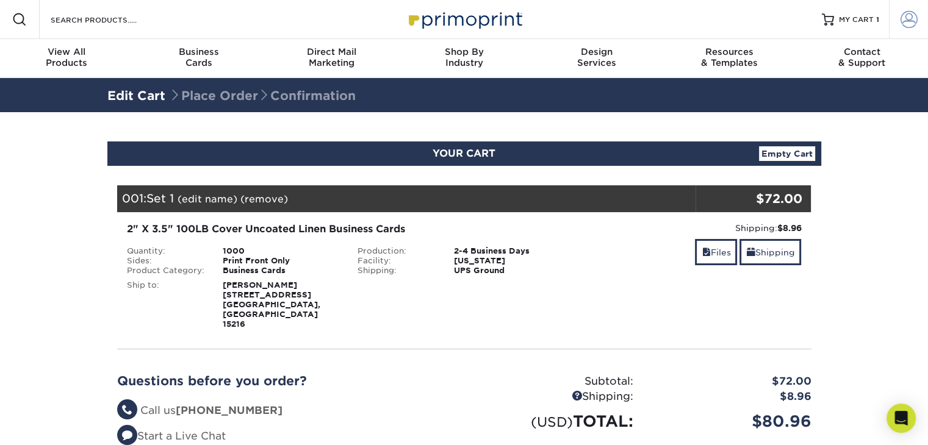
click at [912, 18] on span at bounding box center [909, 19] width 17 height 17
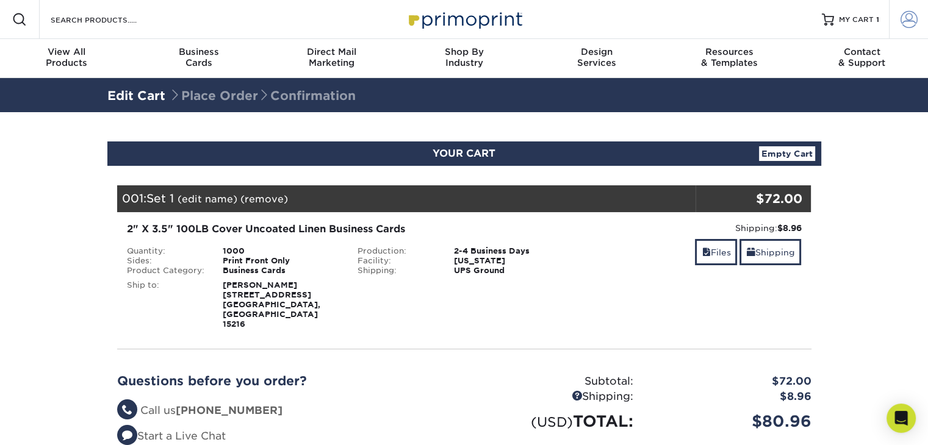
click at [905, 20] on span at bounding box center [909, 19] width 17 height 17
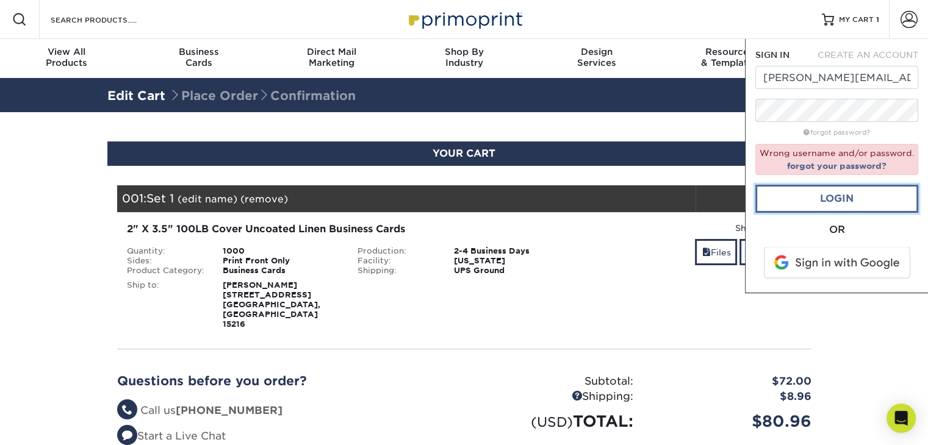
click at [826, 199] on link "Login" at bounding box center [836, 199] width 163 height 28
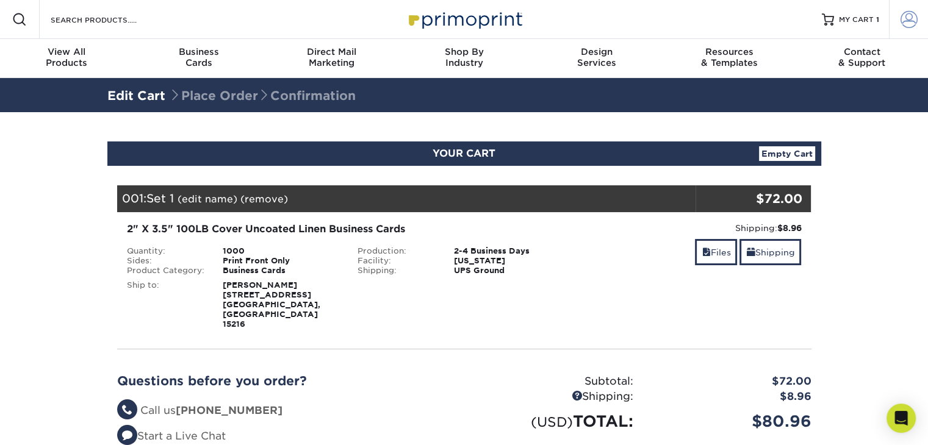
click at [907, 25] on span at bounding box center [909, 19] width 17 height 17
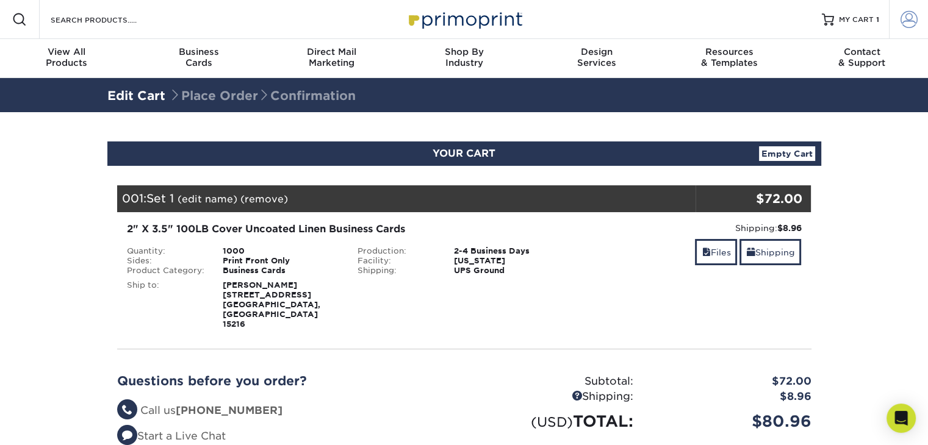
click at [912, 18] on span at bounding box center [909, 19] width 17 height 17
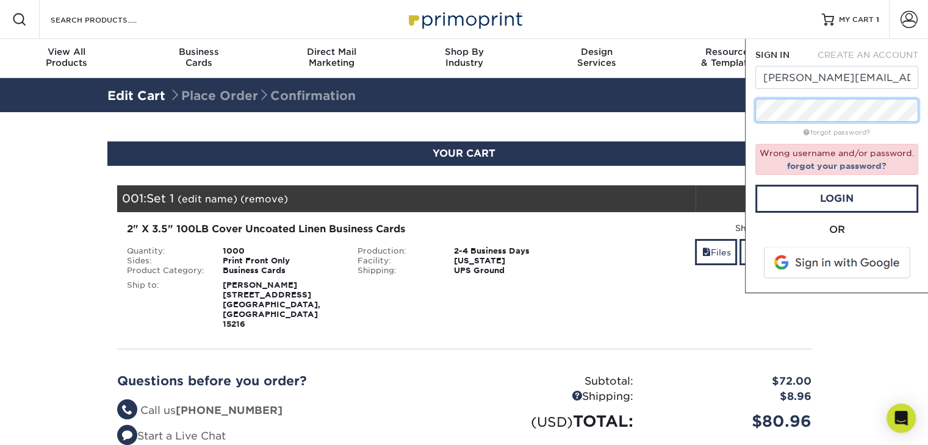
click at [747, 120] on div "SIGN IN CREATE AN ACCOUNT laura@bridgetocoverage.com forgot password? Wrong use…" at bounding box center [836, 166] width 183 height 254
click at [779, 196] on link "Login" at bounding box center [836, 199] width 163 height 28
click at [838, 195] on link "Login" at bounding box center [836, 199] width 163 height 28
click at [821, 267] on span at bounding box center [838, 263] width 156 height 32
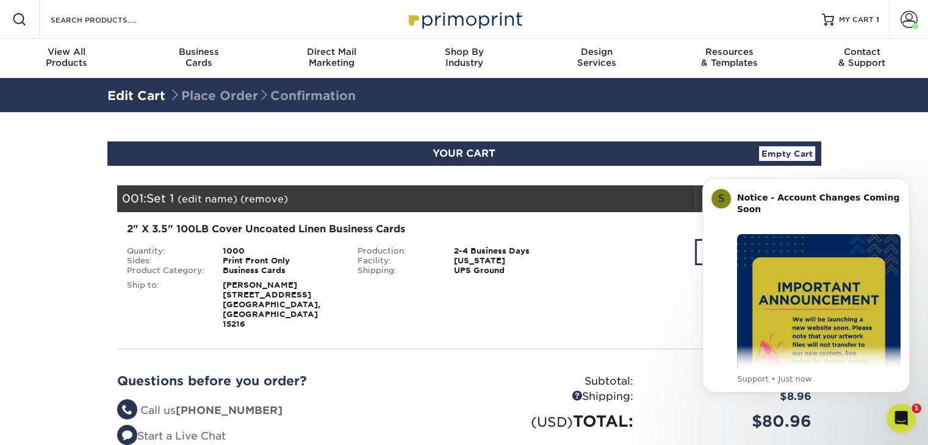
click at [870, 151] on section "YOUR CART Empty Cart Your Cart is Empty View Account Active Orders Order Histor…" at bounding box center [464, 336] width 928 height 449
click at [683, 302] on div "Shipping: $8.96 Discount: - $0.00 Files Shipping" at bounding box center [695, 275] width 231 height 107
click at [860, 20] on span "MY CART" at bounding box center [856, 20] width 35 height 10
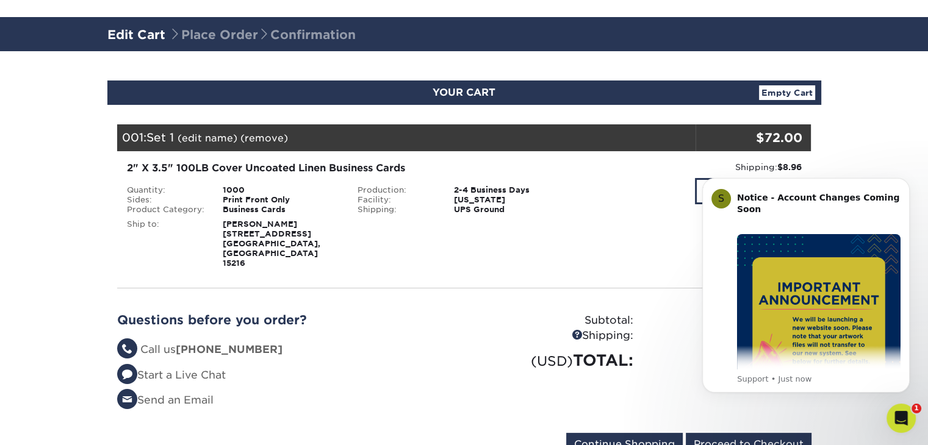
scroll to position [122, 0]
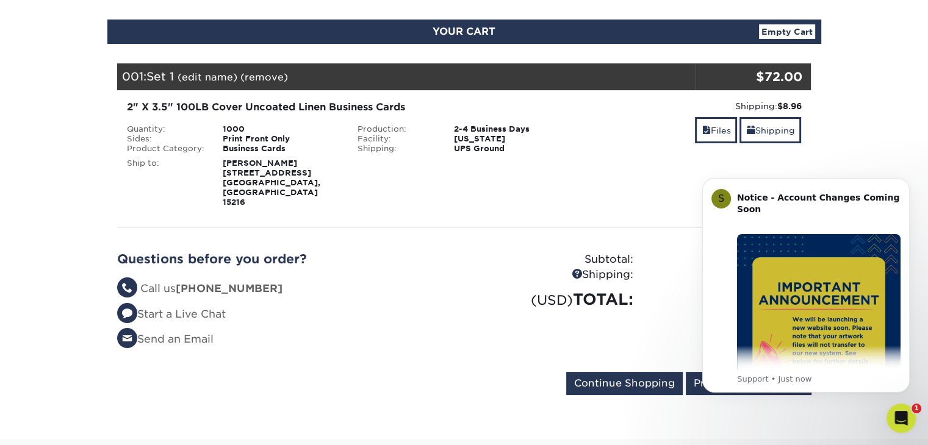
click at [696, 367] on div "S Notice - Account Changes Coming Soon ​ Past Order Files Will Not Transfer: Wh…" at bounding box center [806, 316] width 225 height 153
click at [903, 182] on icon "Dismiss notification" at bounding box center [906, 181] width 7 height 7
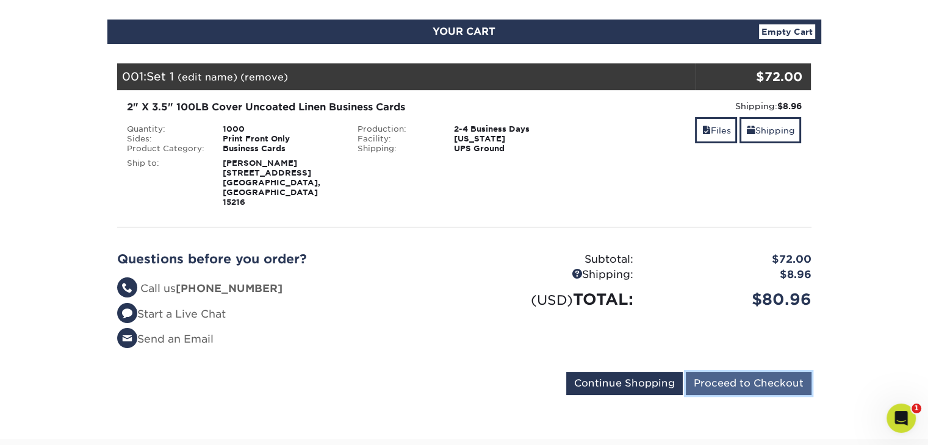
click at [743, 372] on input "Proceed to Checkout" at bounding box center [749, 383] width 126 height 23
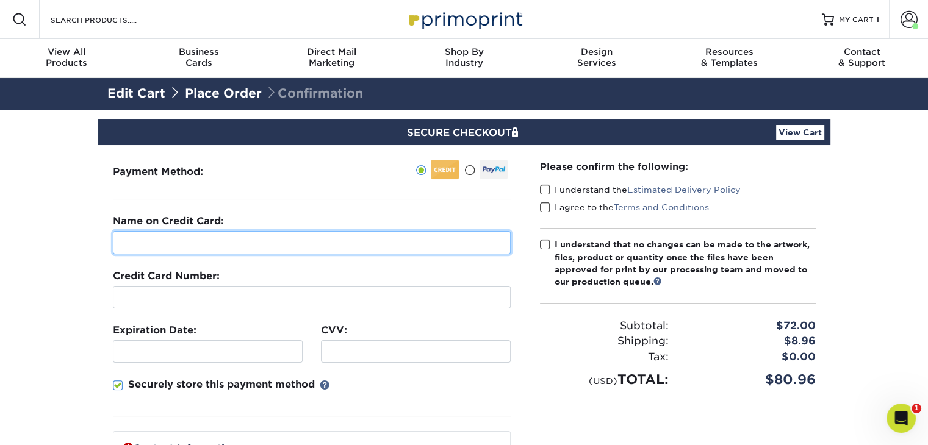
click at [177, 240] on input "text" at bounding box center [312, 242] width 398 height 23
click at [196, 245] on input "text" at bounding box center [312, 242] width 398 height 23
click at [167, 245] on input "text" at bounding box center [312, 242] width 398 height 23
type input "[PERSON_NAME]"
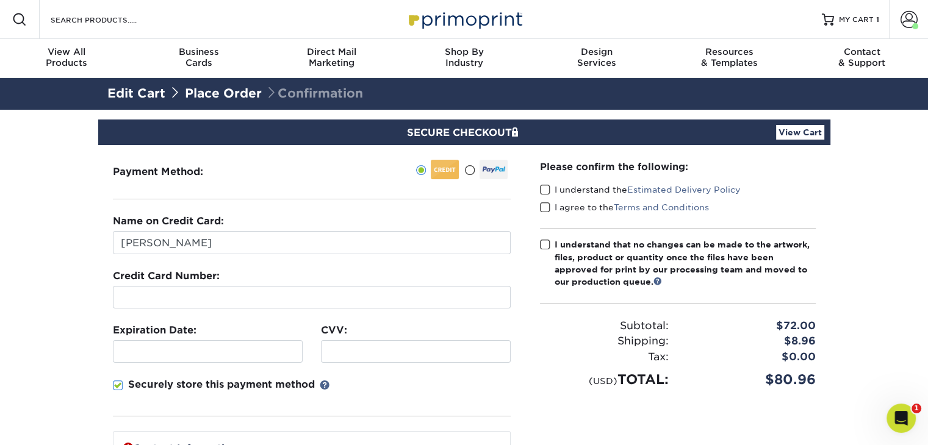
click at [142, 359] on div at bounding box center [208, 352] width 190 height 23
click at [405, 379] on div "Securely store this payment method" at bounding box center [312, 397] width 398 height 39
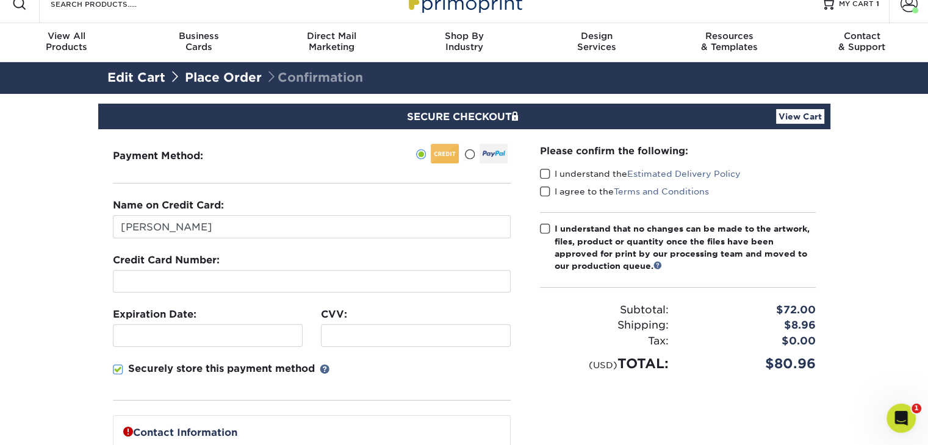
scroll to position [61, 0]
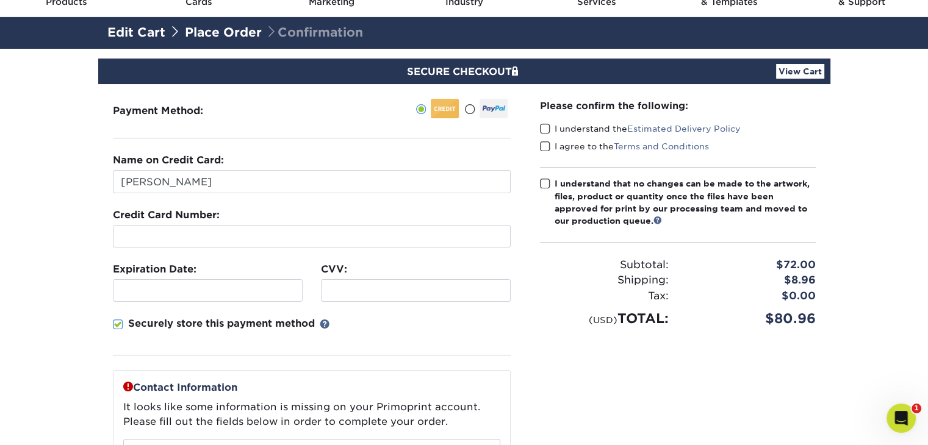
click at [115, 328] on span at bounding box center [118, 325] width 10 height 12
click at [0, 0] on input "Securely store this payment method" at bounding box center [0, 0] width 0 height 0
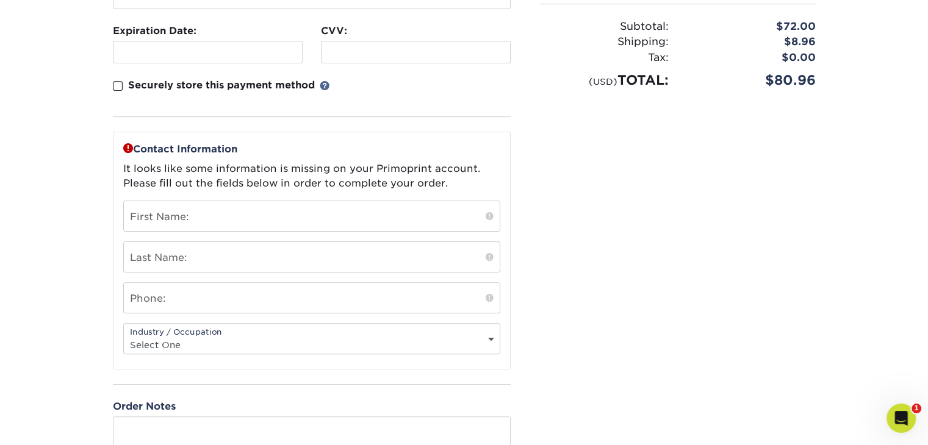
scroll to position [305, 0]
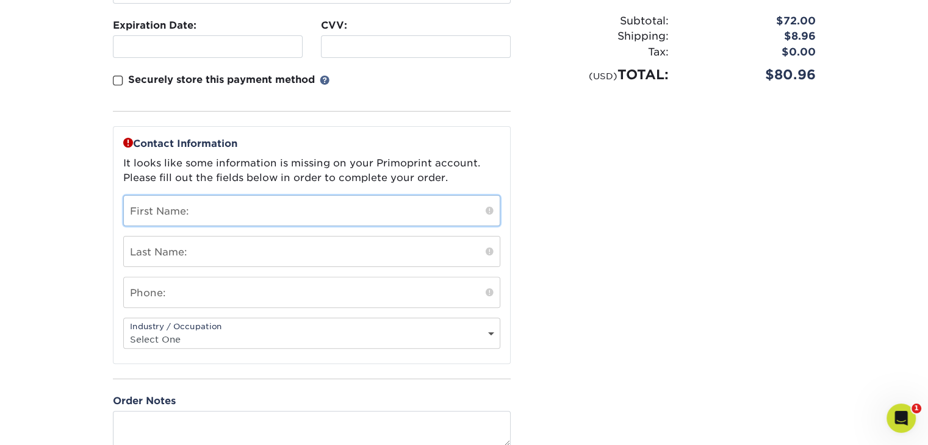
click at [233, 212] on input "text" at bounding box center [312, 211] width 376 height 30
type input "[PERSON_NAME]"
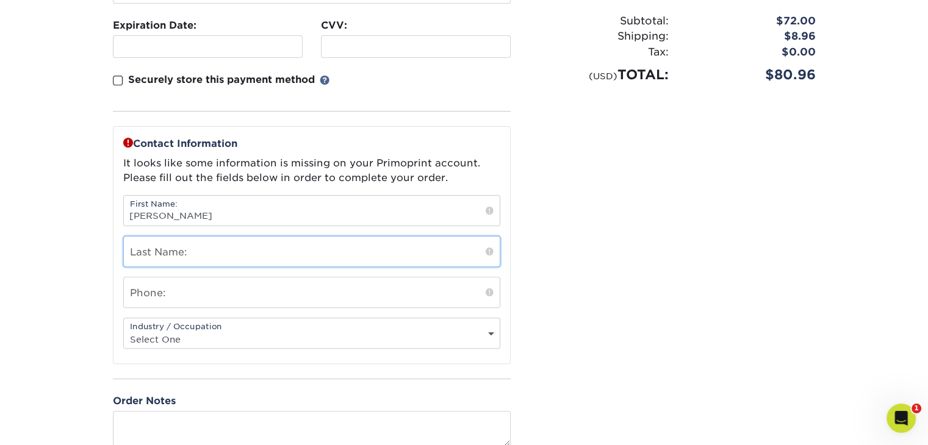
type input "Teufel"
type input "4123707144"
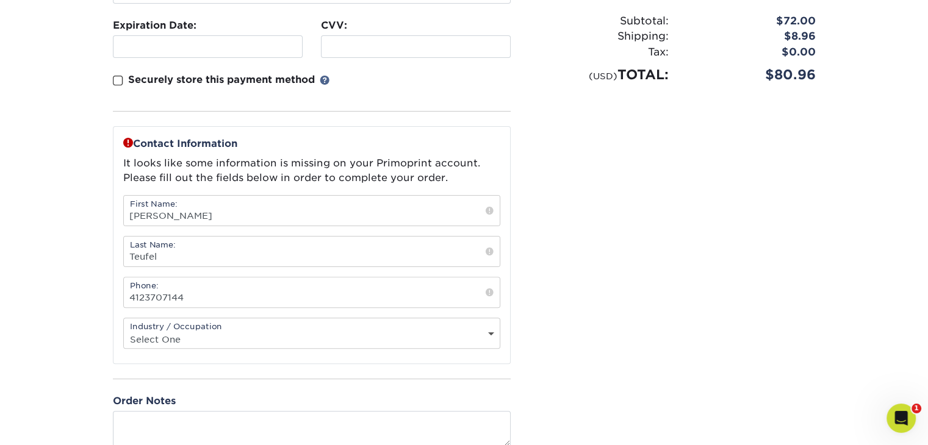
click at [188, 332] on select "Select One Administrative Executive Human Resources Construction Education Ente…" at bounding box center [312, 340] width 376 height 18
select select "14"
click at [124, 331] on select "Select One Administrative Executive Human Resources Construction Education Ente…" at bounding box center [312, 340] width 376 height 18
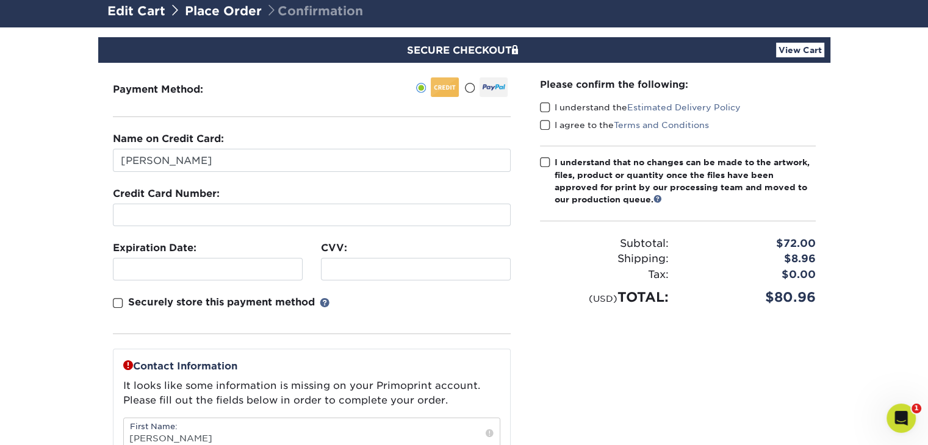
scroll to position [61, 0]
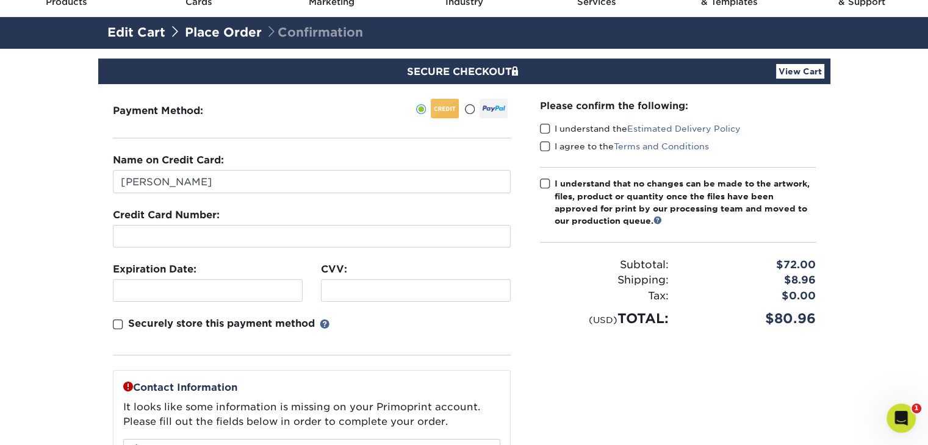
click at [544, 128] on span at bounding box center [545, 129] width 10 height 12
click at [0, 0] on input "I understand the Estimated Delivery Policy" at bounding box center [0, 0] width 0 height 0
click at [546, 150] on span at bounding box center [545, 147] width 10 height 12
click at [0, 0] on input "I agree to the Terms and Conditions" at bounding box center [0, 0] width 0 height 0
click at [546, 189] on label "I understand that no changes can be made to the artwork, files, product or quan…" at bounding box center [678, 203] width 276 height 50
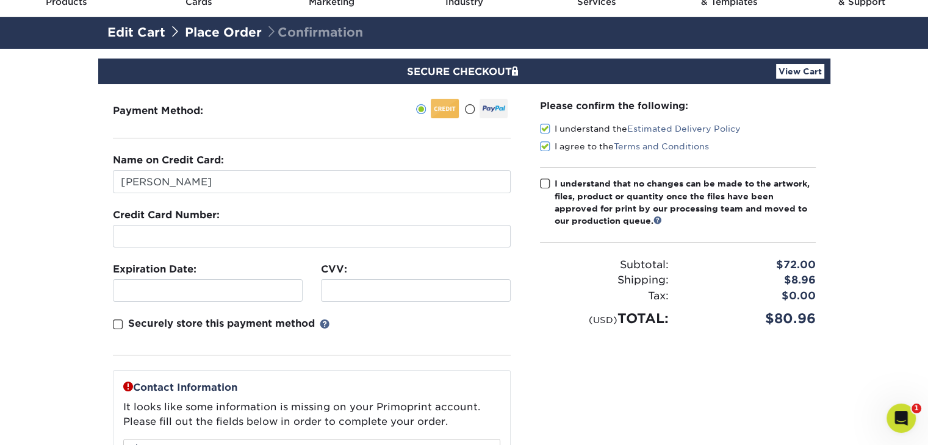
click at [0, 0] on input "I understand that no changes can be made to the artwork, files, product or quan…" at bounding box center [0, 0] width 0 height 0
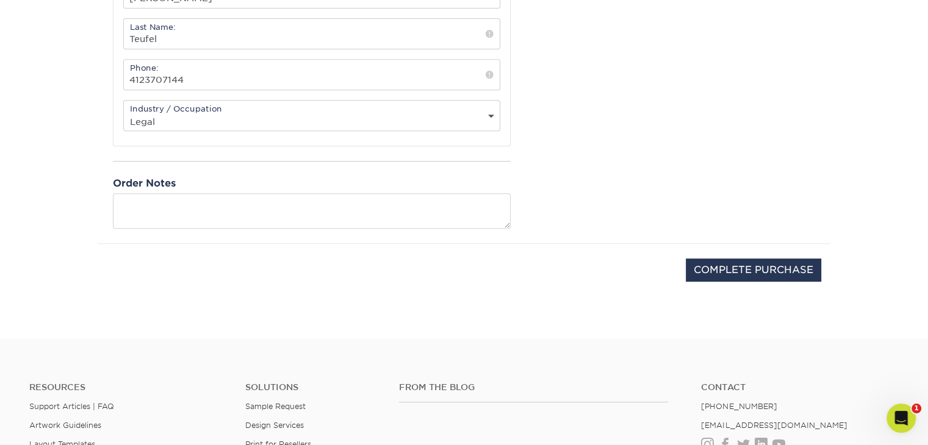
scroll to position [549, 0]
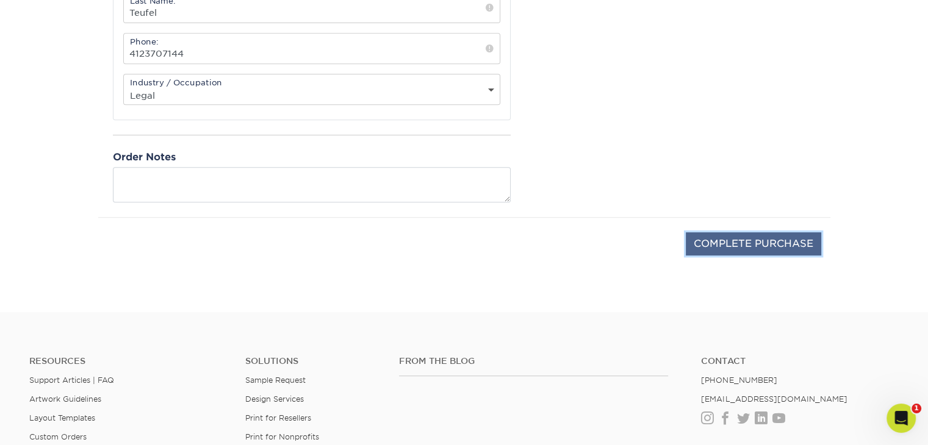
click at [719, 238] on input "COMPLETE PURCHASE" at bounding box center [753, 244] width 135 height 23
type input "PROCESSING, PLEASE WAIT..."
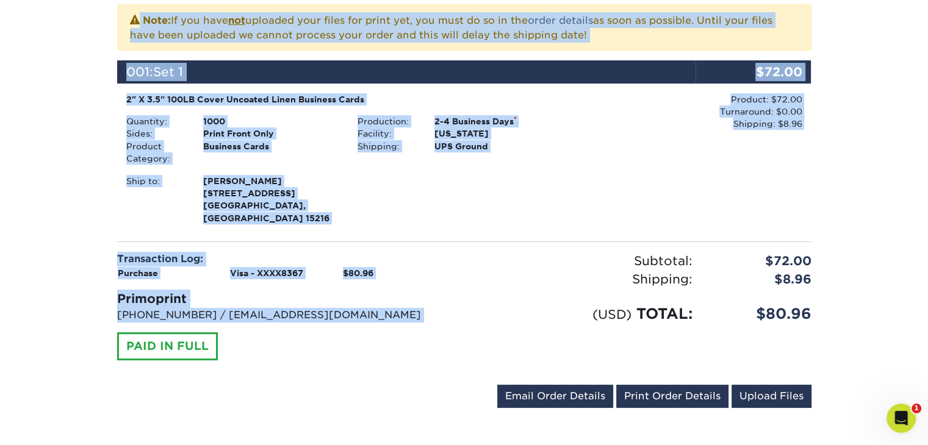
scroll to position [305, 0]
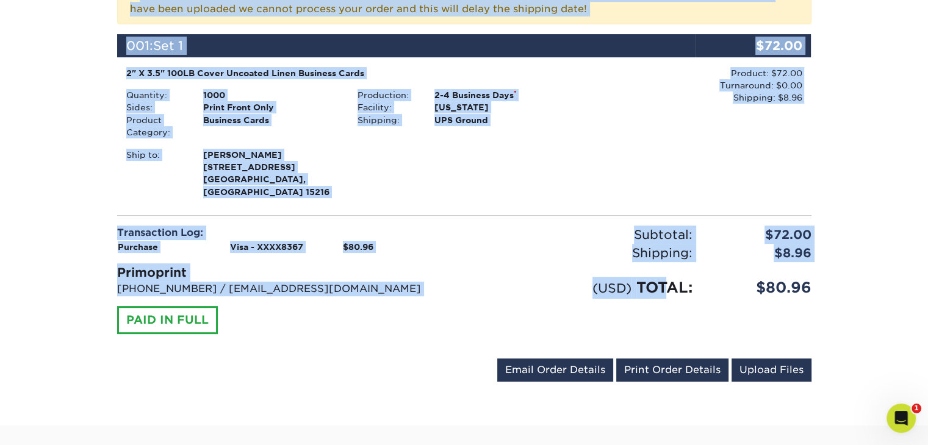
drag, startPoint x: 118, startPoint y: 115, endPoint x: 665, endPoint y: 284, distance: 572.9
click at [665, 284] on div "Order #: [CREDIT_CARD_NUMBER] [DATE] 11:20pm Go to My Account Continue Shopping…" at bounding box center [464, 129] width 694 height 516
click at [546, 359] on link "Email Order Details" at bounding box center [555, 370] width 116 height 23
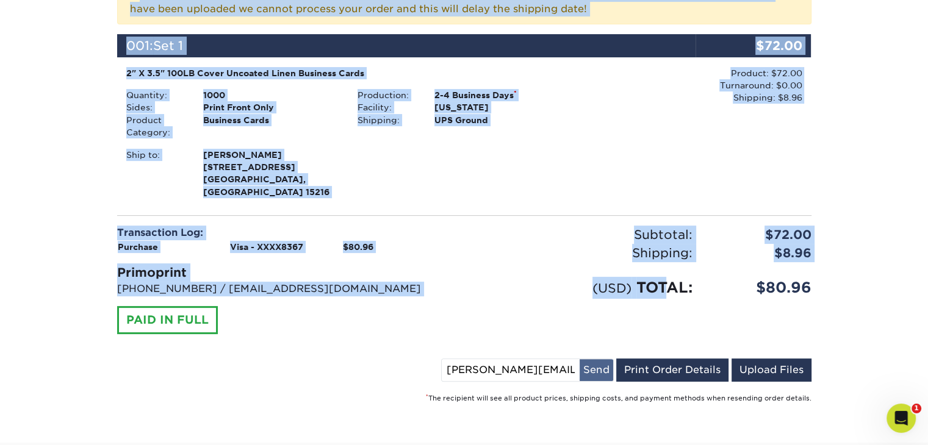
click at [602, 359] on button "Send" at bounding box center [597, 370] width 34 height 22
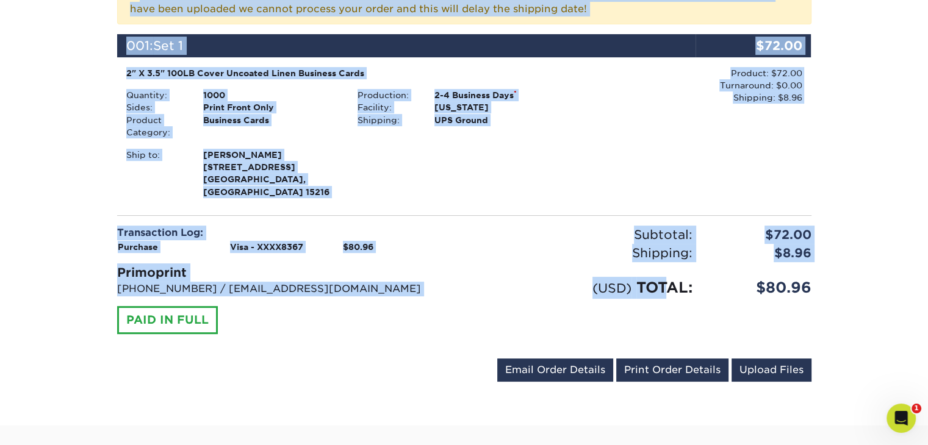
click at [547, 306] on div "Subtotal: $72.00 Shipping: $8.96 Discounts: - $0.00 (USD) TOTAL: $80.96" at bounding box center [642, 287] width 356 height 123
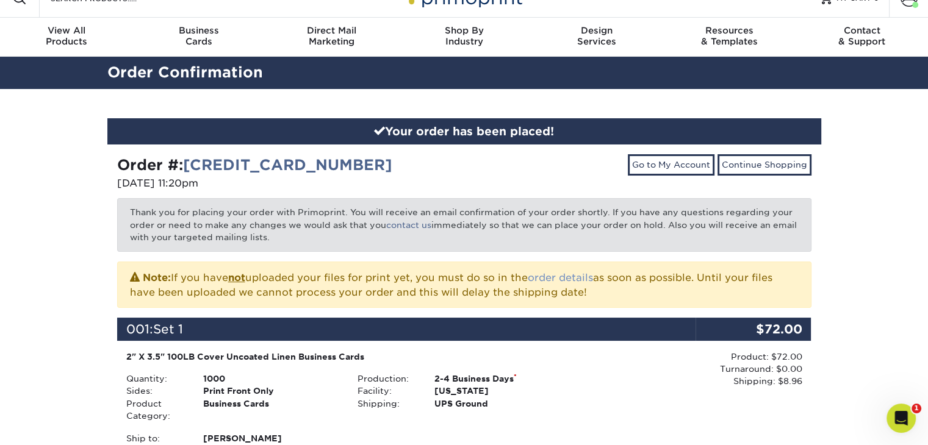
scroll to position [0, 0]
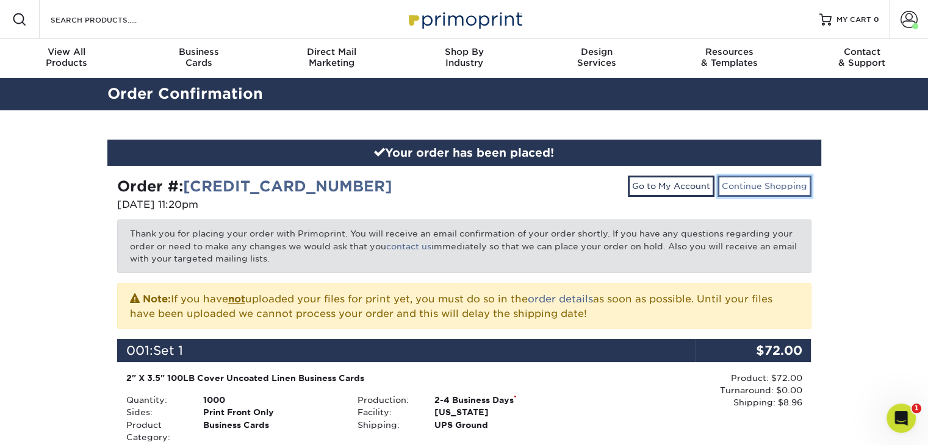
click at [771, 185] on link "Continue Shopping" at bounding box center [765, 186] width 94 height 21
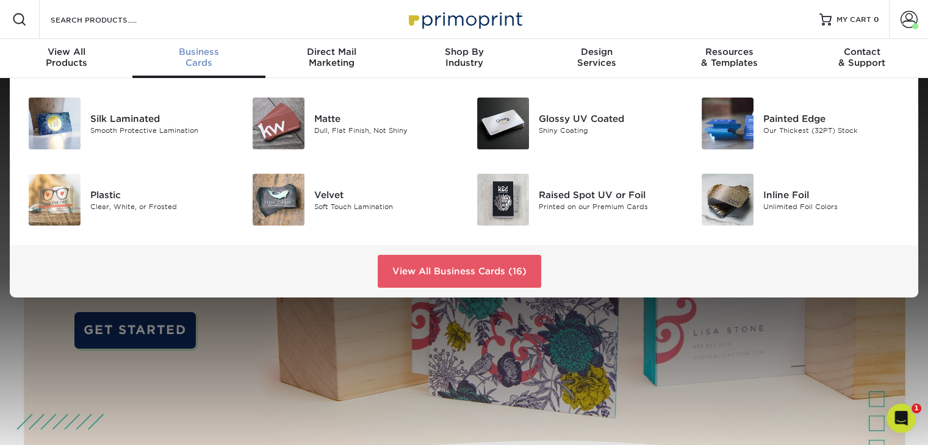
click at [190, 48] on span "Business" at bounding box center [198, 51] width 132 height 11
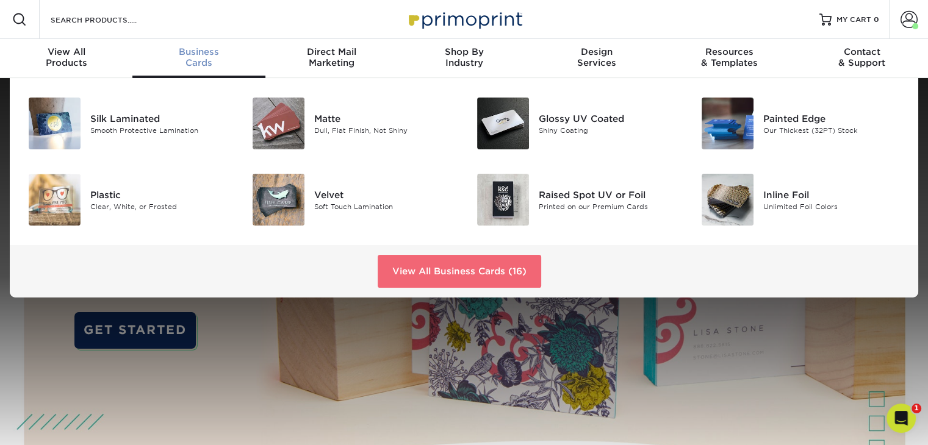
click at [400, 276] on link "View All Business Cards (16)" at bounding box center [460, 271] width 164 height 33
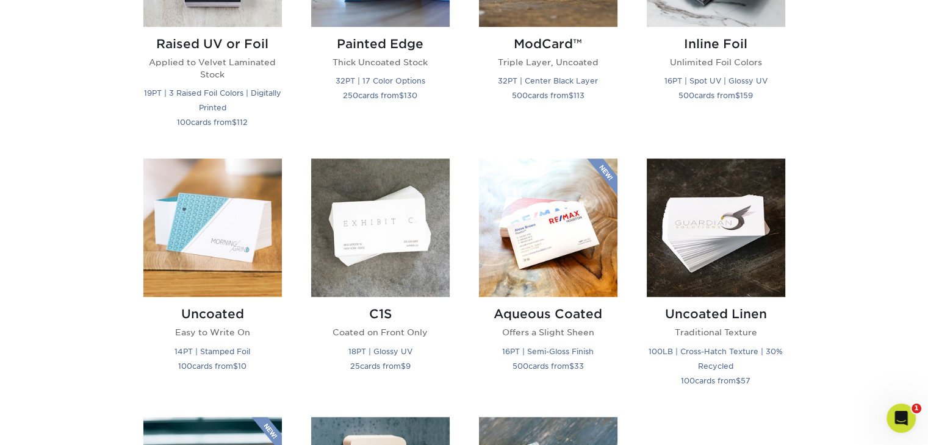
scroll to position [976, 0]
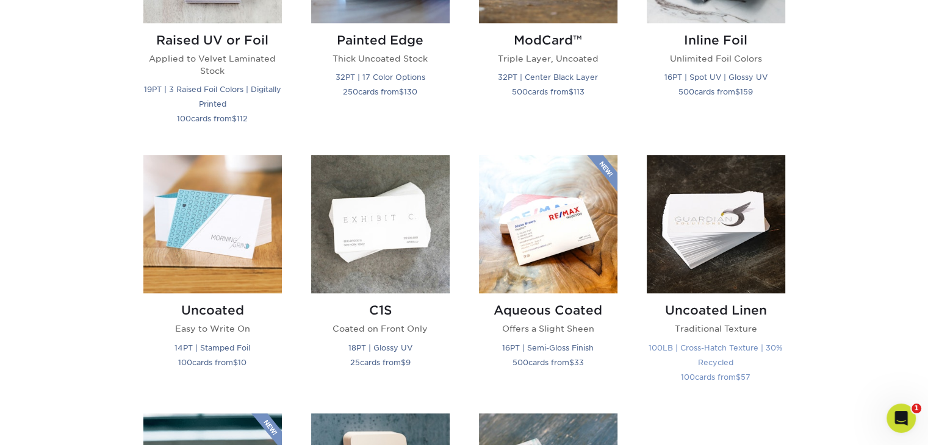
click at [706, 318] on div "Uncoated Linen Traditional Texture 100LB | Cross-Hatch Texture | 30% Recycled 1…" at bounding box center [716, 346] width 139 height 105
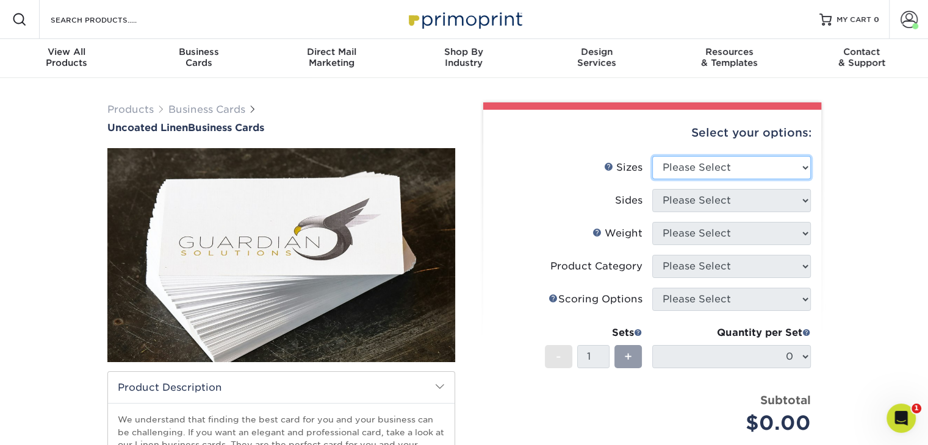
click at [701, 164] on select "Please Select 2" x 3.5" - Standard 2" x 7" - Foldover Card 2.125" x 3.375" - Eu…" at bounding box center [731, 167] width 159 height 23
select select "2.00x3.50"
click at [652, 156] on select "Please Select 2" x 3.5" - Standard 2" x 7" - Foldover Card 2.125" x 3.375" - Eu…" at bounding box center [731, 167] width 159 height 23
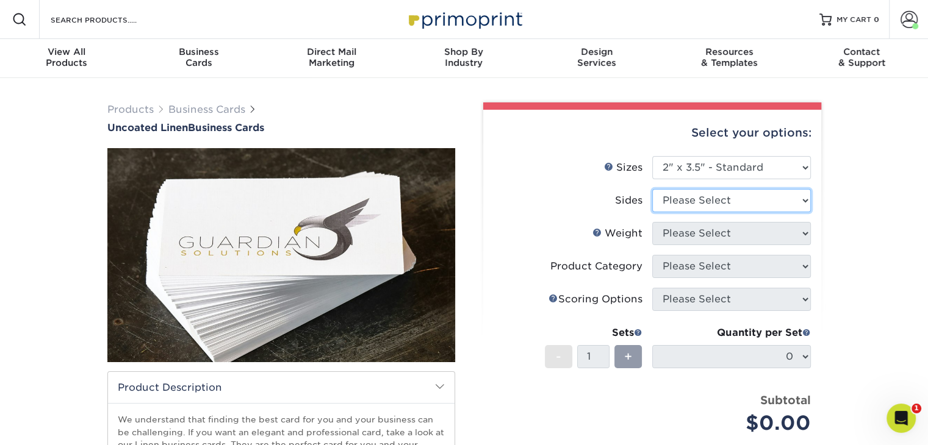
click at [688, 203] on select "Please Select Print Both Sides Print Front Only" at bounding box center [731, 200] width 159 height 23
select select "13abbda7-1d64-4f25-8bb2-c179b224825d"
click at [652, 189] on select "Please Select Print Both Sides Print Front Only" at bounding box center [731, 200] width 159 height 23
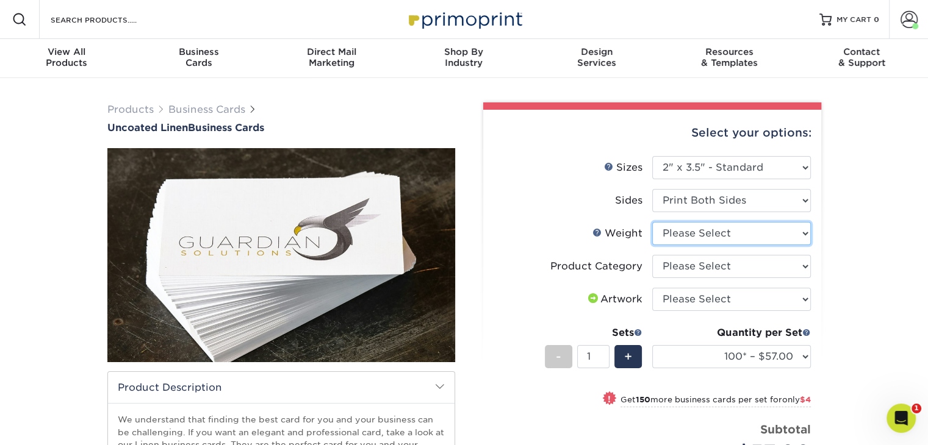
click at [677, 233] on select "Please Select 100LB" at bounding box center [731, 233] width 159 height 23
select select "100LB"
click at [652, 222] on select "Please Select 100LB" at bounding box center [731, 233] width 159 height 23
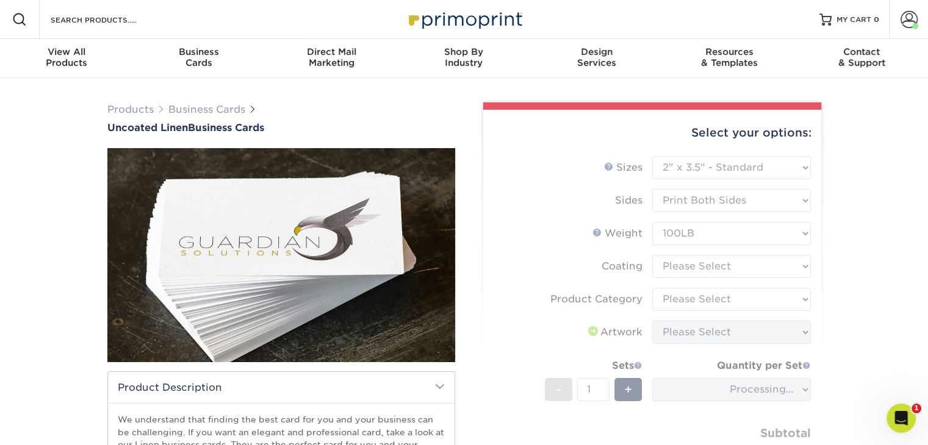
click at [674, 270] on form "Sizes Help Sizes Please Select 2" x 3.5" - Standard 2" x 7" - Foldover Card 2.1…" at bounding box center [652, 326] width 319 height 340
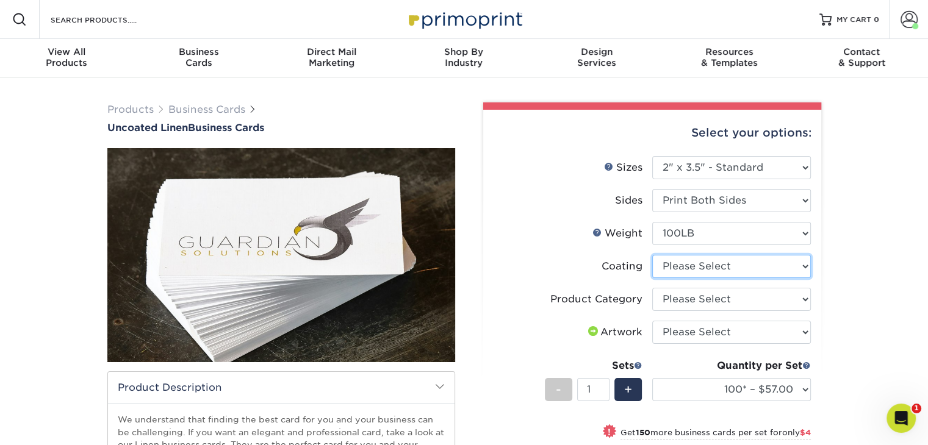
click at [682, 269] on select at bounding box center [731, 266] width 159 height 23
select select "3e7618de-abca-4bda-9f97-8b9129e913d8"
click at [652, 255] on select at bounding box center [731, 266] width 159 height 23
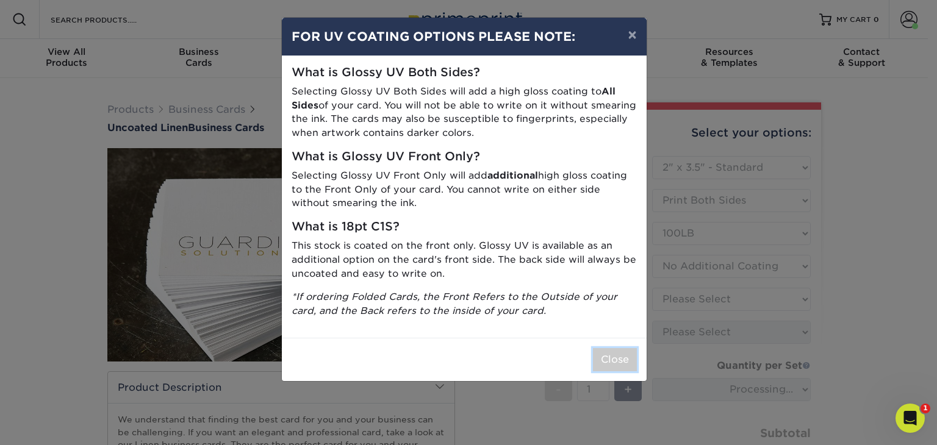
click at [604, 355] on button "Close" at bounding box center [615, 359] width 44 height 23
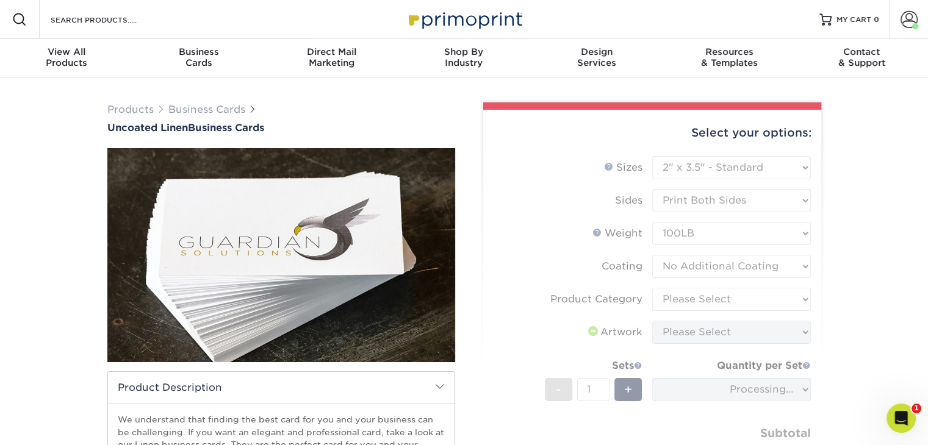
click at [682, 300] on form "Sizes Help Sizes Please Select 2" x 3.5" - Standard 2" x 7" - Foldover Card 2.1…" at bounding box center [652, 326] width 319 height 340
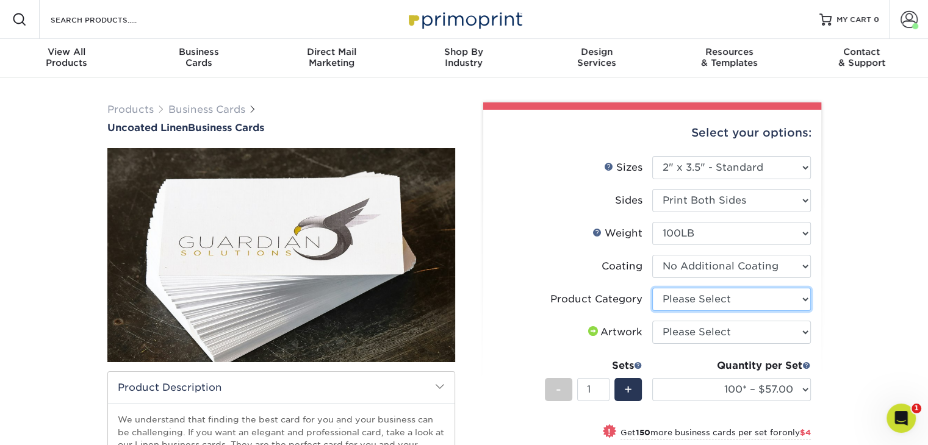
click at [681, 300] on select "Please Select Business Cards" at bounding box center [731, 299] width 159 height 23
select select "3b5148f1-0588-4f88-a218-97bcfdce65c1"
click at [652, 288] on select "Please Select Business Cards" at bounding box center [731, 299] width 159 height 23
click at [683, 328] on select "Please Select I will upload files I need a design - $100" at bounding box center [731, 332] width 159 height 23
select select "upload"
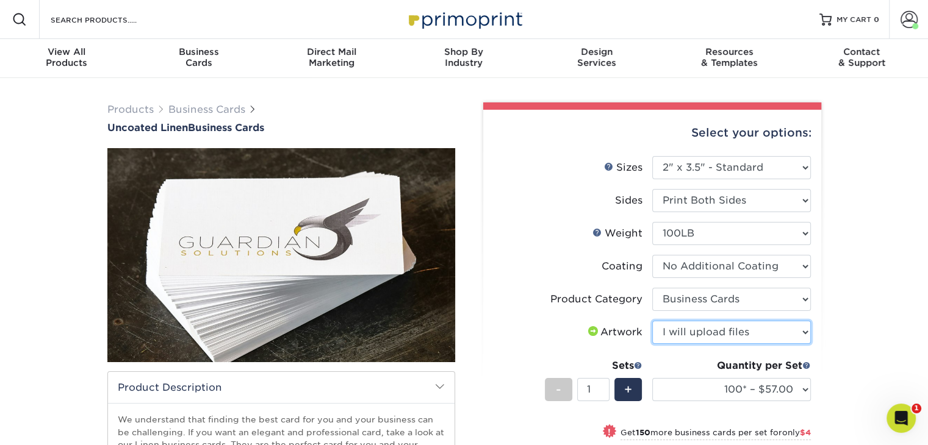
click at [652, 321] on select "Please Select I will upload files I need a design - $100" at bounding box center [731, 332] width 159 height 23
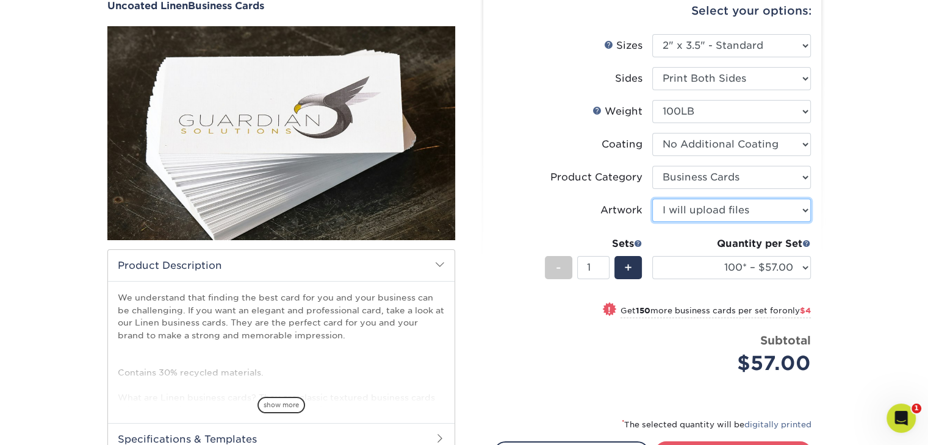
scroll to position [183, 0]
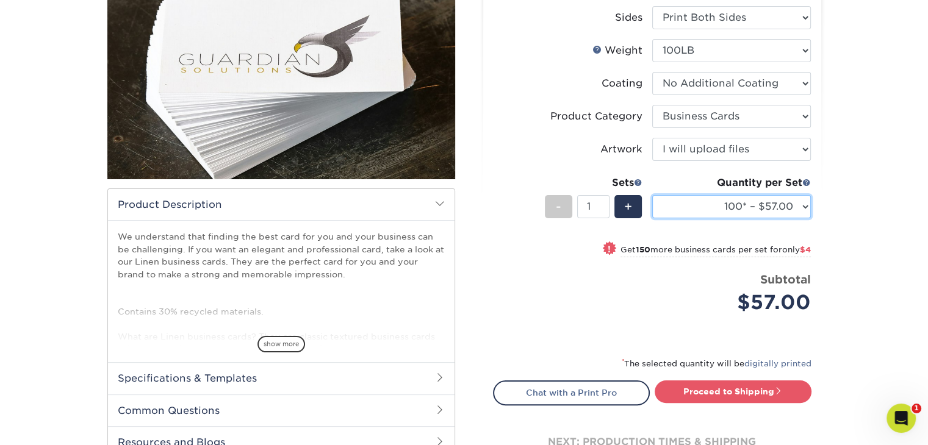
click at [780, 207] on select "100* – $57.00 250* – $61.00 500* – $69.00 1000 – $72.00 2500 – $114.00 5000 – $…" at bounding box center [731, 206] width 159 height 23
select select "1000 – $72.00"
click at [652, 195] on select "100* – $57.00 250* – $61.00 500* – $69.00 1000 – $72.00 2500 – $114.00 5000 – $…" at bounding box center [731, 206] width 159 height 23
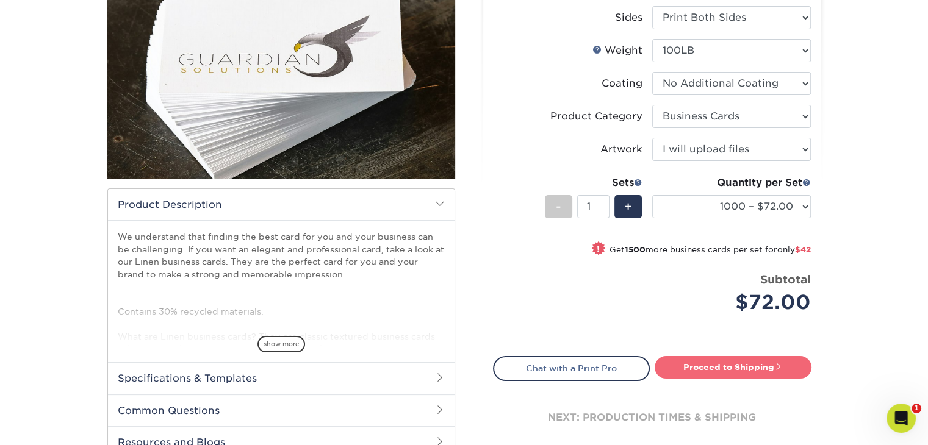
click at [698, 364] on link "Proceed to Shipping" at bounding box center [733, 367] width 157 height 22
type input "Set 1"
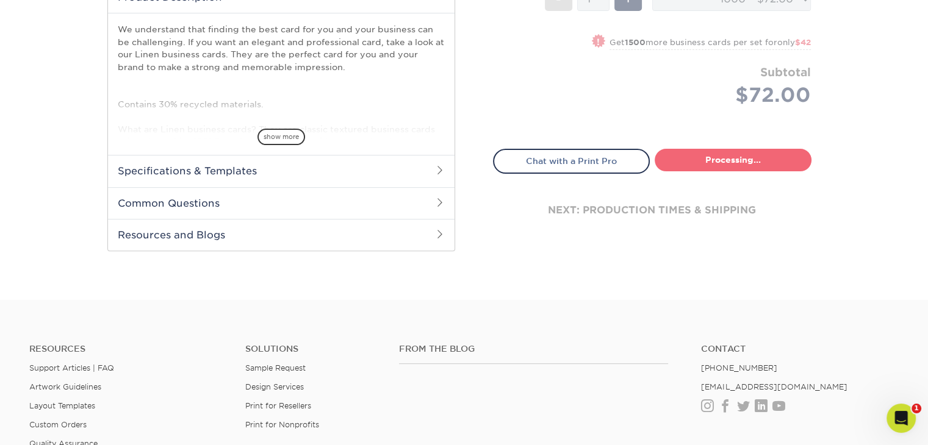
select select "ebaf6ab1-9b94-411f-a9e1-59bdba767ef2"
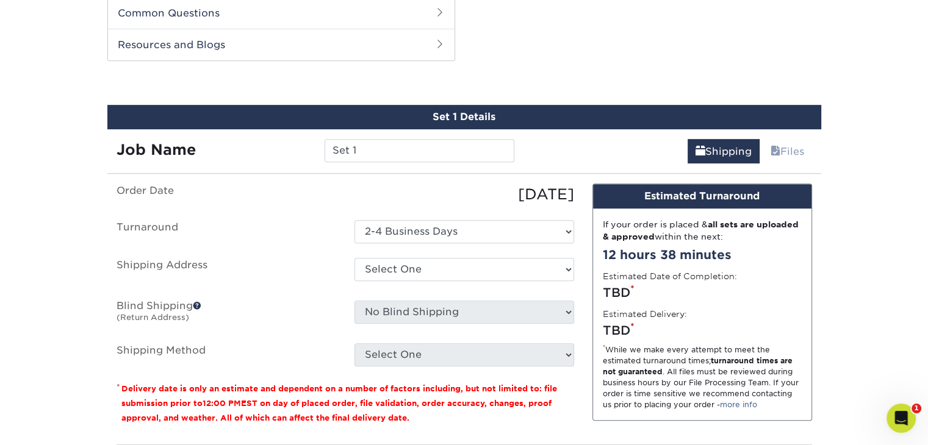
scroll to position [642, 0]
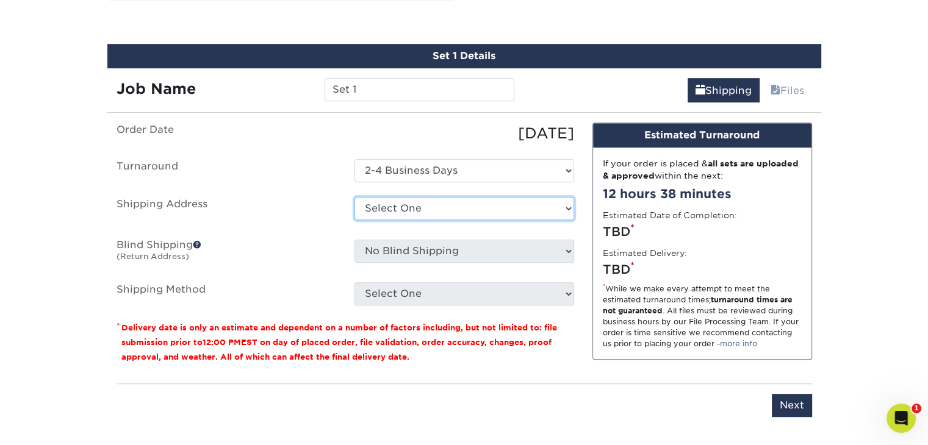
click at [465, 206] on select "Select One Bridge to Coverage + Add New Address" at bounding box center [465, 208] width 220 height 23
select select "286782"
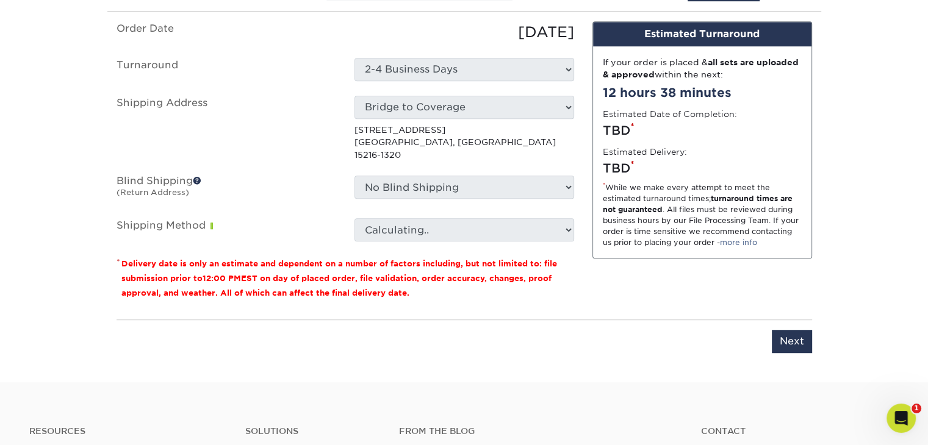
scroll to position [764, 0]
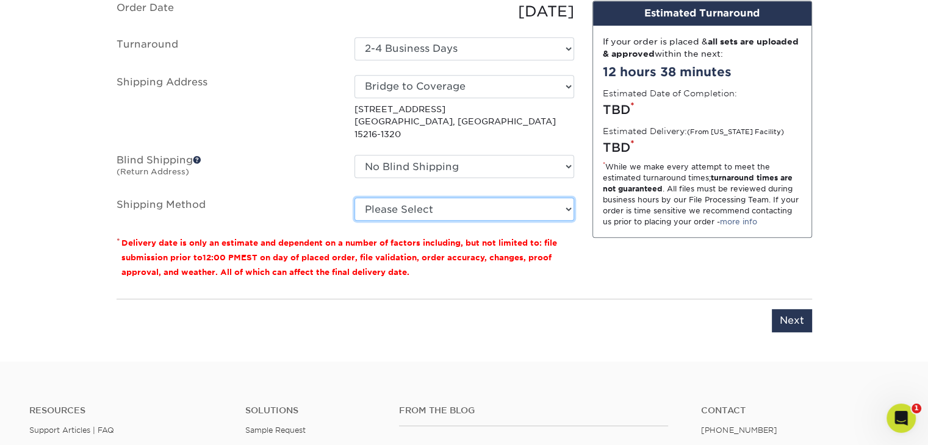
click at [505, 198] on select "Please Select Ground Shipping (+$8.96) 3 Day Shipping Service (+$20.07) 2 Day A…" at bounding box center [465, 209] width 220 height 23
select select "03"
click at [355, 198] on select "Please Select Ground Shipping (+$8.96) 3 Day Shipping Service (+$20.07) 2 Day A…" at bounding box center [465, 209] width 220 height 23
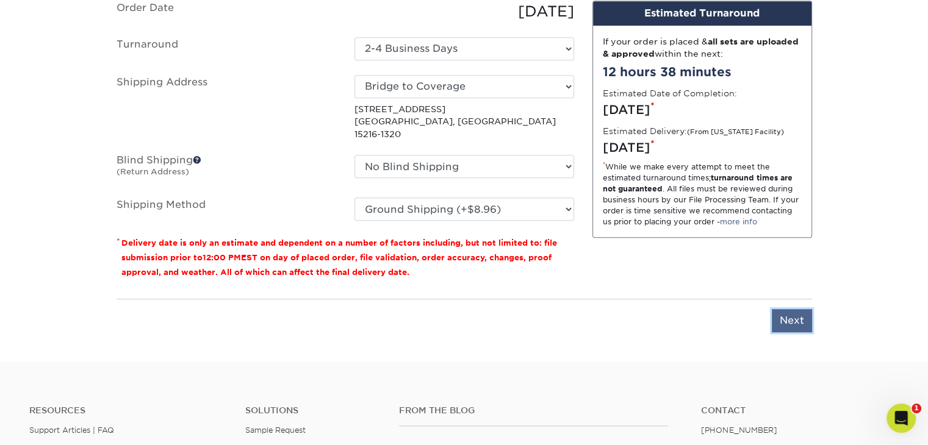
click at [793, 309] on input "Next" at bounding box center [792, 320] width 40 height 23
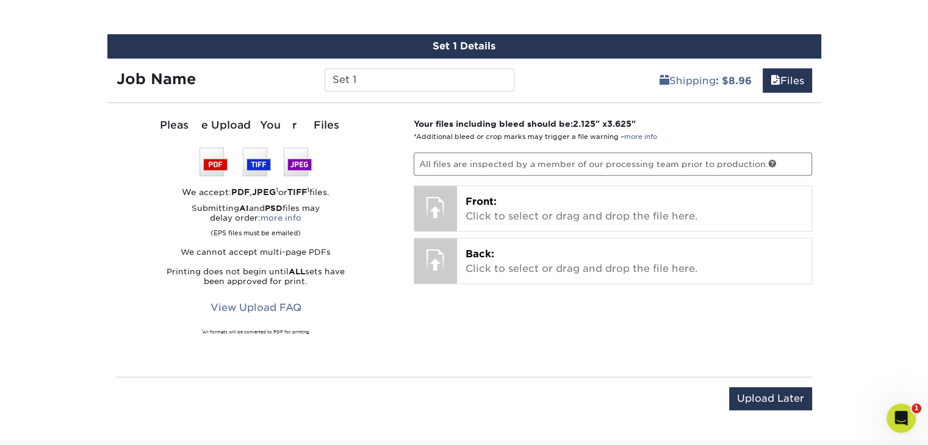
scroll to position [642, 0]
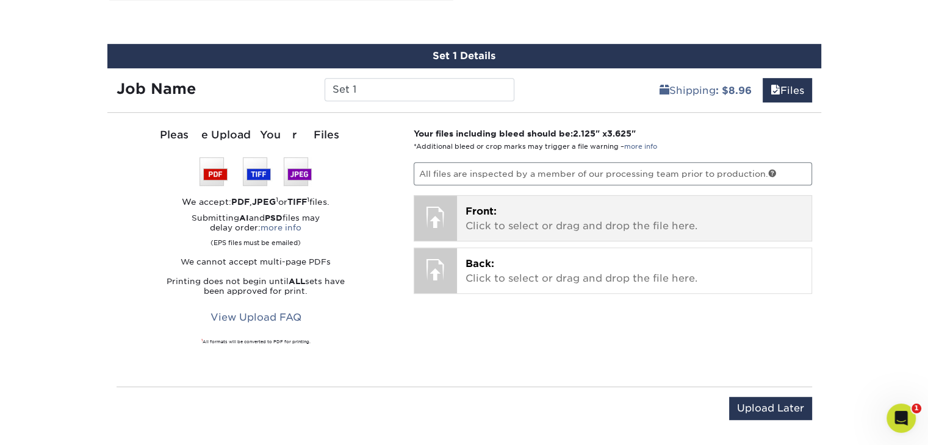
click at [502, 218] on p "Front: Click to select or drag and drop the file here." at bounding box center [634, 218] width 337 height 29
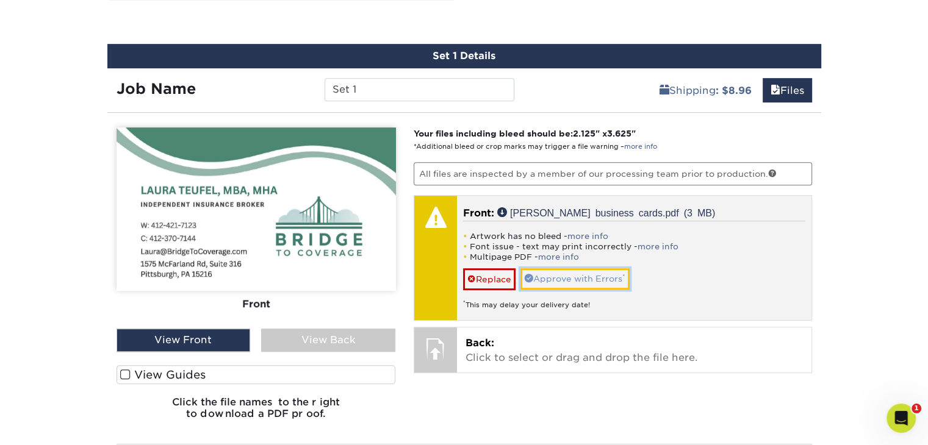
click at [553, 274] on link "Approve with Errors *" at bounding box center [575, 279] width 109 height 21
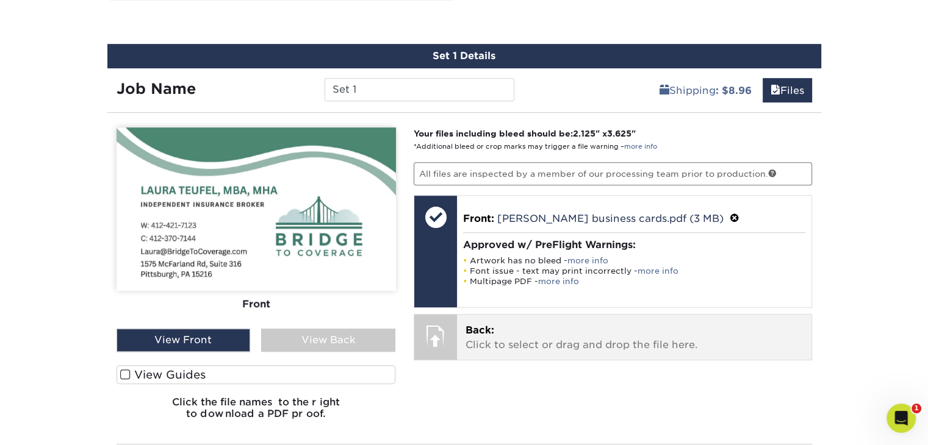
click at [485, 341] on p "Back: Click to select or drag and drop the file here." at bounding box center [634, 337] width 337 height 29
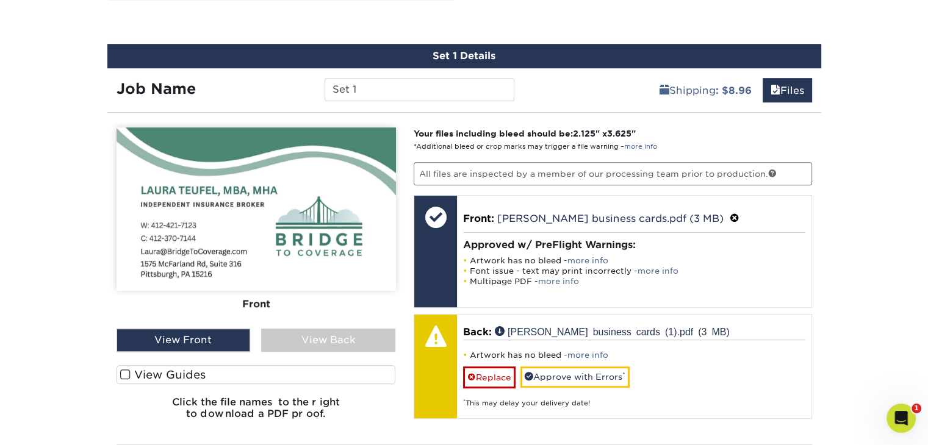
click at [361, 333] on div "View Back" at bounding box center [328, 340] width 134 height 23
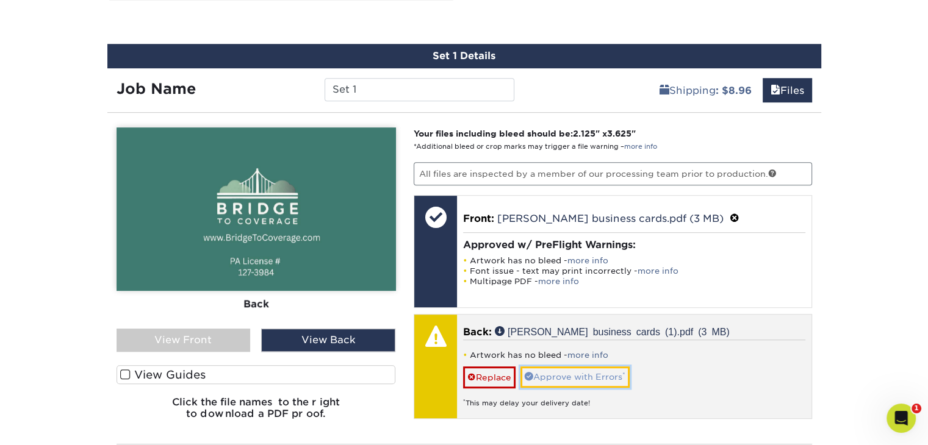
click at [557, 374] on link "Approve with Errors *" at bounding box center [575, 377] width 109 height 21
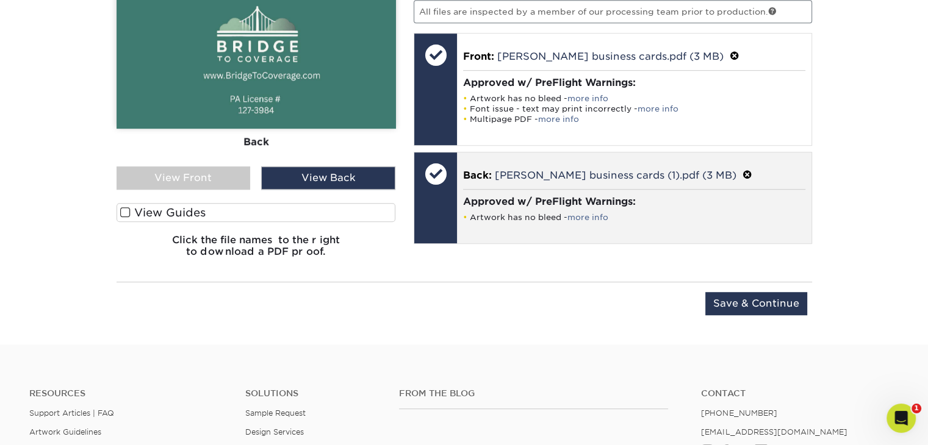
scroll to position [825, 0]
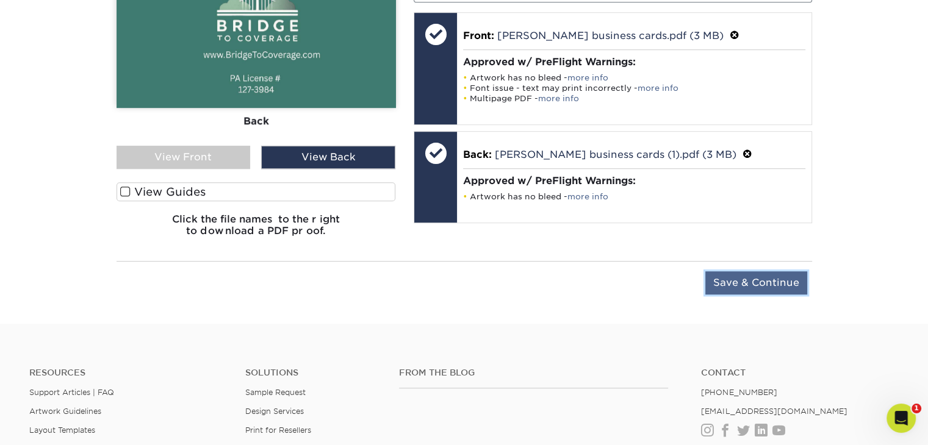
click at [746, 276] on input "Save & Continue" at bounding box center [756, 283] width 102 height 23
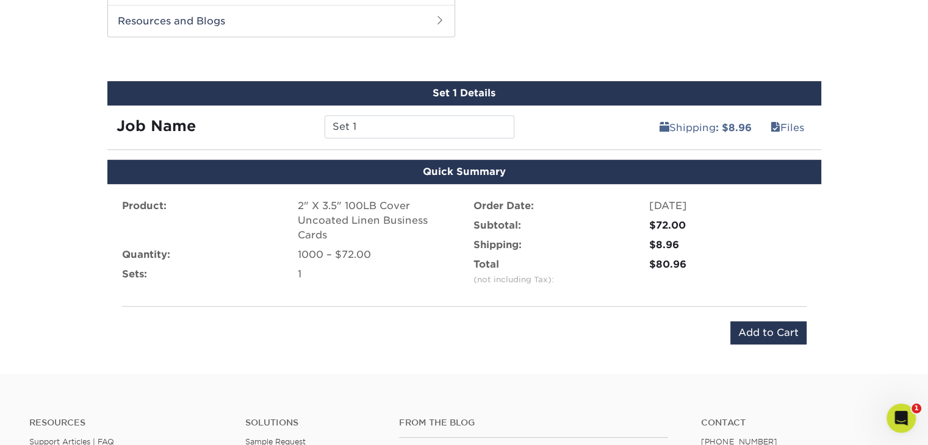
scroll to position [583, 0]
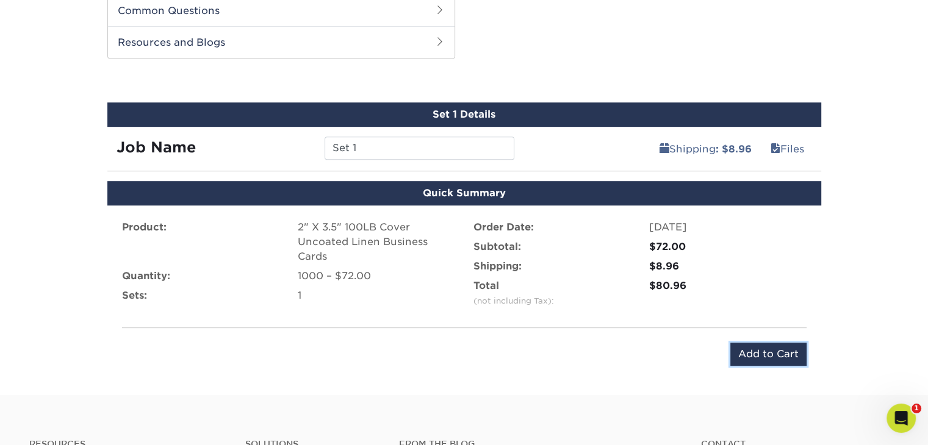
click at [762, 351] on input "Add to Cart" at bounding box center [768, 354] width 76 height 23
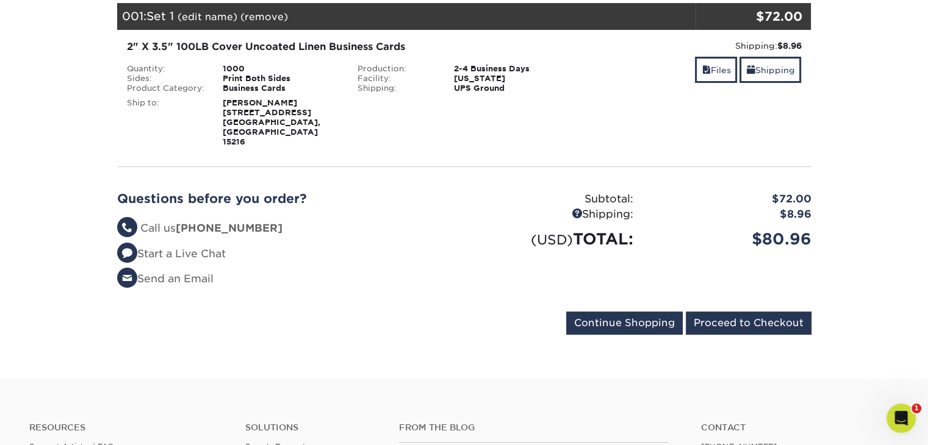
scroll to position [183, 0]
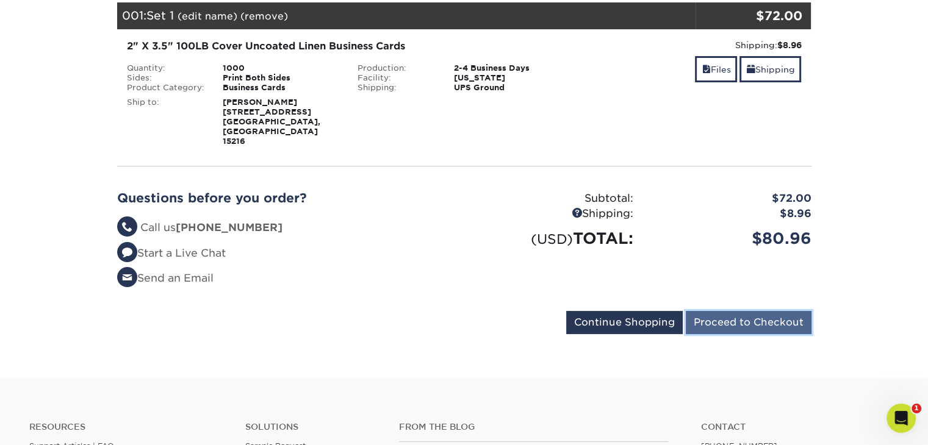
click at [742, 311] on input "Proceed to Checkout" at bounding box center [749, 322] width 126 height 23
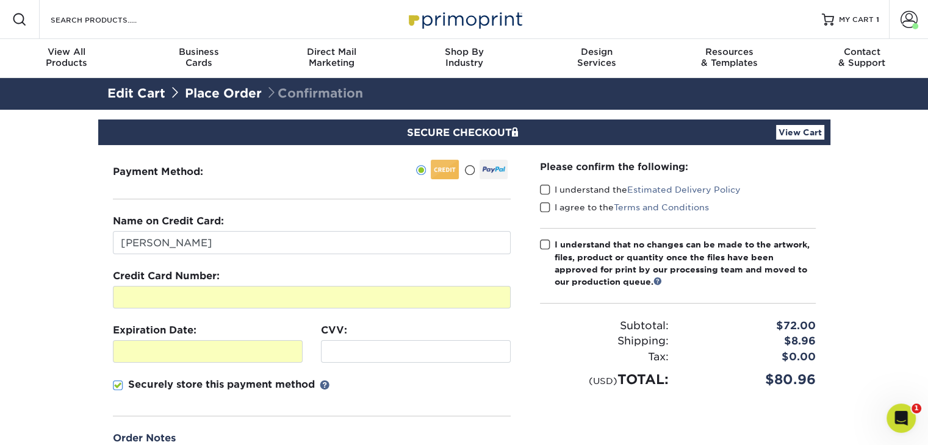
click at [118, 388] on span at bounding box center [118, 386] width 10 height 12
click at [0, 0] on input "Securely store this payment method" at bounding box center [0, 0] width 0 height 0
click at [550, 189] on label "I understand the Estimated Delivery Policy" at bounding box center [640, 190] width 201 height 12
click at [0, 0] on input "I understand the Estimated Delivery Policy" at bounding box center [0, 0] width 0 height 0
click at [543, 207] on span at bounding box center [545, 208] width 10 height 12
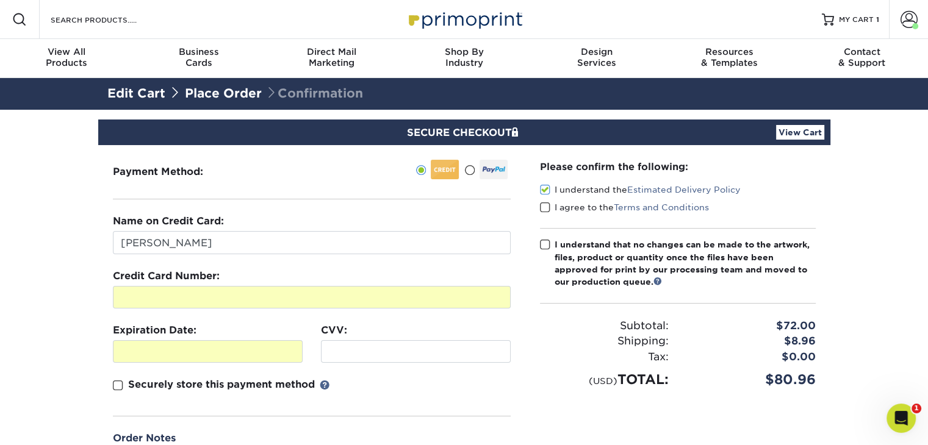
click at [0, 0] on input "I agree to the Terms and Conditions" at bounding box center [0, 0] width 0 height 0
click at [546, 241] on span at bounding box center [545, 245] width 10 height 12
click at [0, 0] on input "I understand that no changes can be made to the artwork, files, product or quan…" at bounding box center [0, 0] width 0 height 0
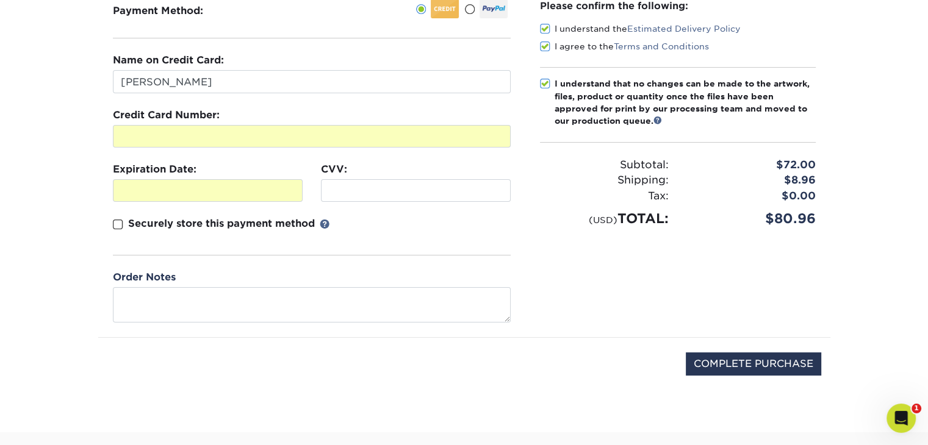
scroll to position [183, 0]
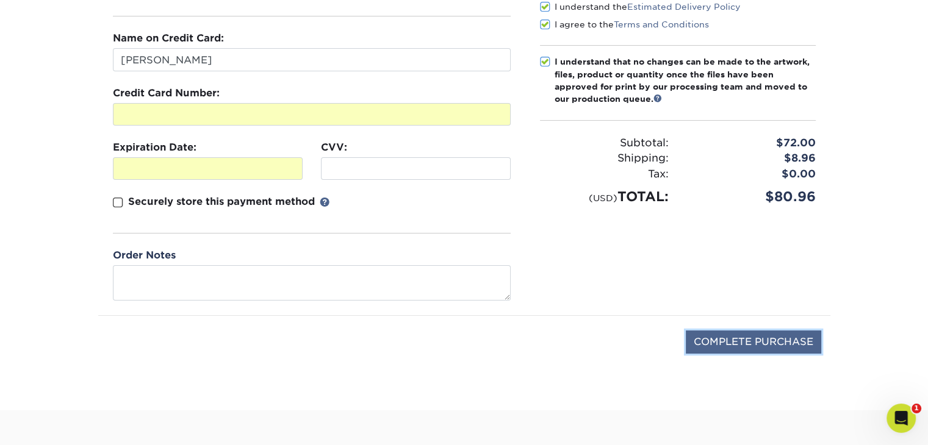
click at [707, 342] on input "COMPLETE PURCHASE" at bounding box center [753, 342] width 135 height 23
type input "PROCESSING, PLEASE WAIT..."
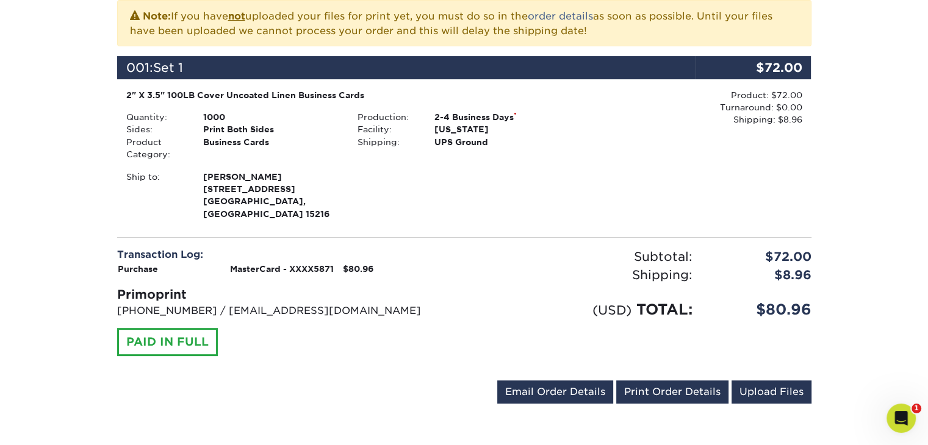
scroll to position [305, 0]
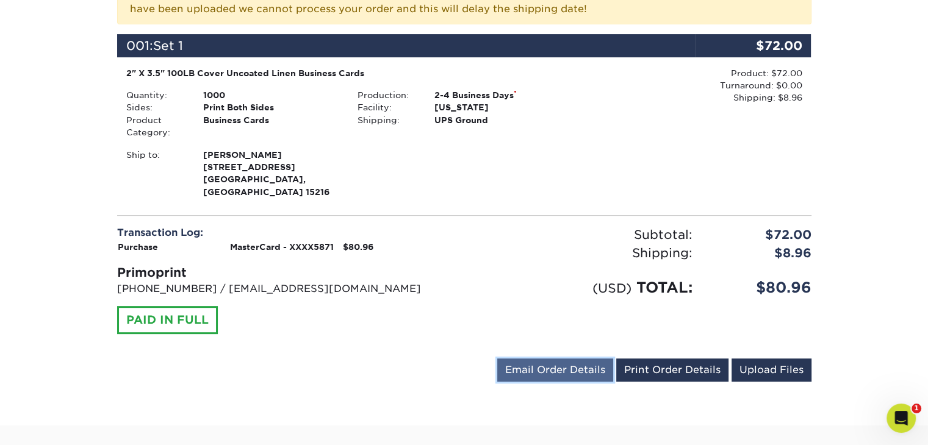
click at [527, 359] on link "Email Order Details" at bounding box center [555, 370] width 116 height 23
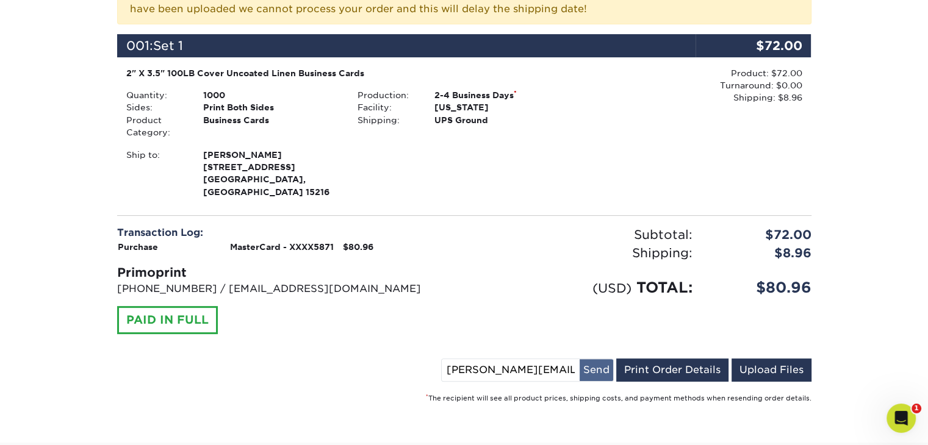
click at [598, 359] on button "Send" at bounding box center [597, 370] width 34 height 22
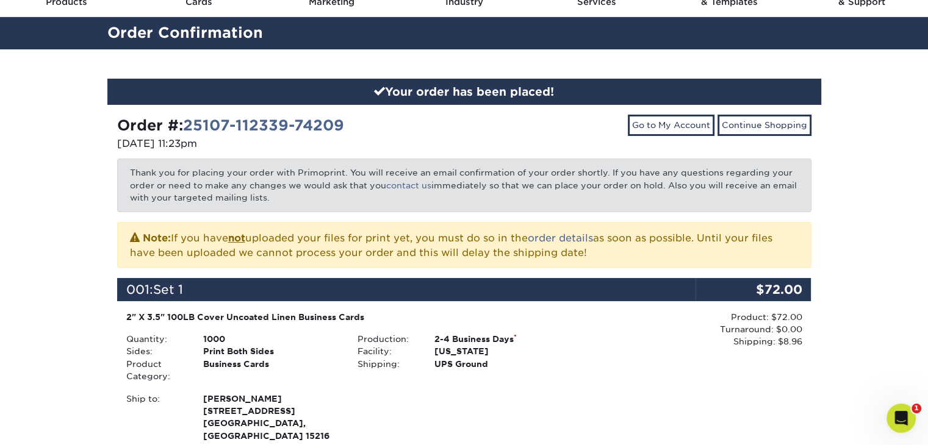
scroll to position [61, 0]
